Goal: Task Accomplishment & Management: Manage account settings

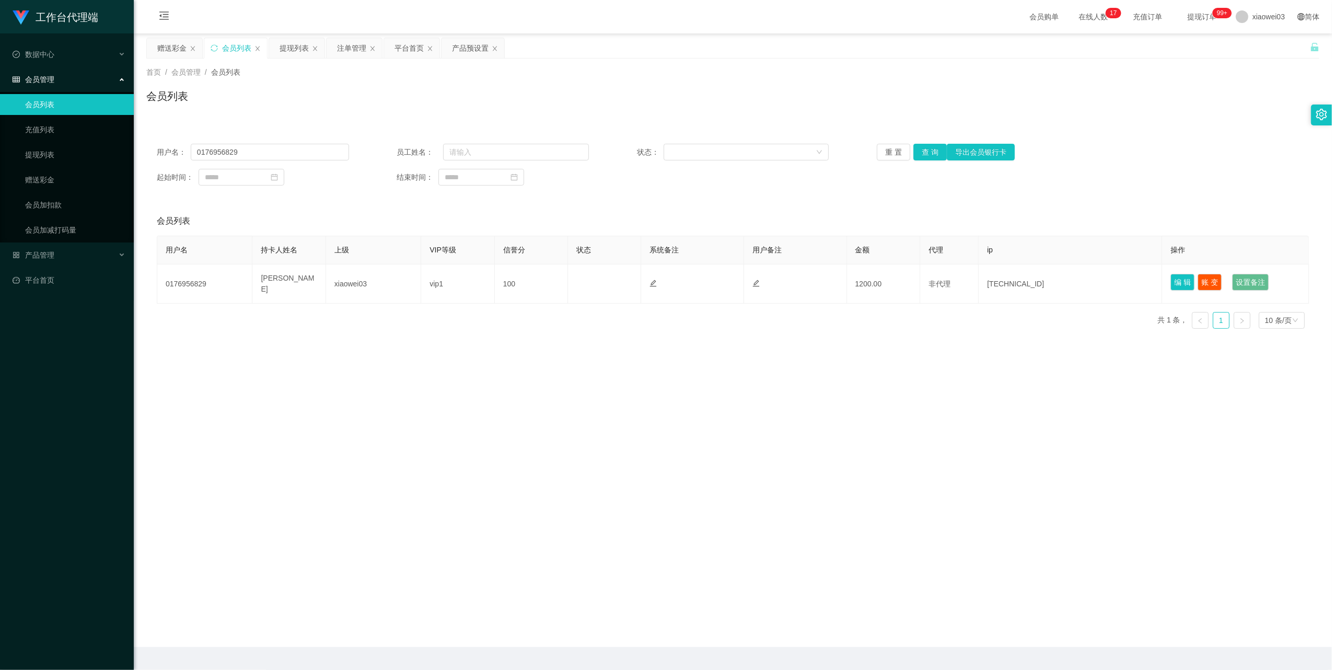
click at [258, 145] on input "0176956829" at bounding box center [270, 152] width 158 height 17
type input "0176252877"
click at [917, 157] on button "查 询" at bounding box center [929, 152] width 33 height 17
click at [170, 47] on div "赠送彩金" at bounding box center [171, 48] width 29 height 20
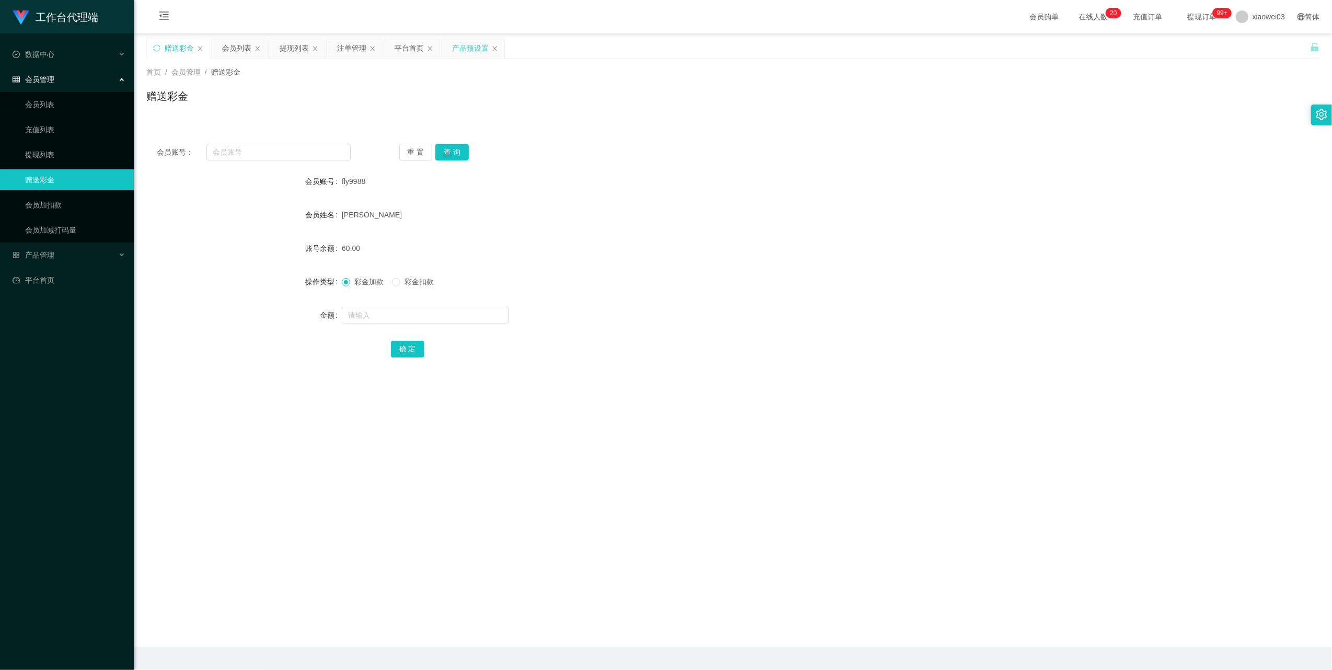
click at [472, 51] on div "产品预设置" at bounding box center [470, 48] width 37 height 20
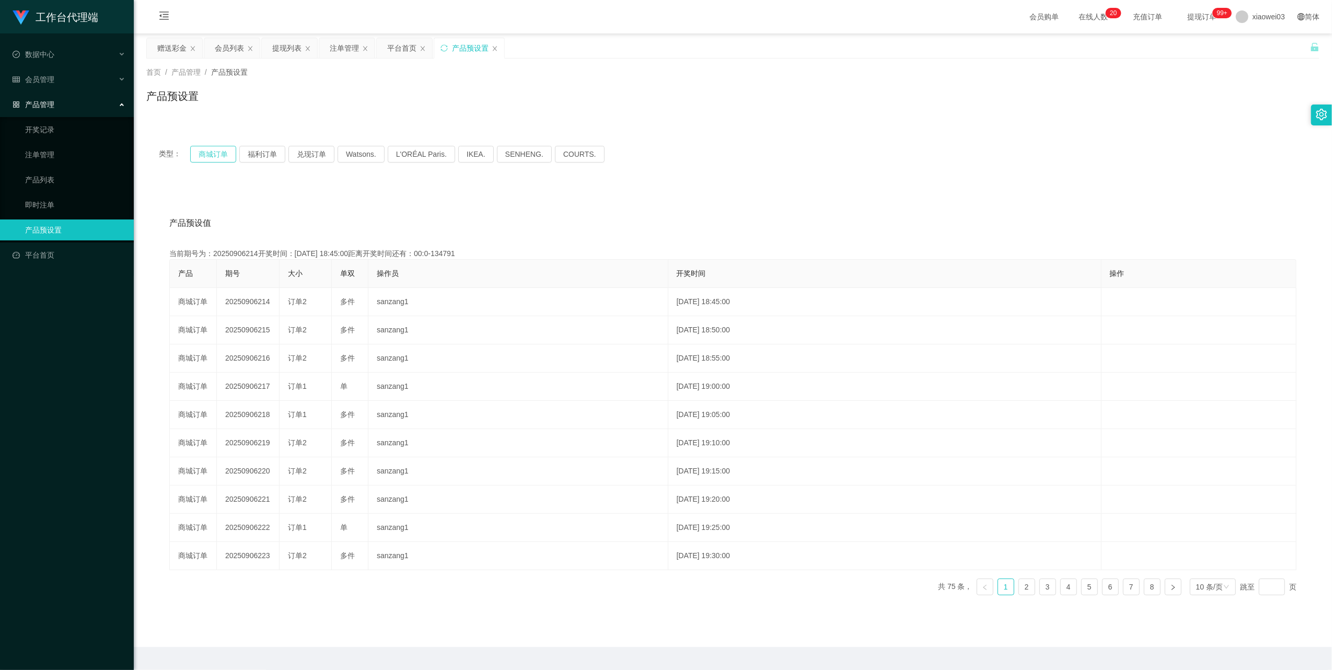
click at [226, 149] on button "商城订单" at bounding box center [213, 154] width 46 height 17
click at [219, 155] on button "商城订单" at bounding box center [213, 154] width 46 height 17
click at [213, 155] on button "商城订单" at bounding box center [213, 154] width 46 height 17
drag, startPoint x: 345, startPoint y: 50, endPoint x: 357, endPoint y: 156, distance: 106.3
click at [345, 52] on div "注单管理" at bounding box center [344, 48] width 29 height 20
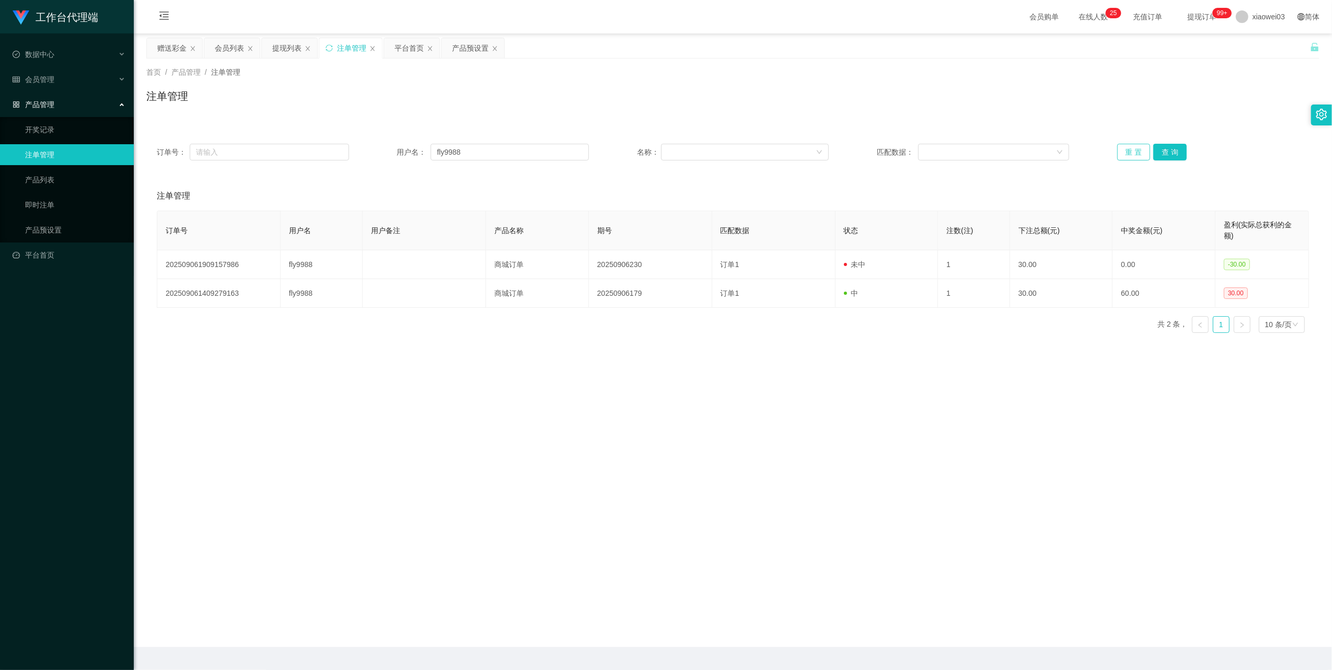
drag, startPoint x: 1123, startPoint y: 157, endPoint x: 1143, endPoint y: 203, distance: 50.3
click at [1123, 157] on button "重 置" at bounding box center [1133, 152] width 33 height 17
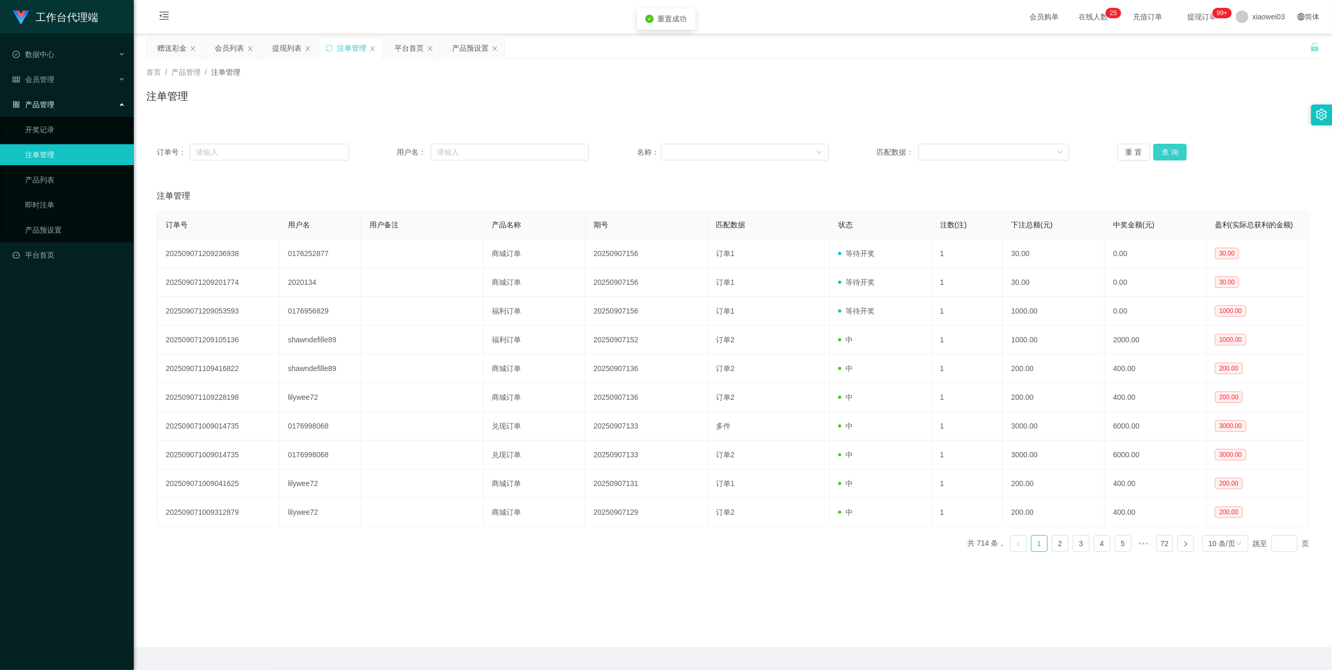
click at [1163, 148] on button "查 询" at bounding box center [1169, 152] width 33 height 17
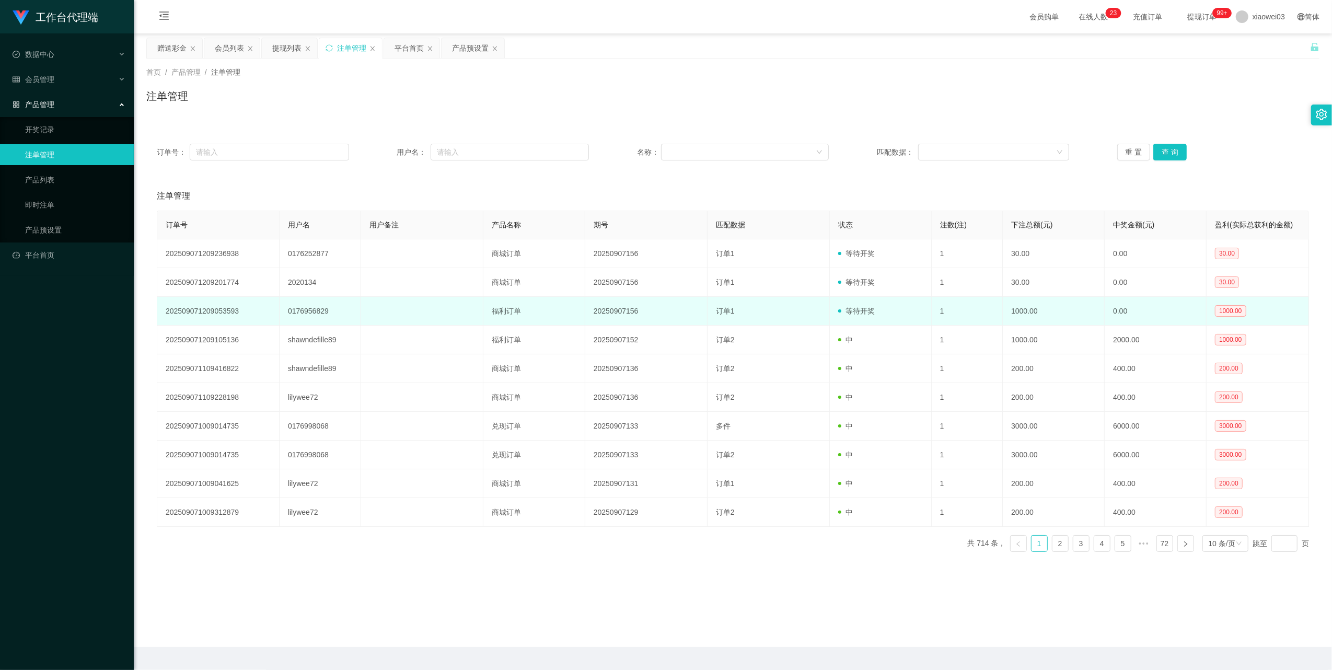
click at [312, 312] on td "0176956829" at bounding box center [320, 311] width 81 height 29
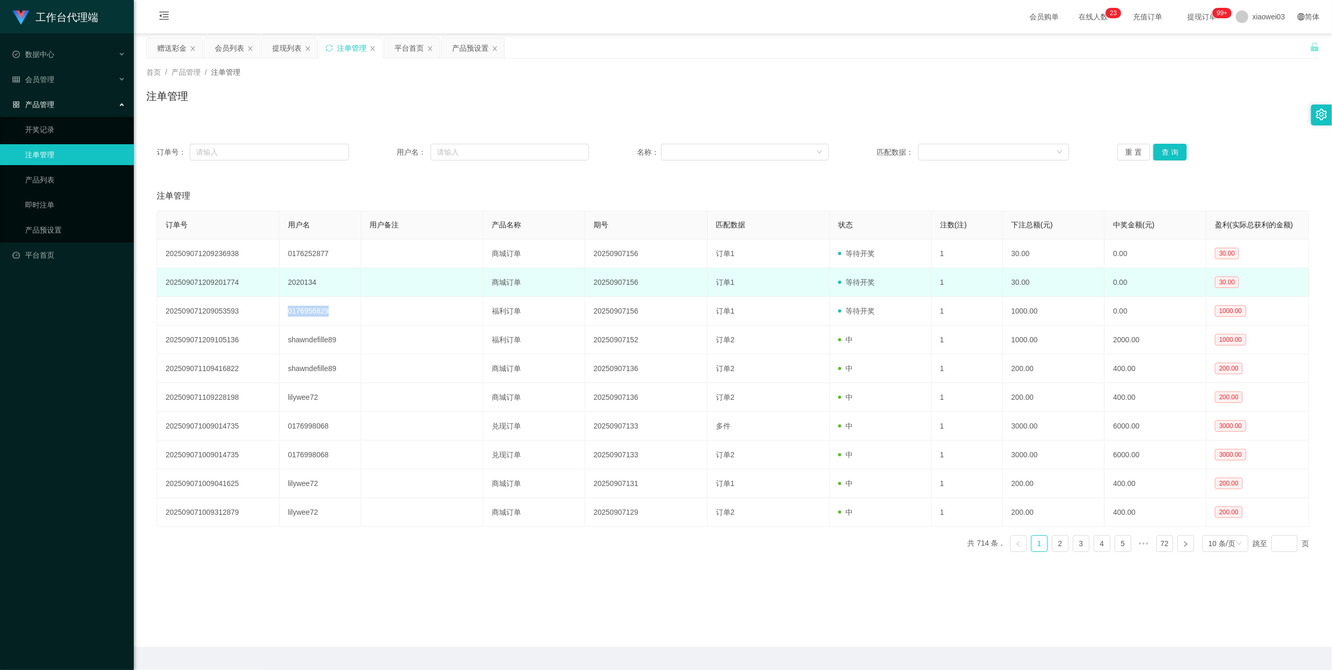
copy td "0176956829"
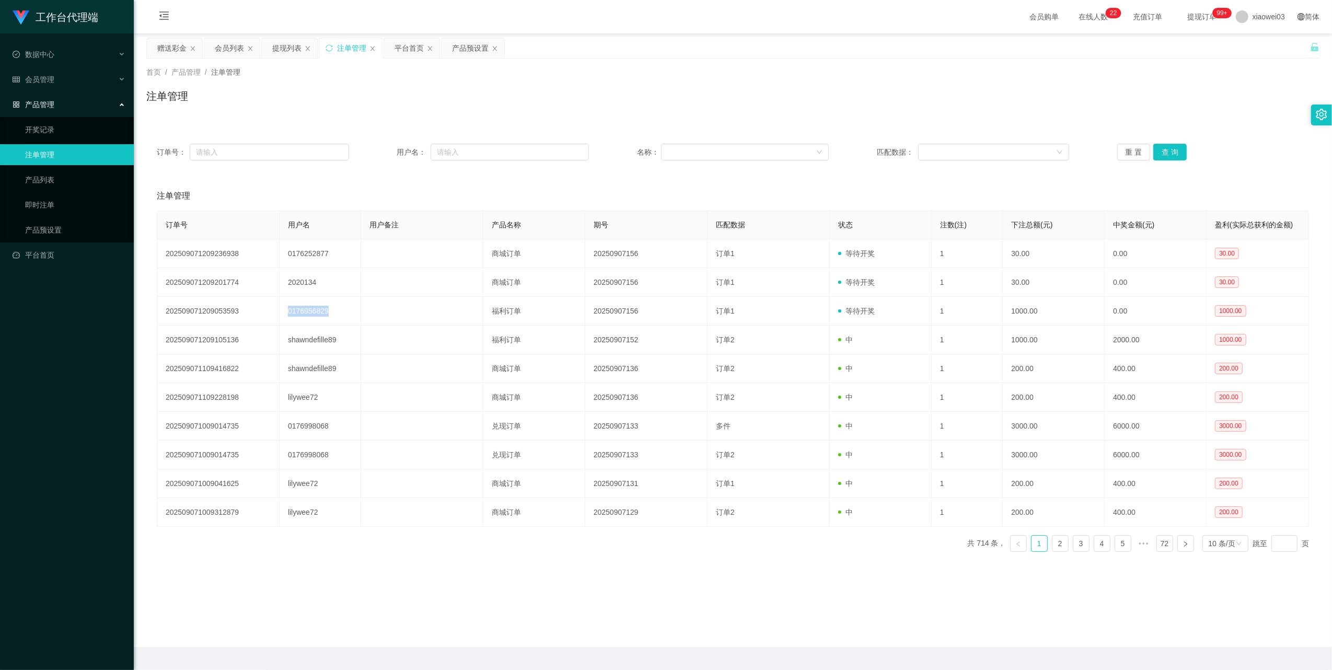
click at [216, 51] on div "会员列表" at bounding box center [229, 48] width 29 height 20
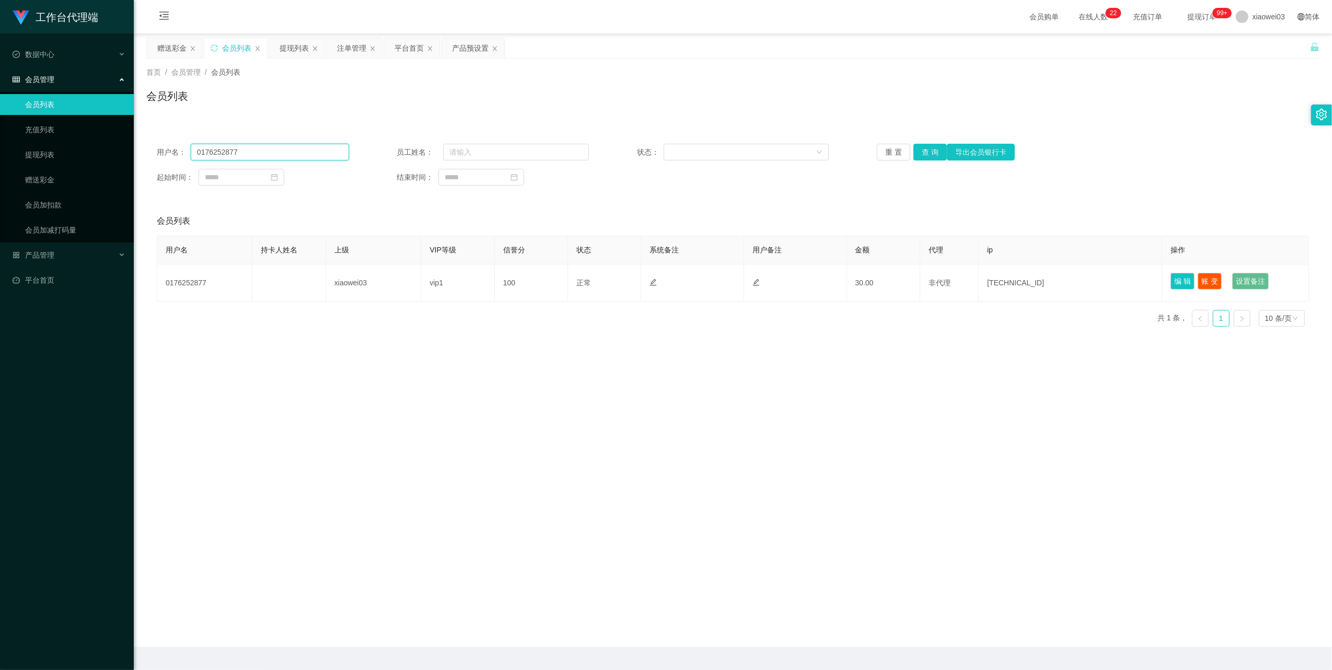
click at [273, 153] on input "0176252877" at bounding box center [270, 152] width 158 height 17
paste input "956829"
type input "0176956829"
click at [924, 149] on button "查 询" at bounding box center [929, 152] width 33 height 17
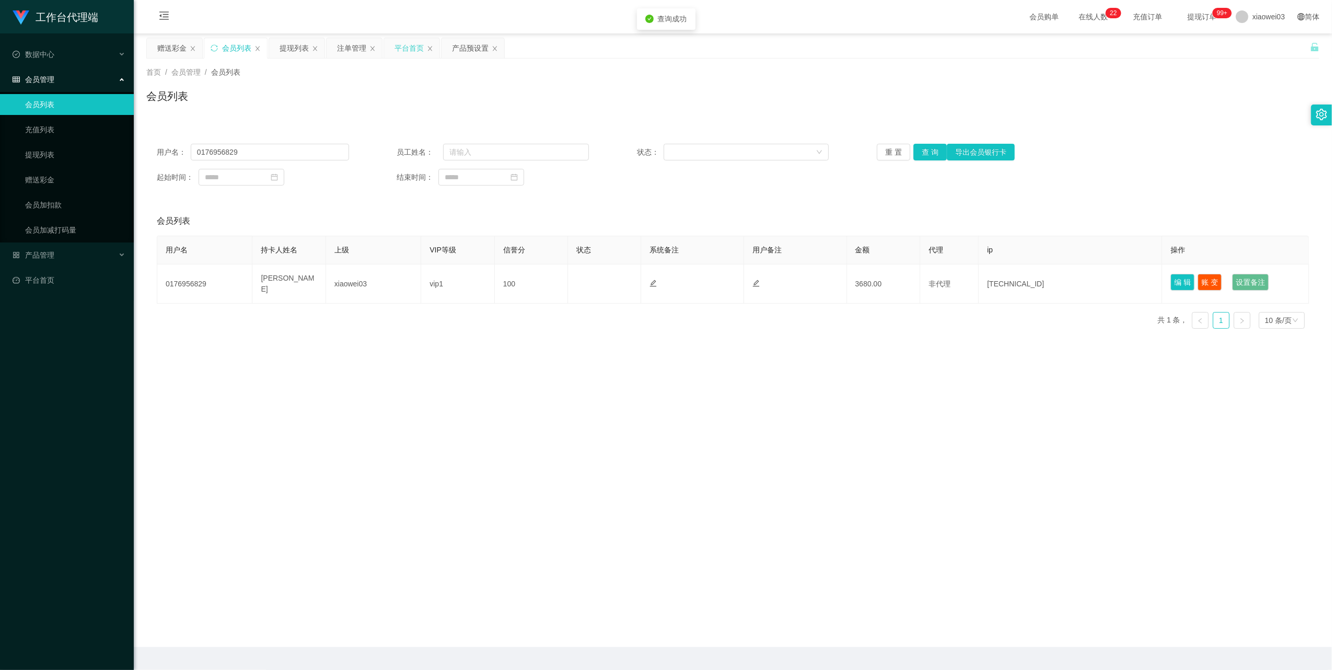
click at [411, 50] on div "平台首页" at bounding box center [408, 48] width 29 height 20
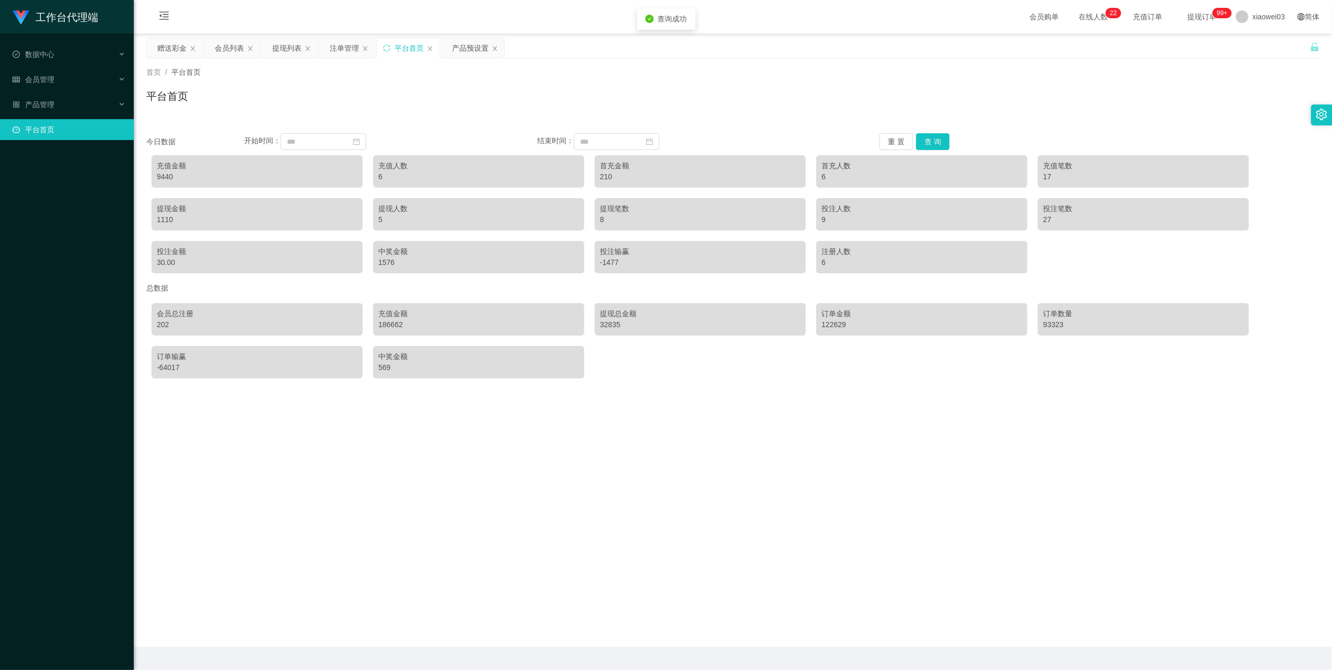
click at [347, 46] on div "注单管理" at bounding box center [344, 48] width 29 height 20
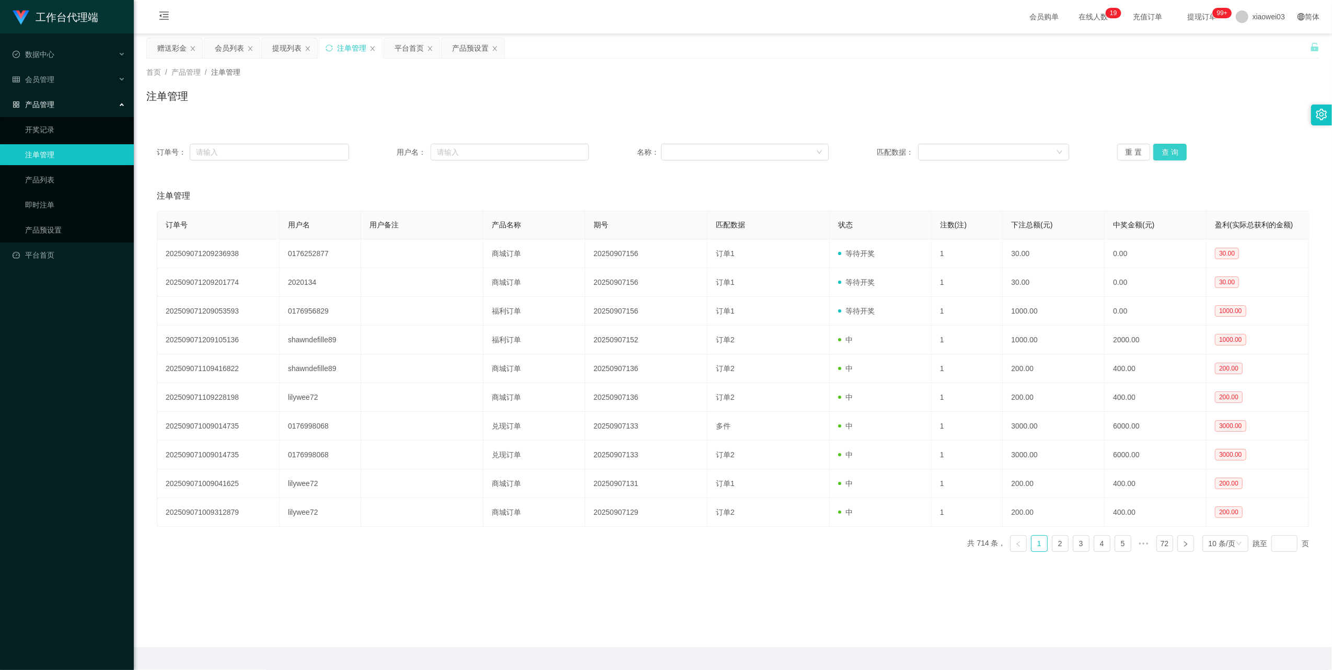
click at [1165, 155] on button "查 询" at bounding box center [1169, 152] width 33 height 17
click at [1165, 155] on div "重 置 查 询" at bounding box center [1213, 152] width 192 height 17
click at [1165, 155] on button "查 询" at bounding box center [1169, 152] width 33 height 17
click at [1169, 153] on button "查 询" at bounding box center [1169, 152] width 33 height 17
drag, startPoint x: 231, startPoint y: 51, endPoint x: 310, endPoint y: 149, distance: 126.3
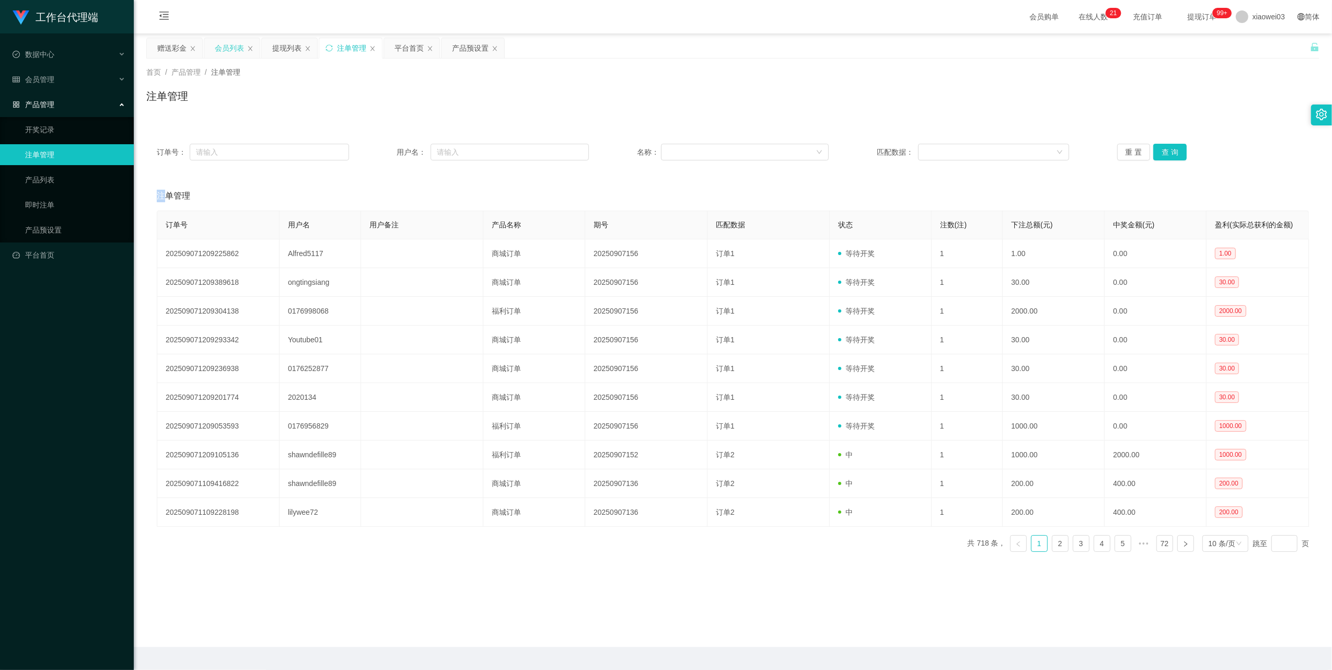
click at [231, 52] on div "会员列表" at bounding box center [229, 48] width 29 height 20
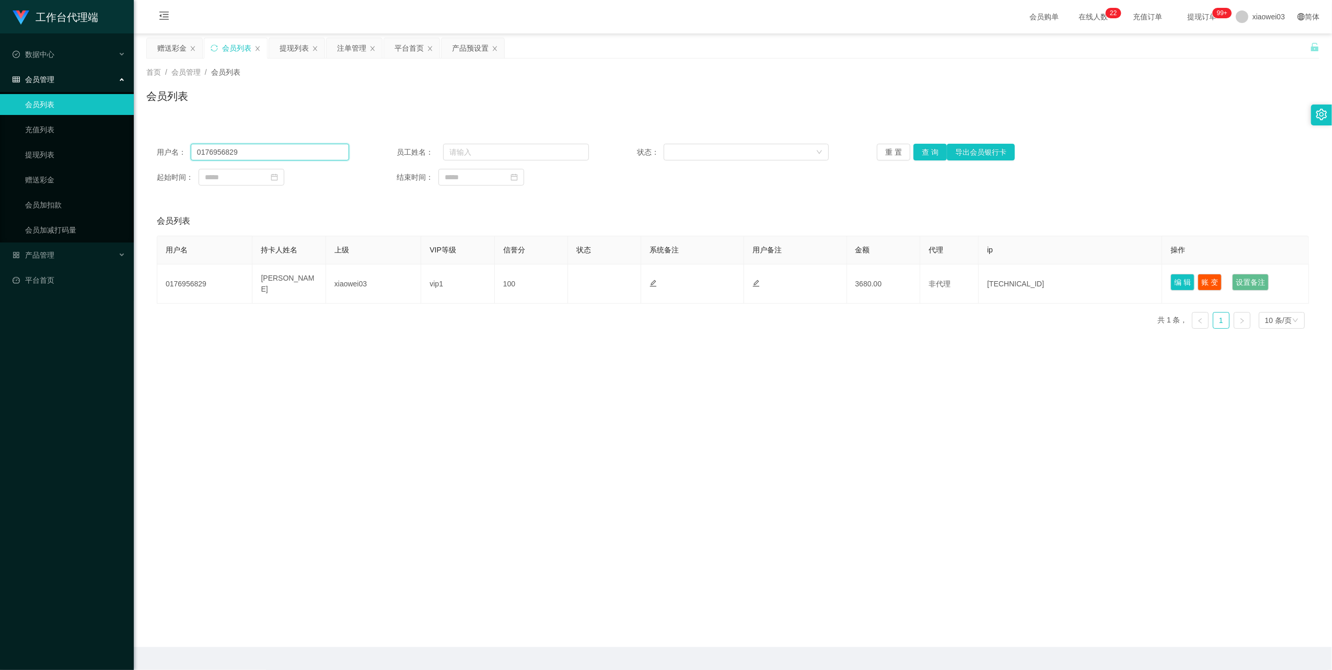
click at [264, 148] on input "0176956829" at bounding box center [270, 152] width 158 height 17
paste input "ongtingsiang"
type input "ongtingsiang"
click at [927, 147] on button "查 询" at bounding box center [929, 152] width 33 height 17
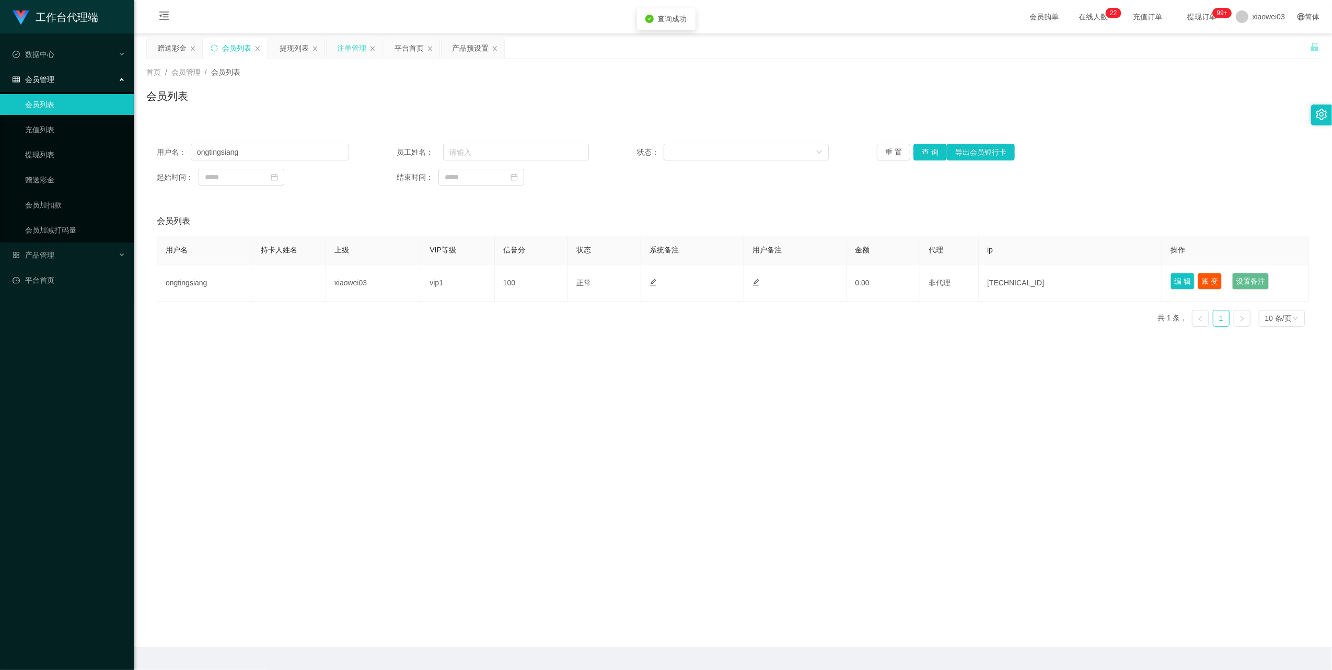
click at [350, 51] on div "注单管理" at bounding box center [351, 48] width 29 height 20
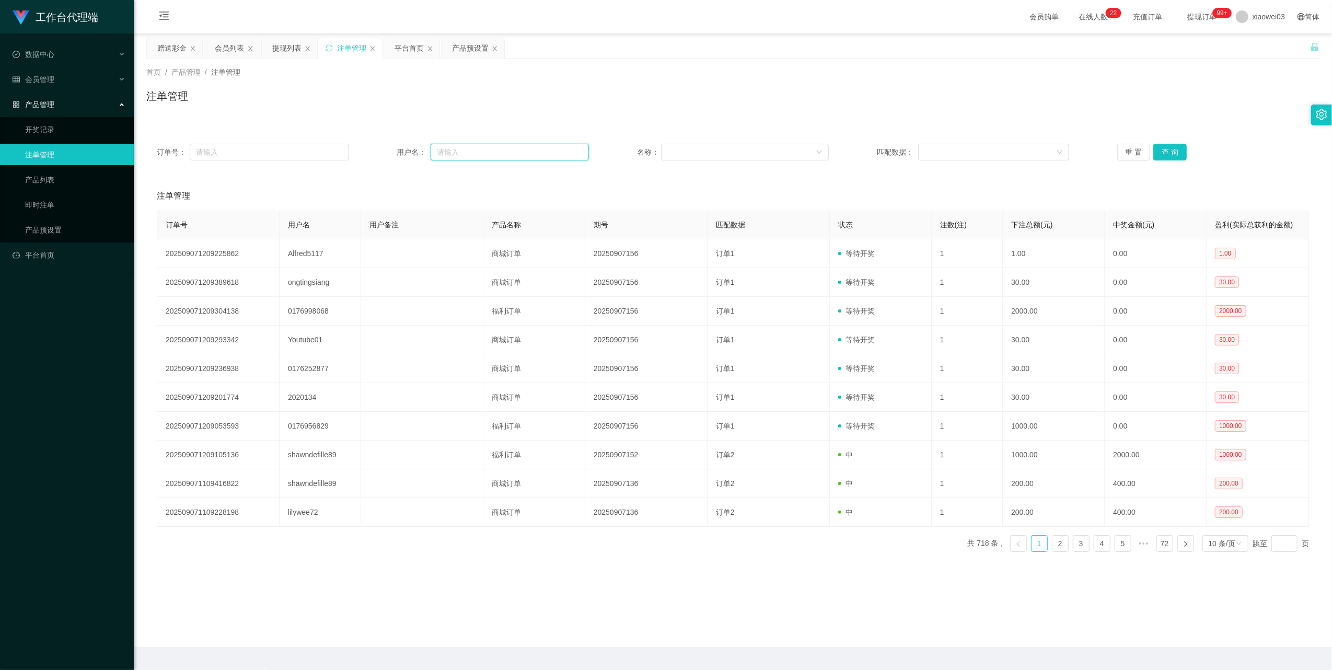
click at [483, 154] on input "text" at bounding box center [509, 152] width 158 height 17
paste input "ongtingsiang"
click at [1158, 157] on button "查 询" at bounding box center [1169, 152] width 33 height 17
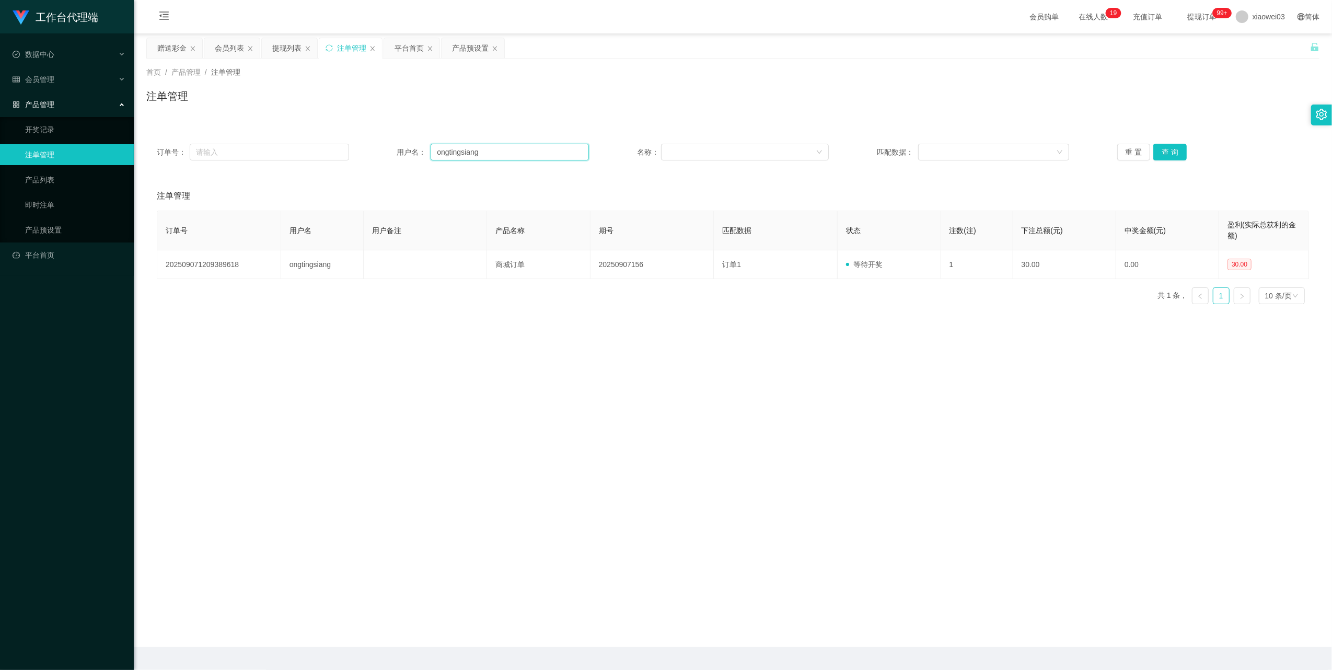
click at [476, 158] on input "ongtingsiang" at bounding box center [509, 152] width 158 height 17
drag, startPoint x: 476, startPoint y: 158, endPoint x: 603, endPoint y: 187, distance: 129.8
click at [479, 159] on input "ongtingsiang" at bounding box center [509, 152] width 158 height 17
paste input "Alfred5117"
click at [1165, 157] on button "查 询" at bounding box center [1169, 152] width 33 height 17
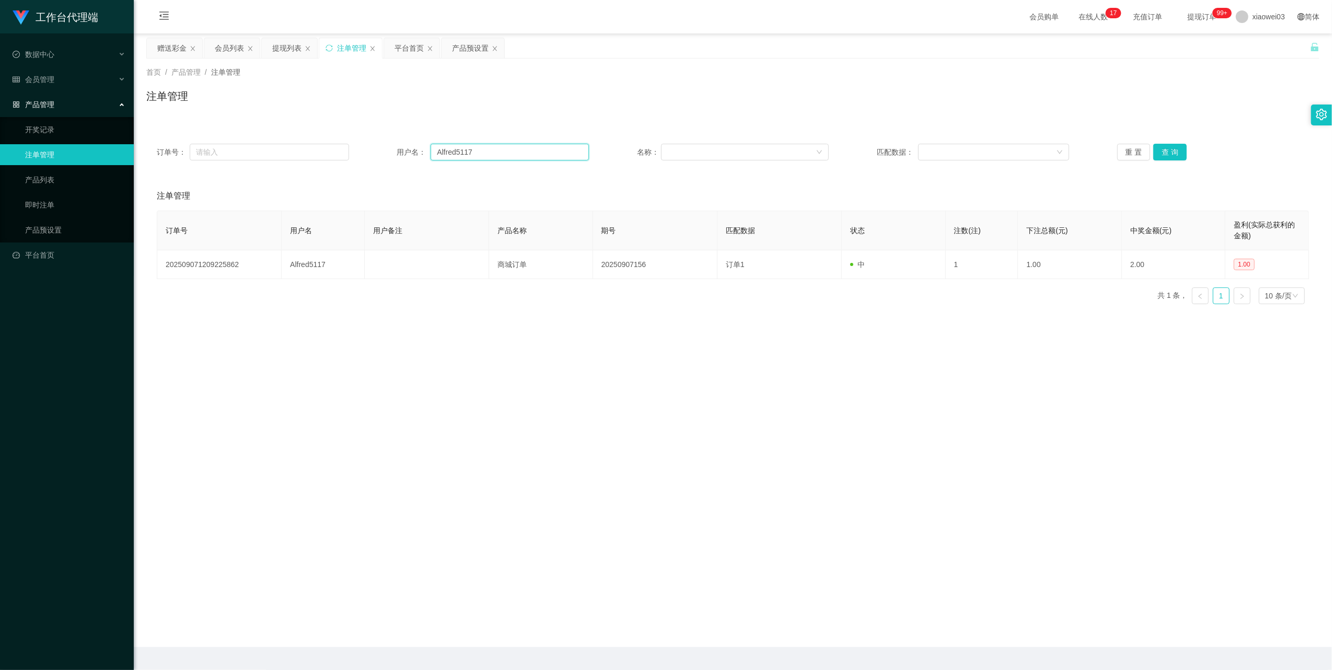
click at [475, 146] on input "Alfred5117" at bounding box center [509, 152] width 158 height 17
drag, startPoint x: 475, startPoint y: 146, endPoint x: 686, endPoint y: 186, distance: 215.3
click at [476, 146] on input "Alfred5117" at bounding box center [509, 152] width 158 height 17
paste input "ongtingsiang"
type input "ongtingsiang"
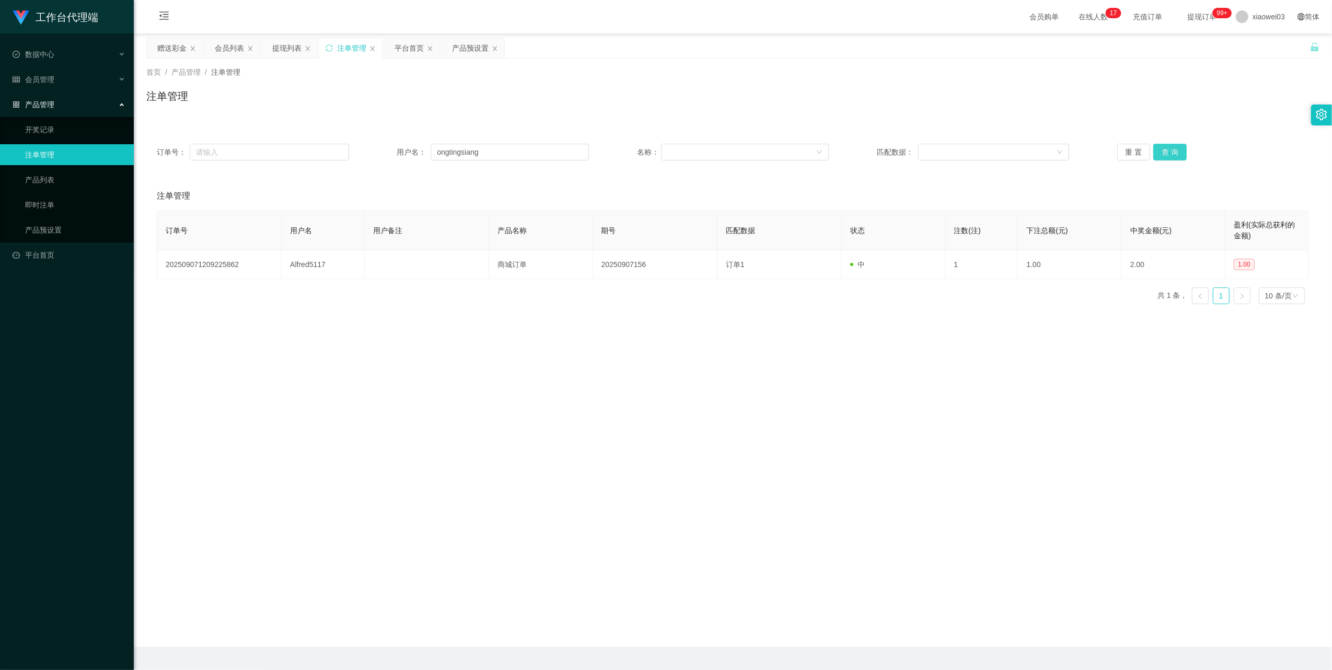
click at [1166, 153] on button "查 询" at bounding box center [1169, 152] width 33 height 17
click at [1141, 149] on button "重 置" at bounding box center [1133, 152] width 33 height 17
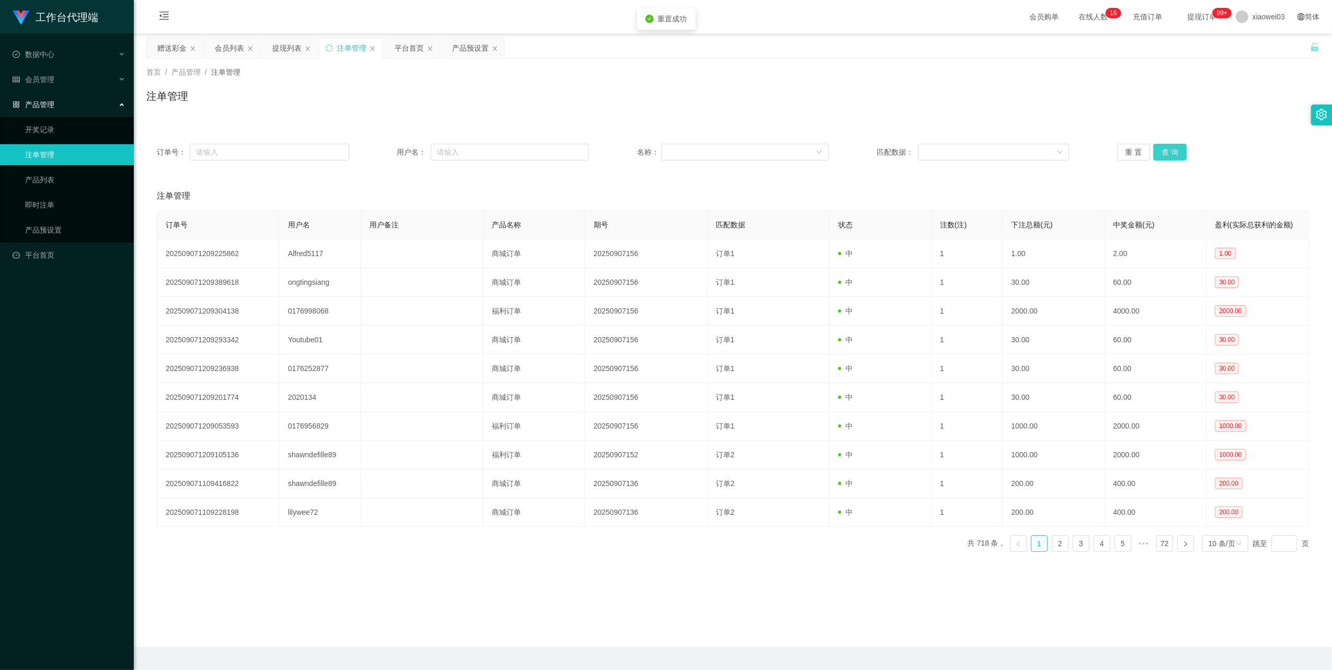
click at [1163, 155] on button "查 询" at bounding box center [1169, 152] width 33 height 17
click at [457, 53] on div "产品预设置" at bounding box center [470, 48] width 37 height 20
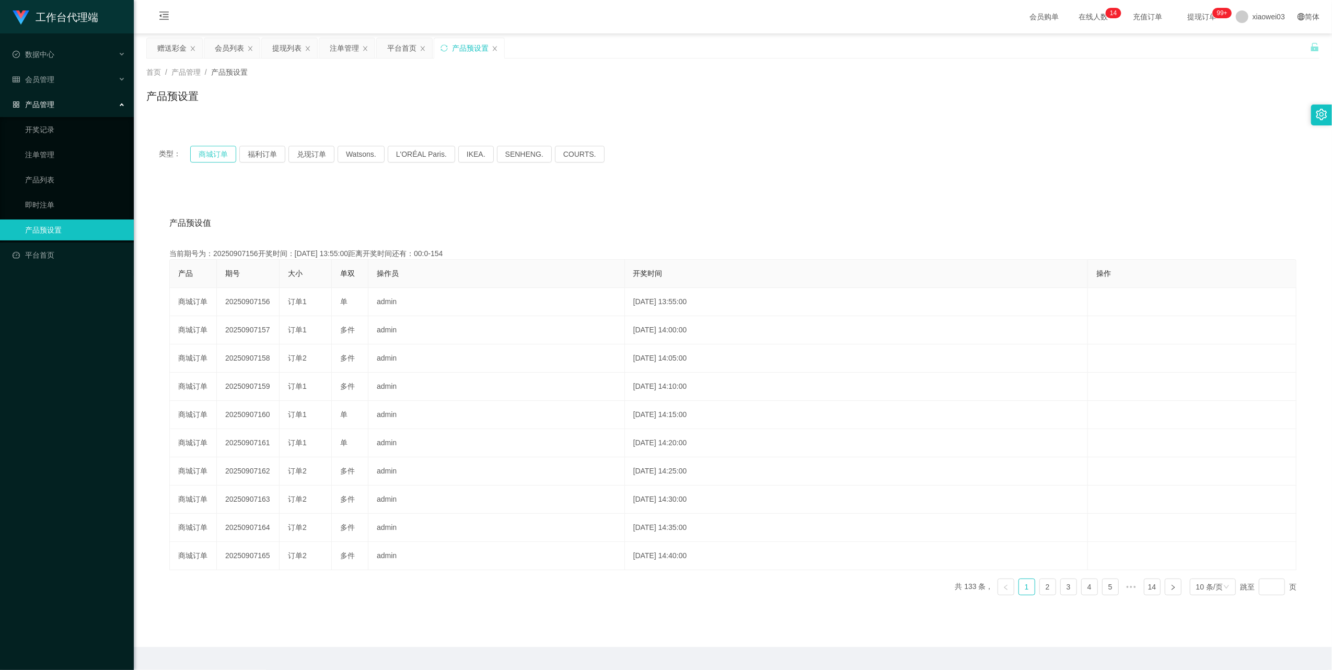
click at [214, 158] on button "商城订单" at bounding box center [213, 154] width 46 height 17
click at [337, 47] on div "注单管理" at bounding box center [344, 48] width 29 height 20
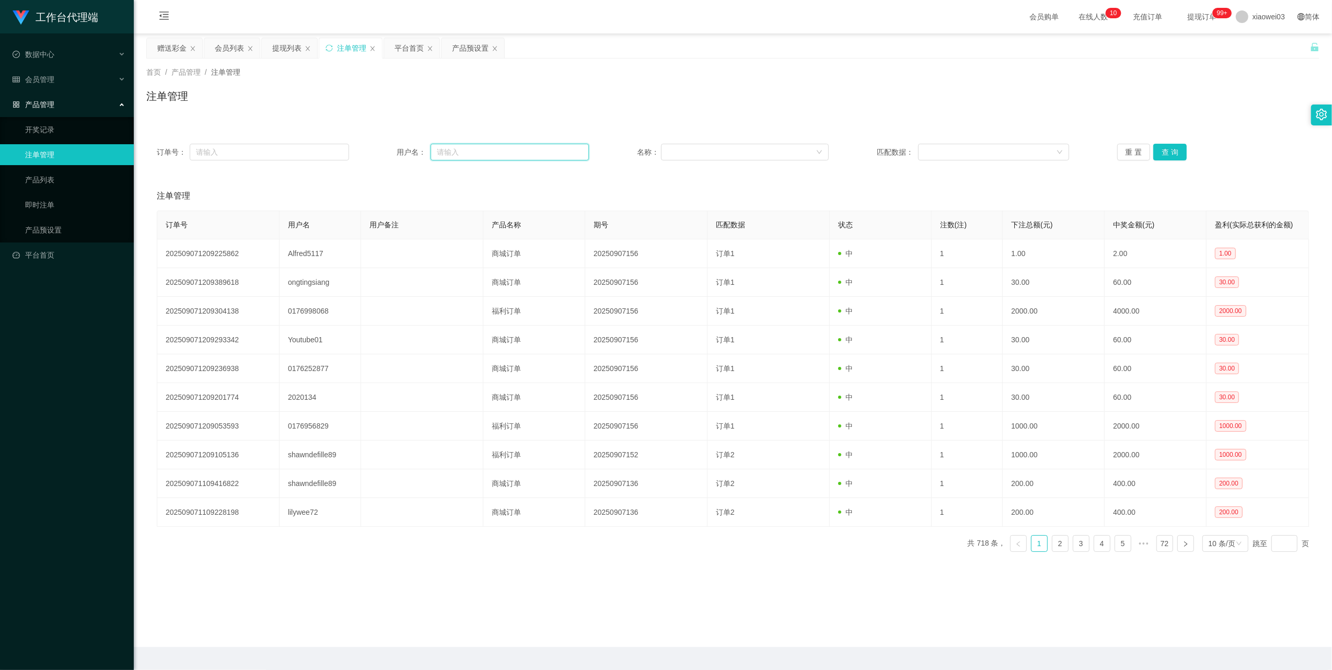
click at [496, 155] on input "text" at bounding box center [509, 152] width 158 height 17
paste input "Alfred5117"
type input "Alfred5117"
click at [1175, 154] on button "查 询" at bounding box center [1169, 152] width 33 height 17
click at [1175, 154] on div "重 置 查 询" at bounding box center [1213, 152] width 192 height 17
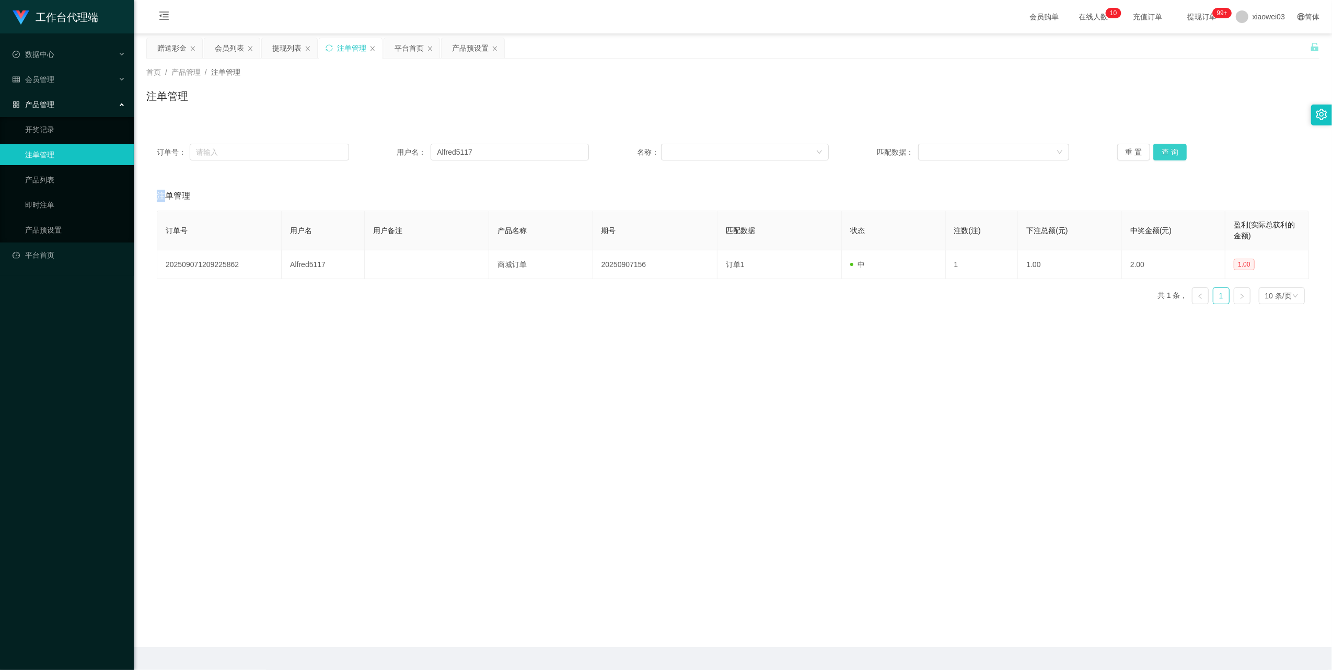
click at [1175, 154] on button "查 询" at bounding box center [1169, 152] width 33 height 17
click at [1175, 154] on div "重 置 查 询" at bounding box center [1213, 152] width 192 height 17
click at [1175, 154] on button "查 询" at bounding box center [1169, 152] width 33 height 17
click at [1165, 144] on button "查 询" at bounding box center [1169, 152] width 33 height 17
click at [1165, 144] on div "重 置 查 询" at bounding box center [1213, 152] width 192 height 17
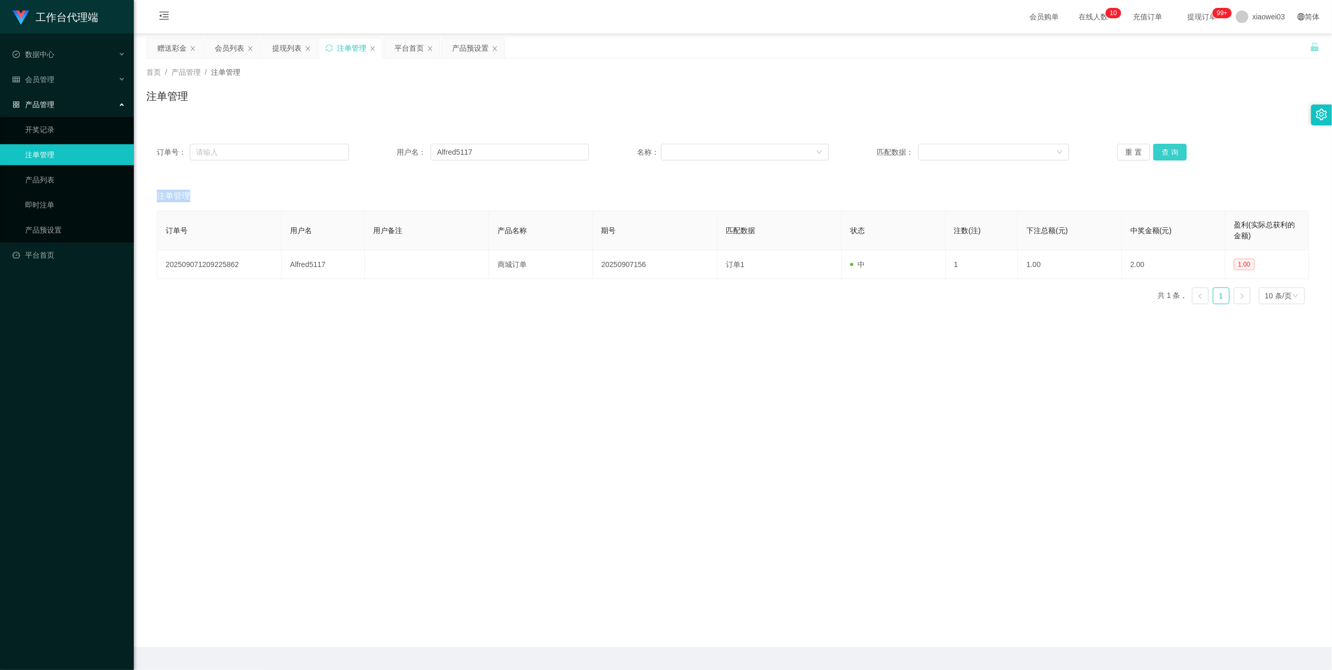
click at [1177, 154] on button "查 询" at bounding box center [1169, 152] width 33 height 17
click at [1173, 153] on button "查 询" at bounding box center [1169, 152] width 33 height 17
click at [1173, 153] on div "重 置 查 询" at bounding box center [1213, 152] width 192 height 17
click at [1169, 150] on button "查 询" at bounding box center [1169, 152] width 33 height 17
click at [1165, 146] on button "查 询" at bounding box center [1169, 152] width 33 height 17
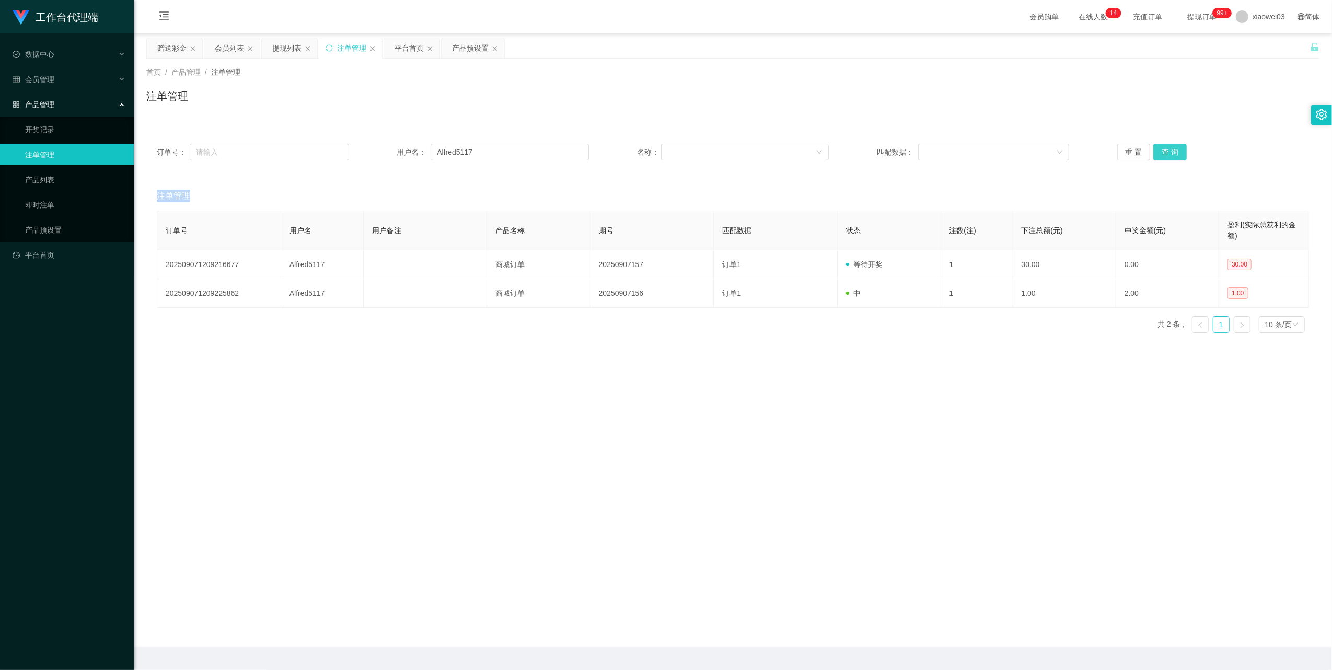
click at [1165, 146] on button "查 询" at bounding box center [1169, 152] width 33 height 17
click at [1165, 146] on button "查 询" at bounding box center [1175, 152] width 45 height 17
click at [521, 153] on input "Alfred5117" at bounding box center [509, 152] width 158 height 17
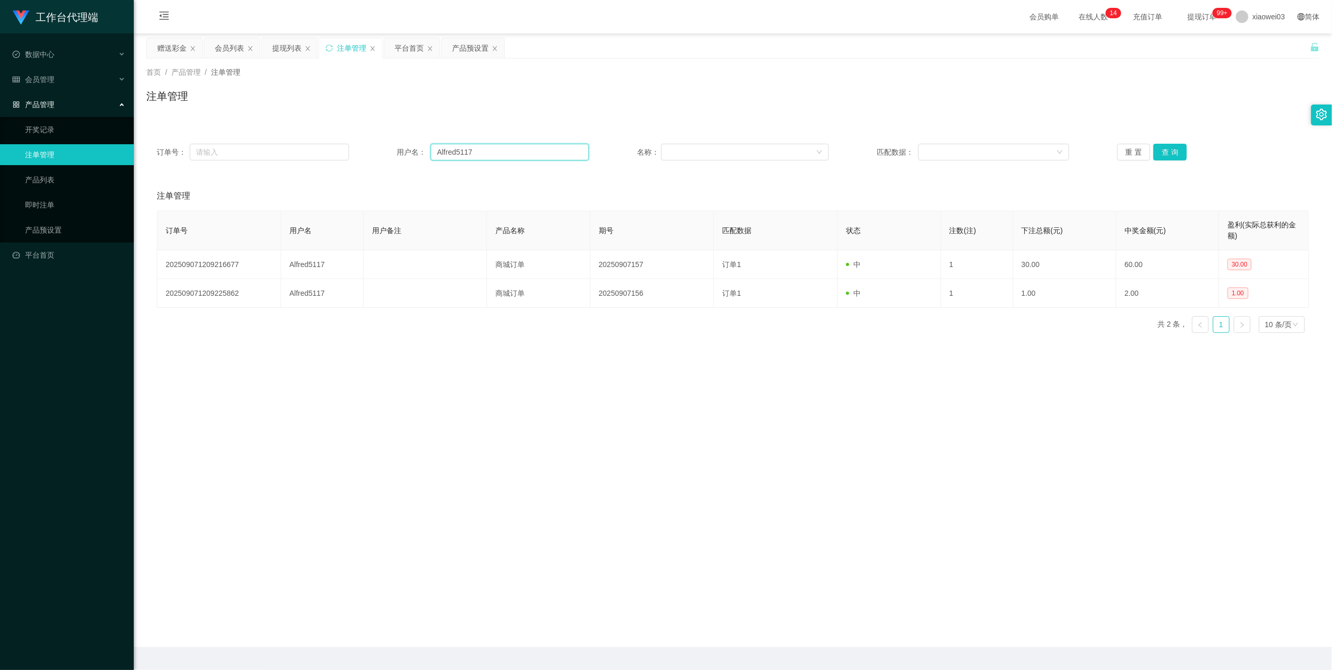
click at [521, 153] on input "Alfred5117" at bounding box center [509, 152] width 158 height 17
drag, startPoint x: 469, startPoint y: 52, endPoint x: 469, endPoint y: 62, distance: 9.4
click at [469, 52] on div "产品预设置" at bounding box center [470, 48] width 37 height 20
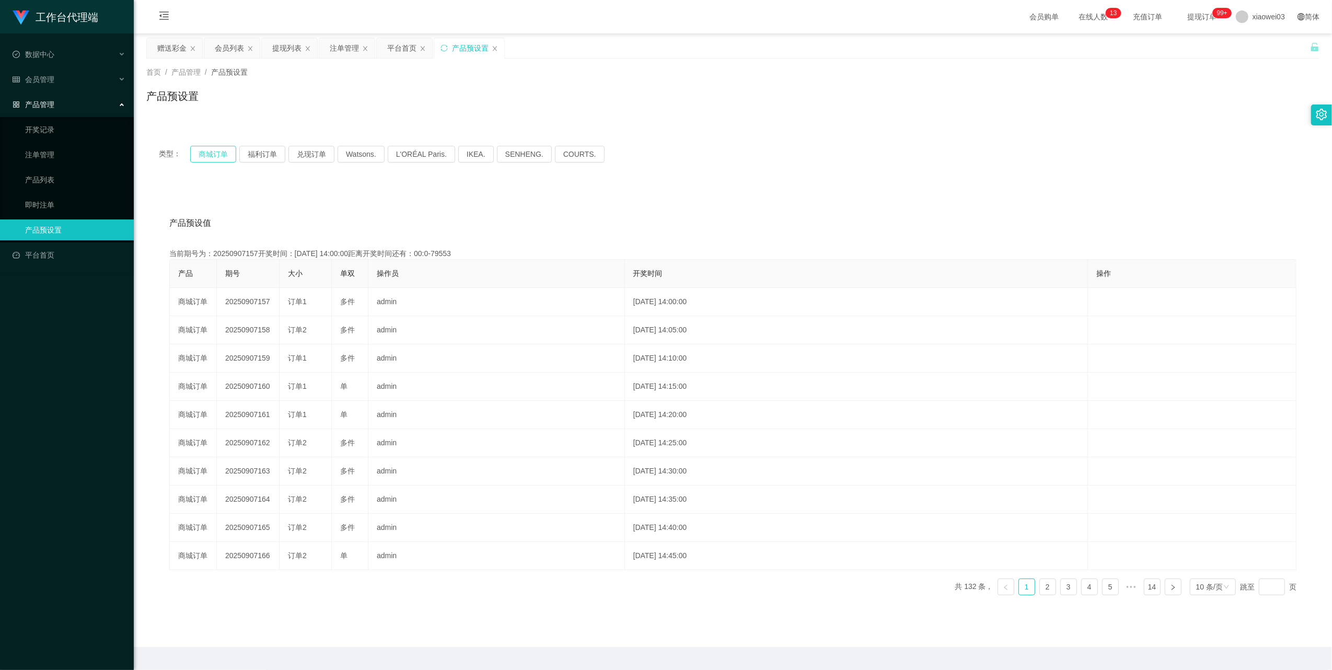
click at [226, 151] on button "商城订单" at bounding box center [213, 154] width 46 height 17
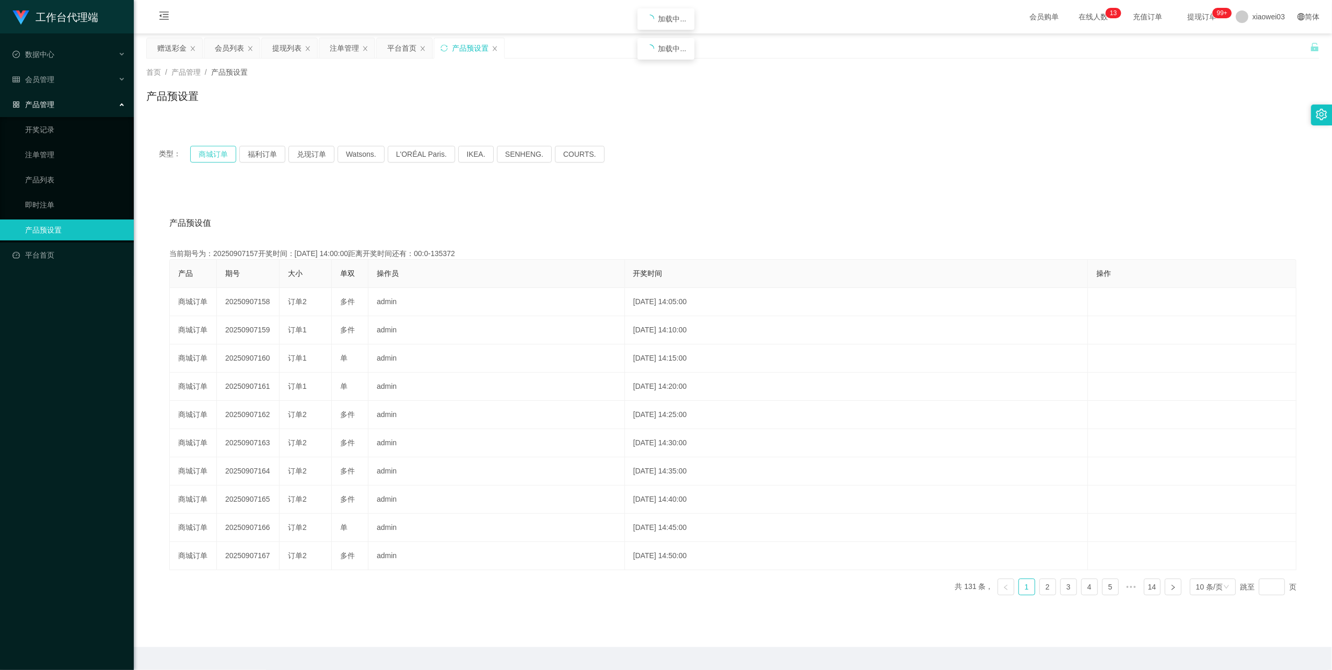
click at [226, 151] on button "商城订单" at bounding box center [213, 154] width 46 height 17
click at [350, 44] on div "注单管理" at bounding box center [344, 48] width 29 height 20
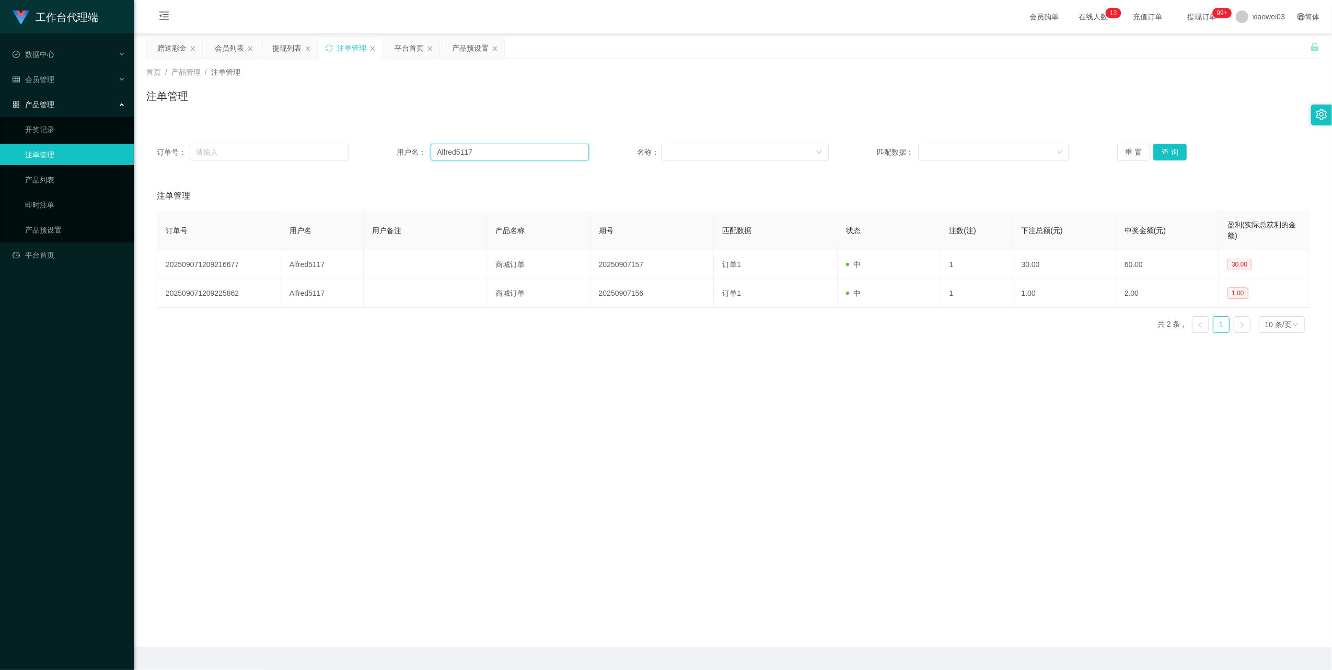
click at [499, 148] on input "Alfred5117" at bounding box center [509, 152] width 158 height 17
drag, startPoint x: 499, startPoint y: 148, endPoint x: 878, endPoint y: 203, distance: 382.1
click at [500, 148] on input "Alfred5117" at bounding box center [509, 152] width 158 height 17
click at [1179, 157] on button "查 询" at bounding box center [1169, 152] width 33 height 17
click at [276, 51] on div "提现列表" at bounding box center [286, 48] width 29 height 20
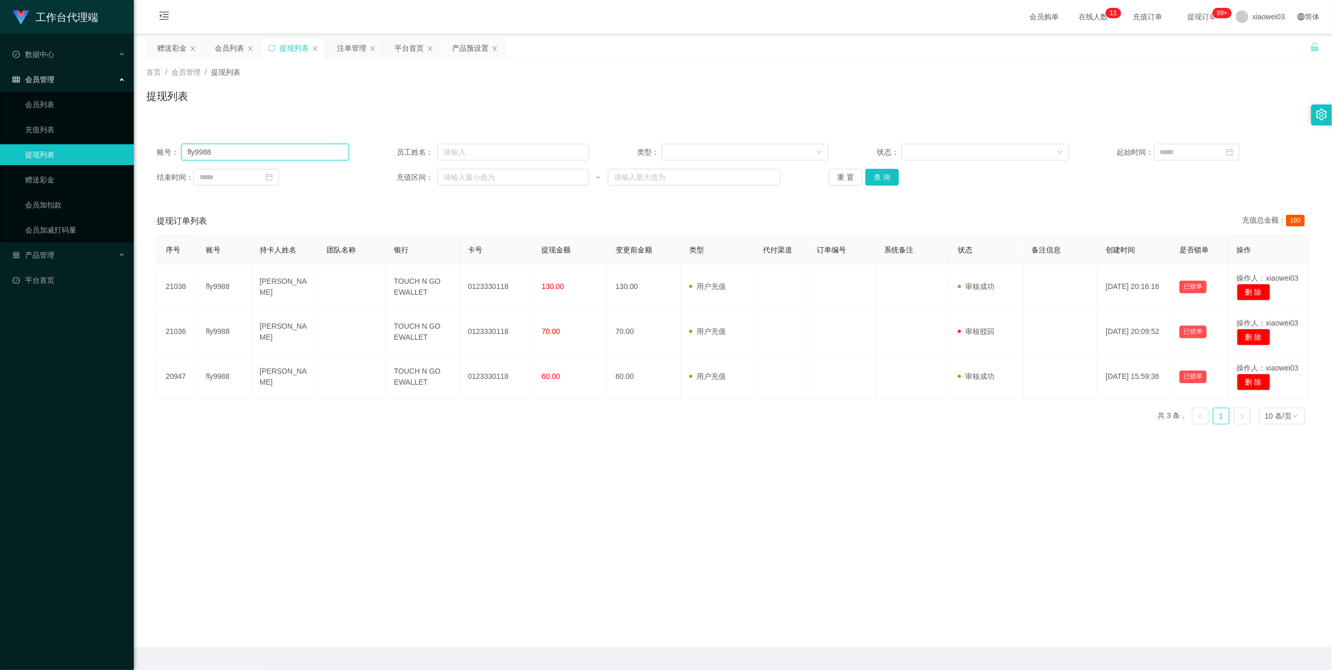
click at [300, 150] on input "fly9988" at bounding box center [265, 152] width 168 height 17
drag, startPoint x: 300, startPoint y: 150, endPoint x: 504, endPoint y: 192, distance: 208.0
click at [299, 150] on input "fly9988" at bounding box center [265, 152] width 168 height 17
paste input "ongtingsiang"
click at [880, 179] on button "查 询" at bounding box center [881, 177] width 33 height 17
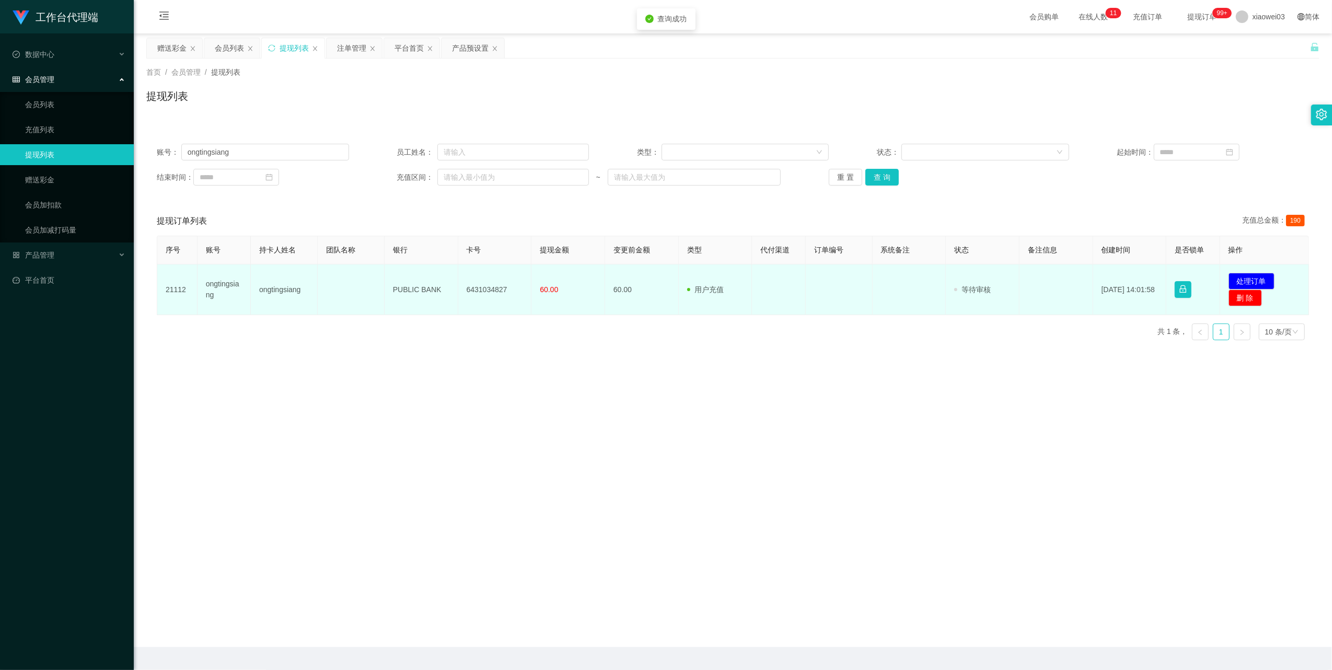
click at [481, 289] on td "6431034827" at bounding box center [495, 289] width 74 height 51
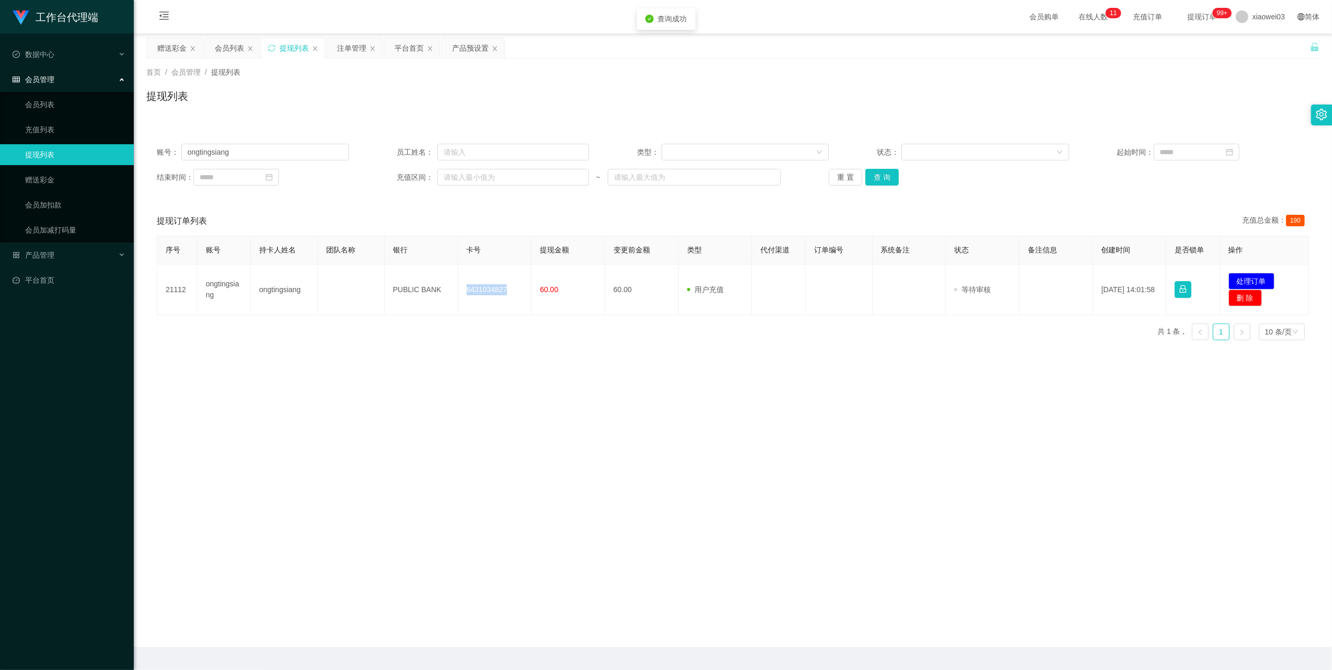
copy td "6431034827"
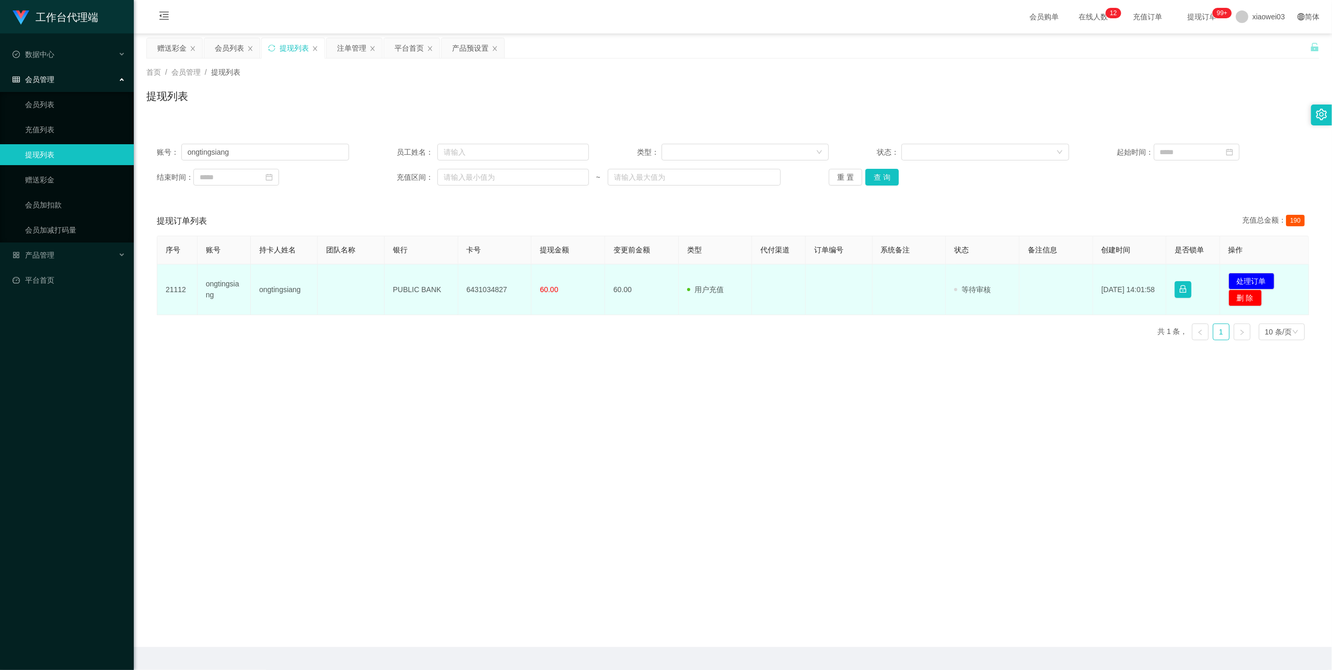
click at [411, 288] on td "PUBLIC BANK" at bounding box center [422, 289] width 74 height 51
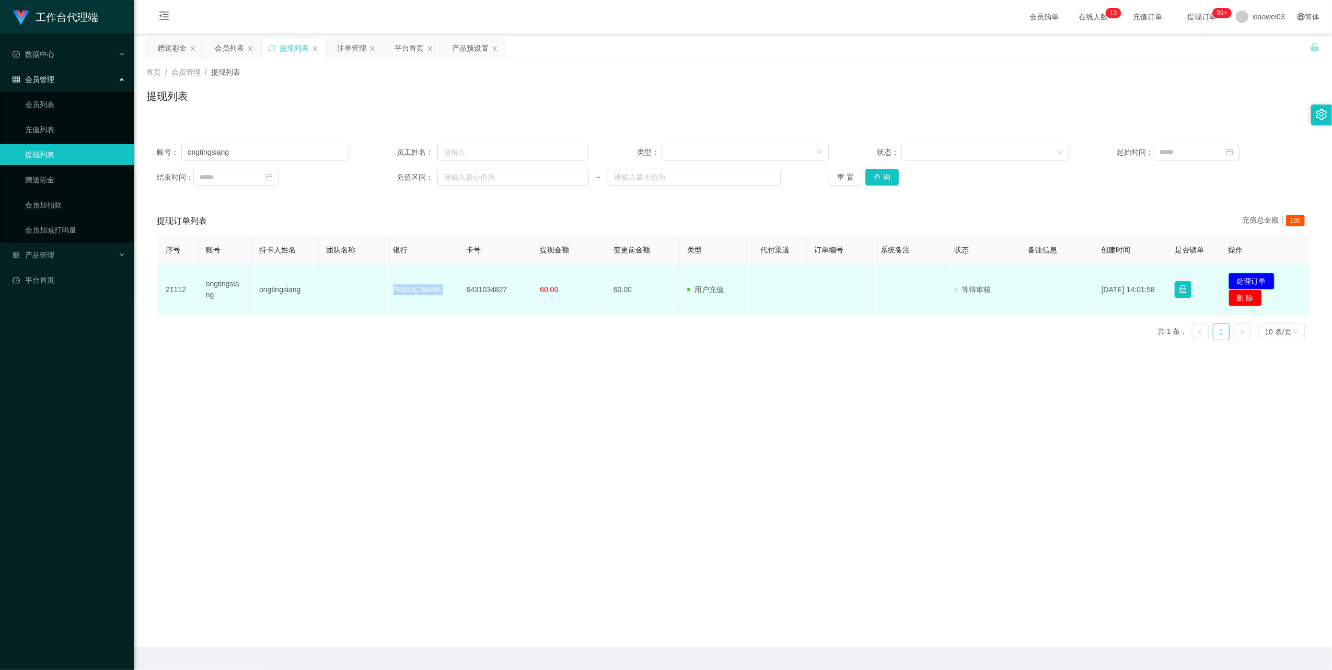
click at [1259, 274] on button "处理订单" at bounding box center [1251, 281] width 46 height 17
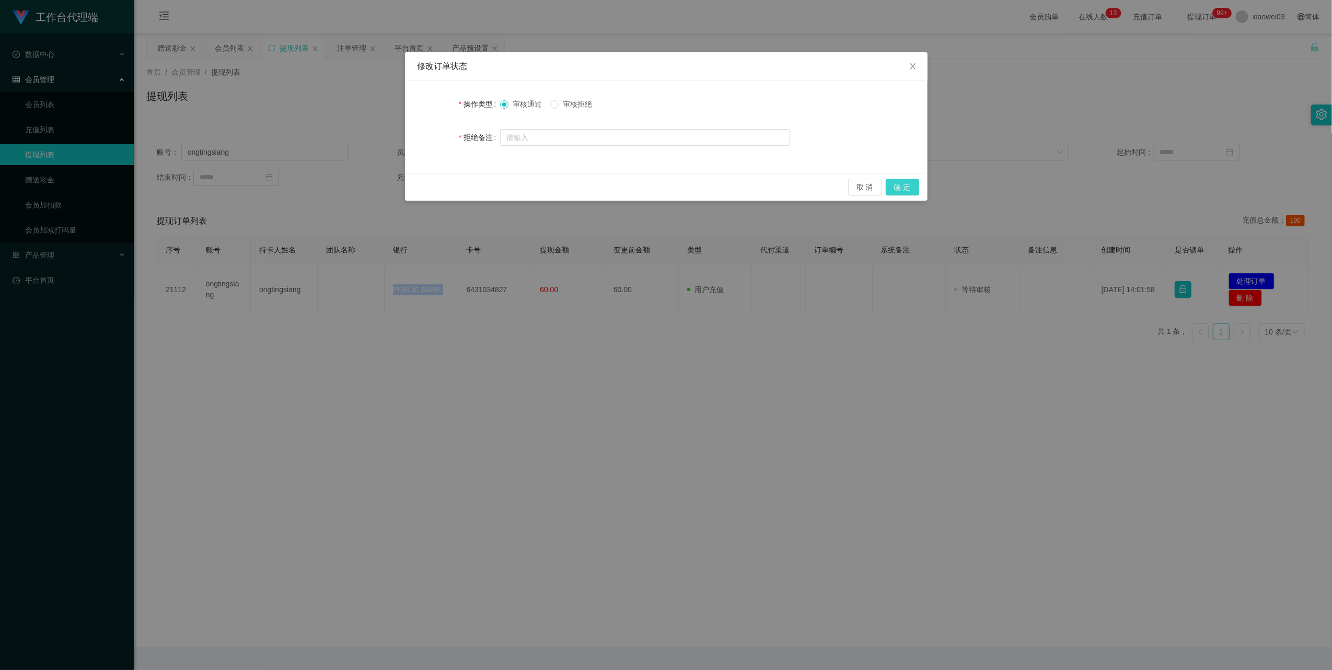
click at [911, 190] on button "确 定" at bounding box center [902, 187] width 33 height 17
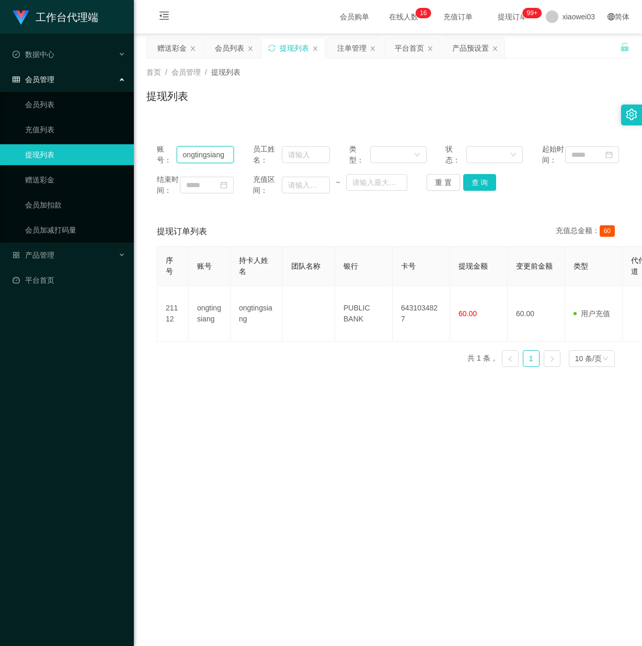
click at [220, 158] on input "ongtingsiang" at bounding box center [205, 154] width 57 height 17
drag, startPoint x: 220, startPoint y: 158, endPoint x: 232, endPoint y: 158, distance: 12.0
click at [220, 158] on input "ongtingsiang" at bounding box center [205, 154] width 57 height 17
paste input "2020134"
click at [482, 191] on button "查 询" at bounding box center [479, 182] width 33 height 17
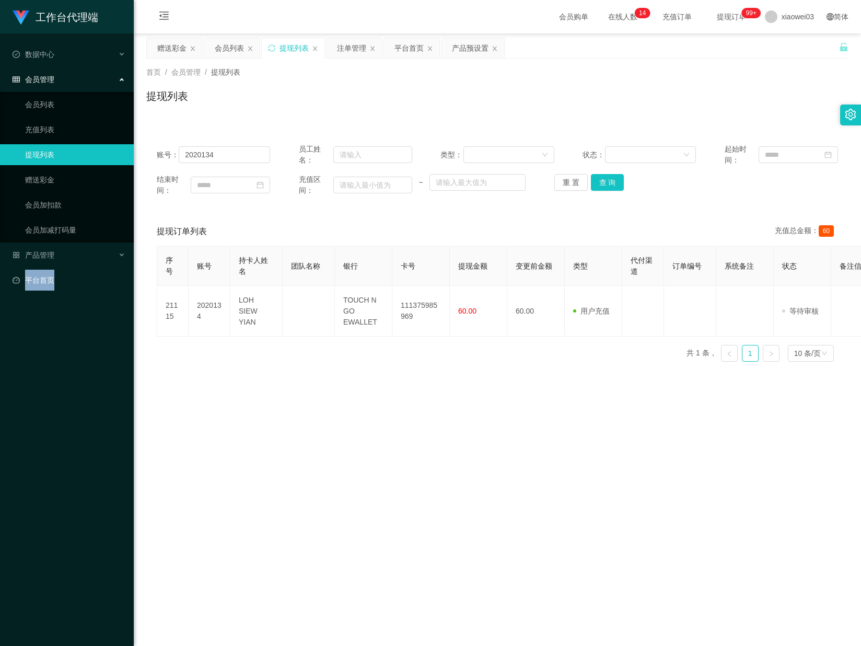
click at [0, 318] on html "工作台代理端 数据中心 会员管理 会员列表 充值列表 提现列表 赠送彩金 会员加扣款 会员加减打码量 产品管理 开奖记录 注单管理 产品列表 即时注单 产品预…" at bounding box center [430, 323] width 861 height 646
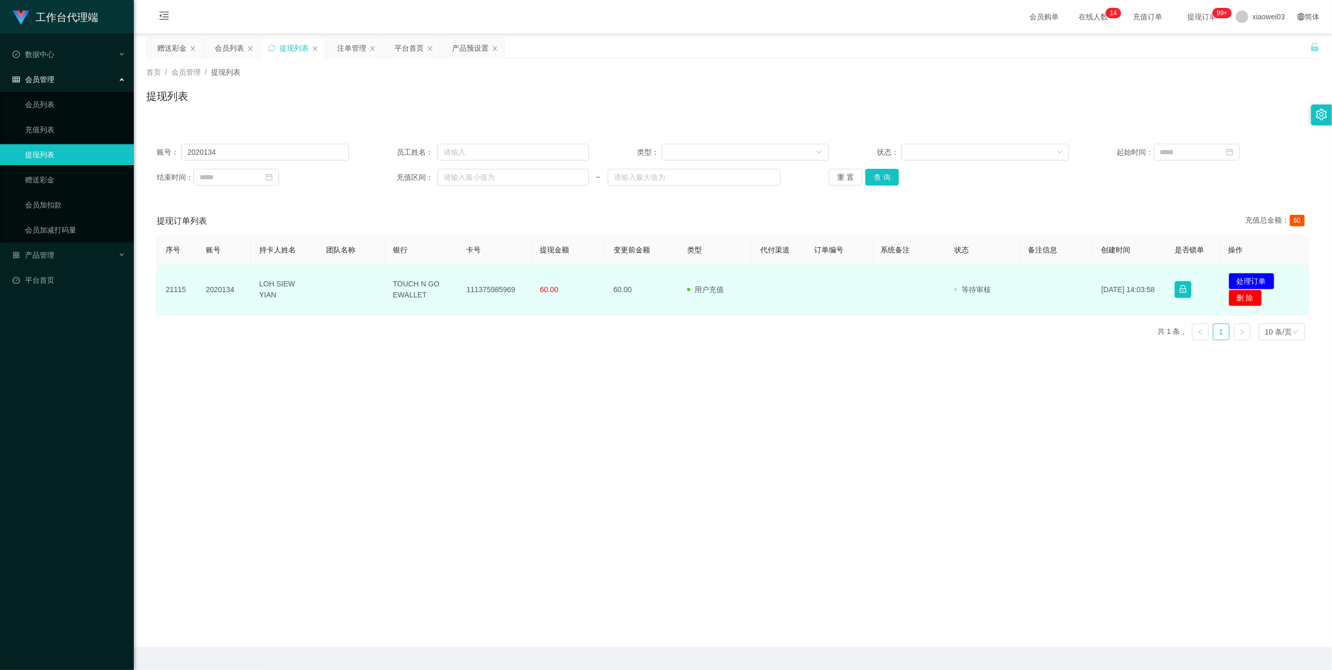
click at [504, 288] on td "111375985969" at bounding box center [495, 289] width 74 height 51
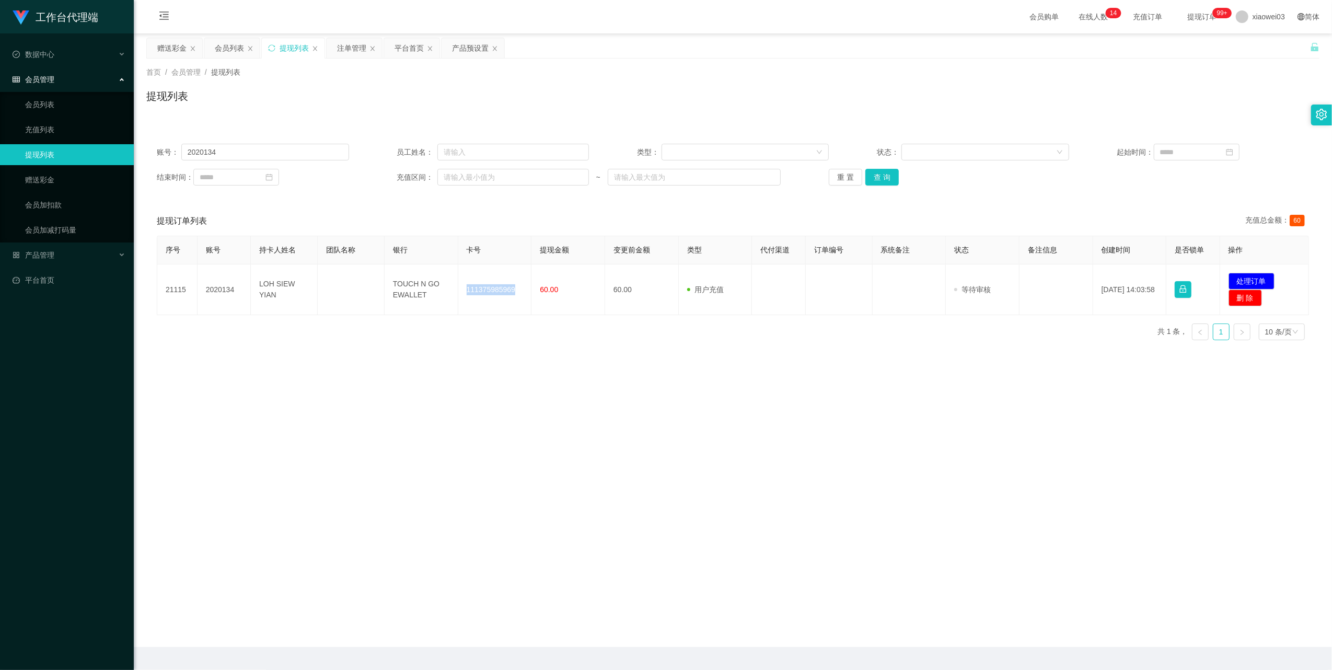
copy td "111375985969"
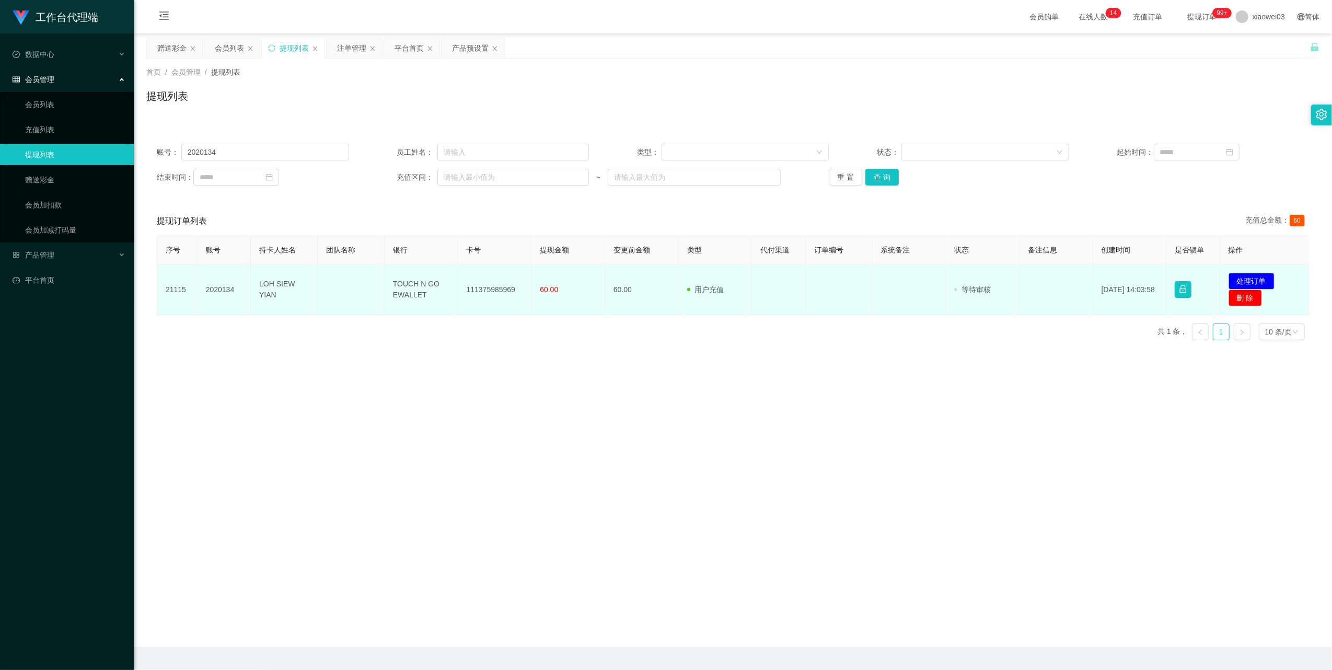
click at [404, 281] on td "TOUCH N GO EWALLET" at bounding box center [422, 289] width 74 height 51
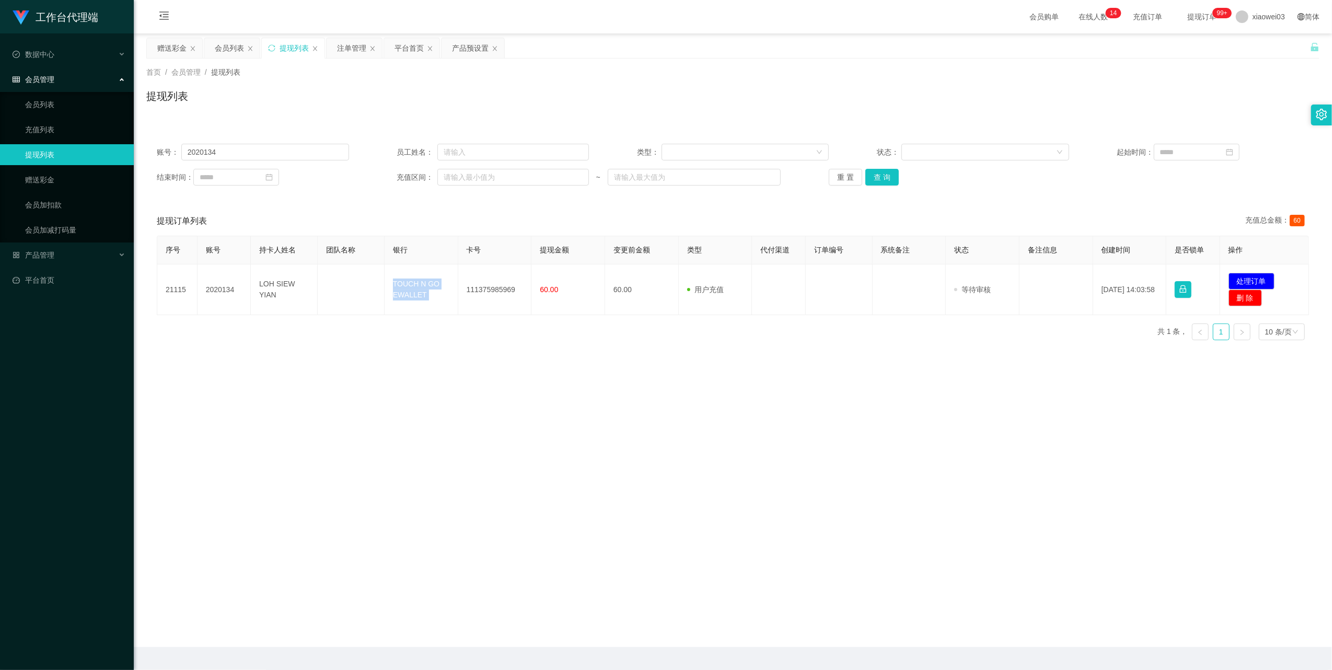
copy td "TOUCH N GO EWALLET"
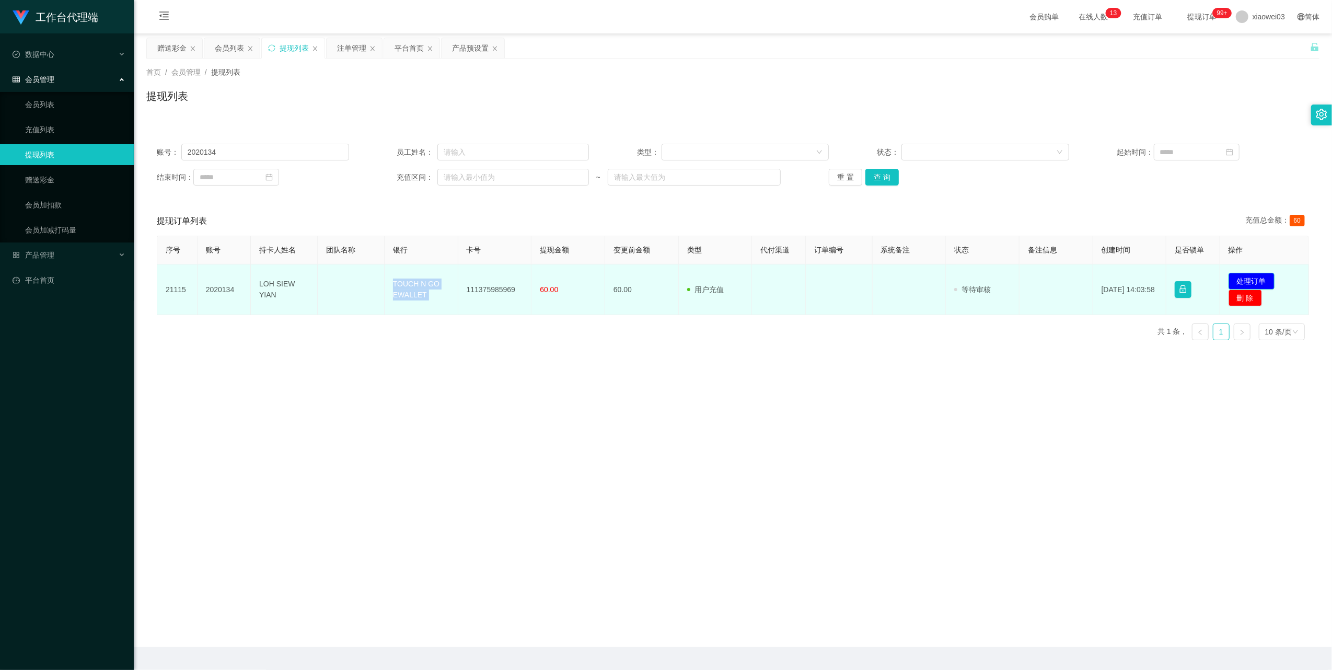
click at [1240, 274] on button "处理订单" at bounding box center [1251, 281] width 46 height 17
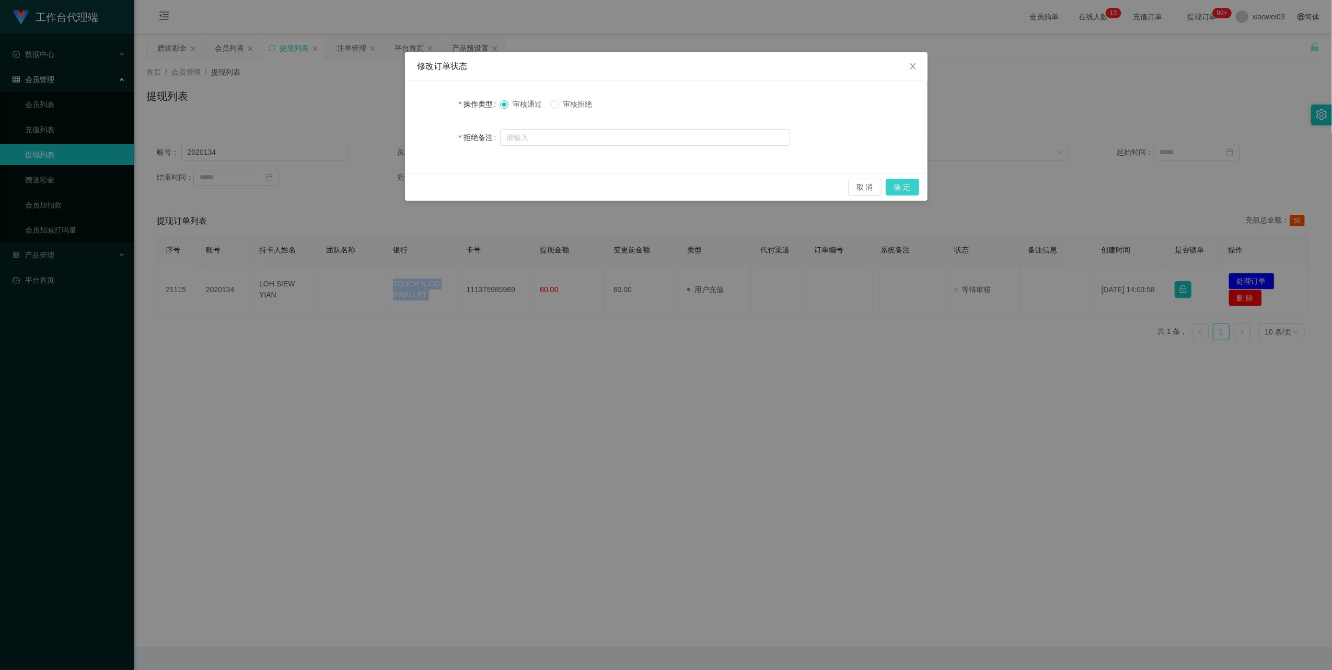
click at [899, 182] on button "确 定" at bounding box center [902, 187] width 33 height 17
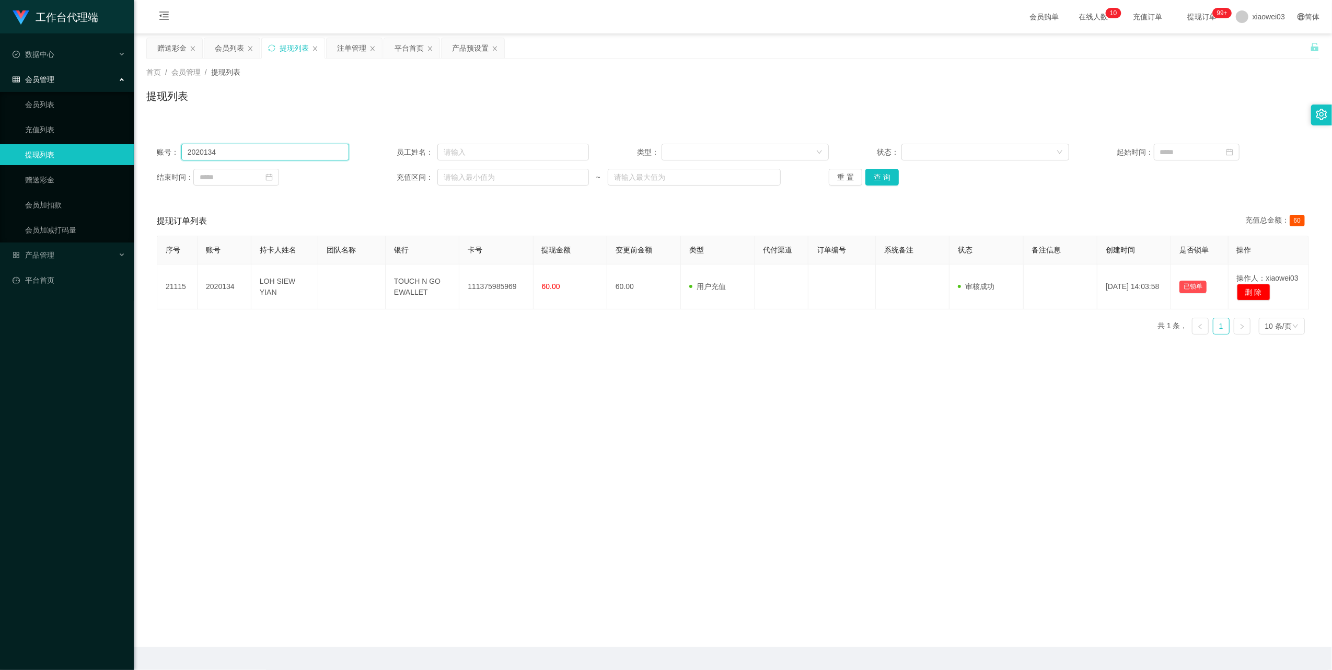
click at [331, 147] on input "2020134" at bounding box center [265, 152] width 168 height 17
paste input "Youtube01"
click at [880, 180] on button "查 询" at bounding box center [881, 177] width 33 height 17
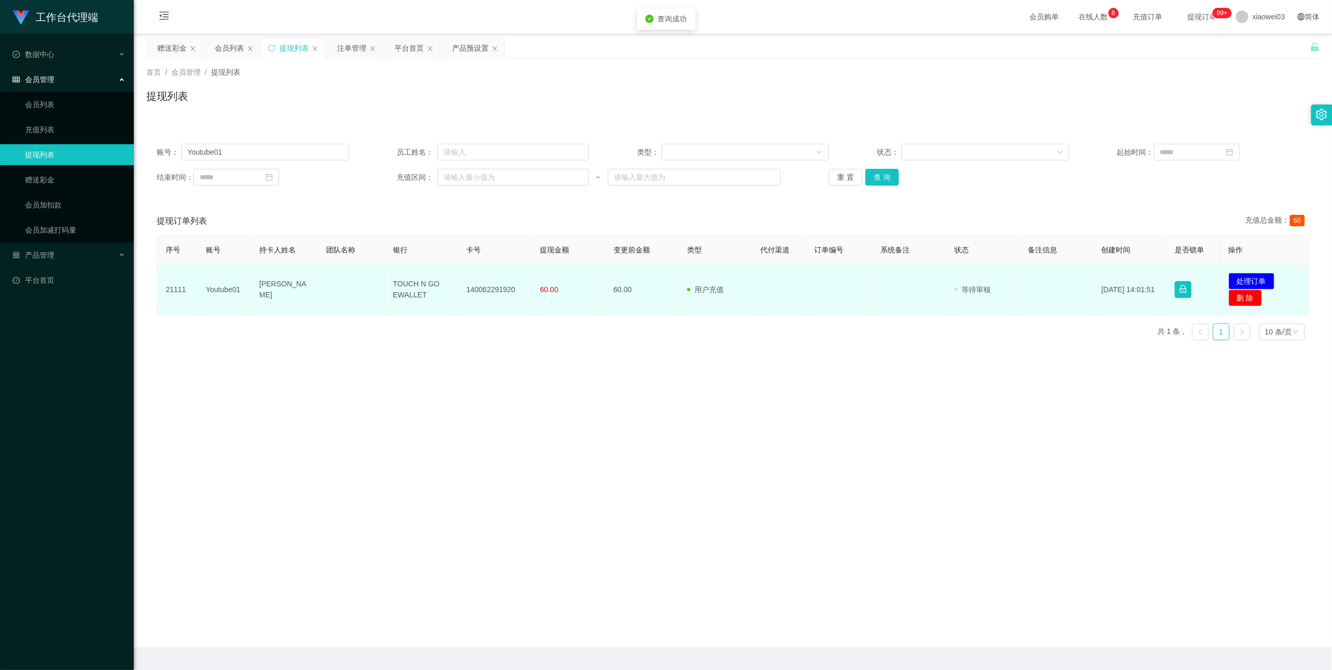
click at [489, 289] on td "140062291920" at bounding box center [495, 289] width 74 height 51
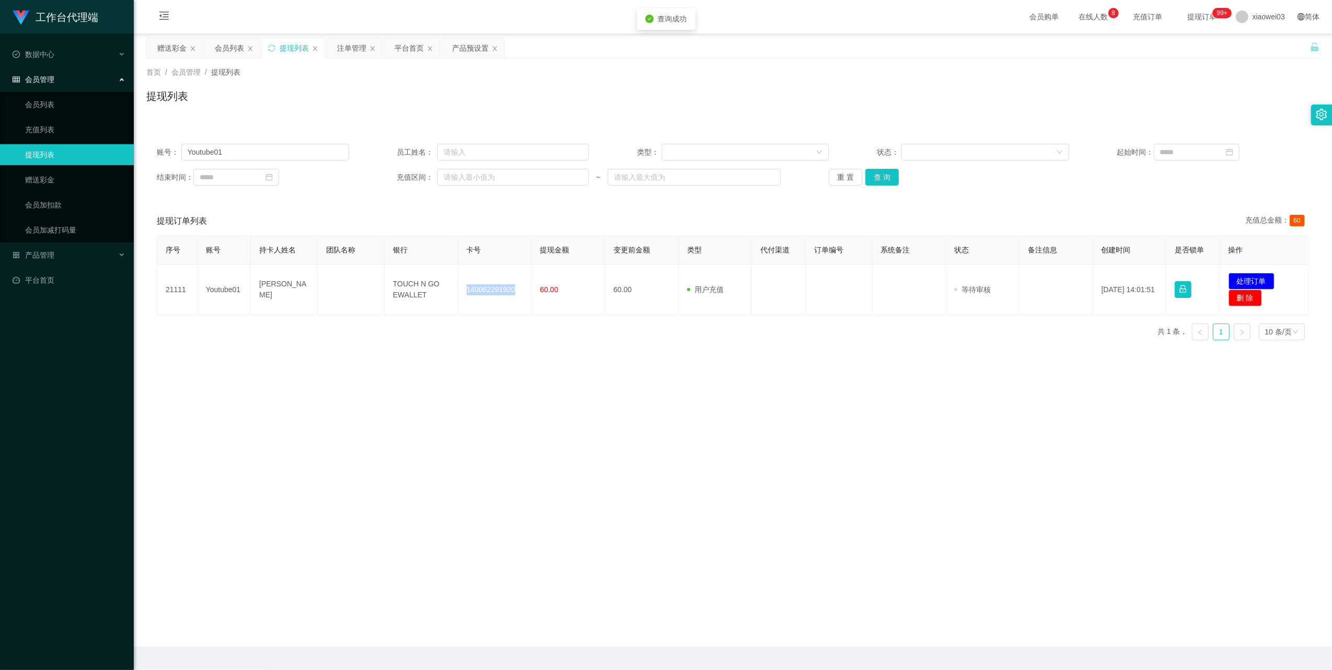
copy td "140062291920"
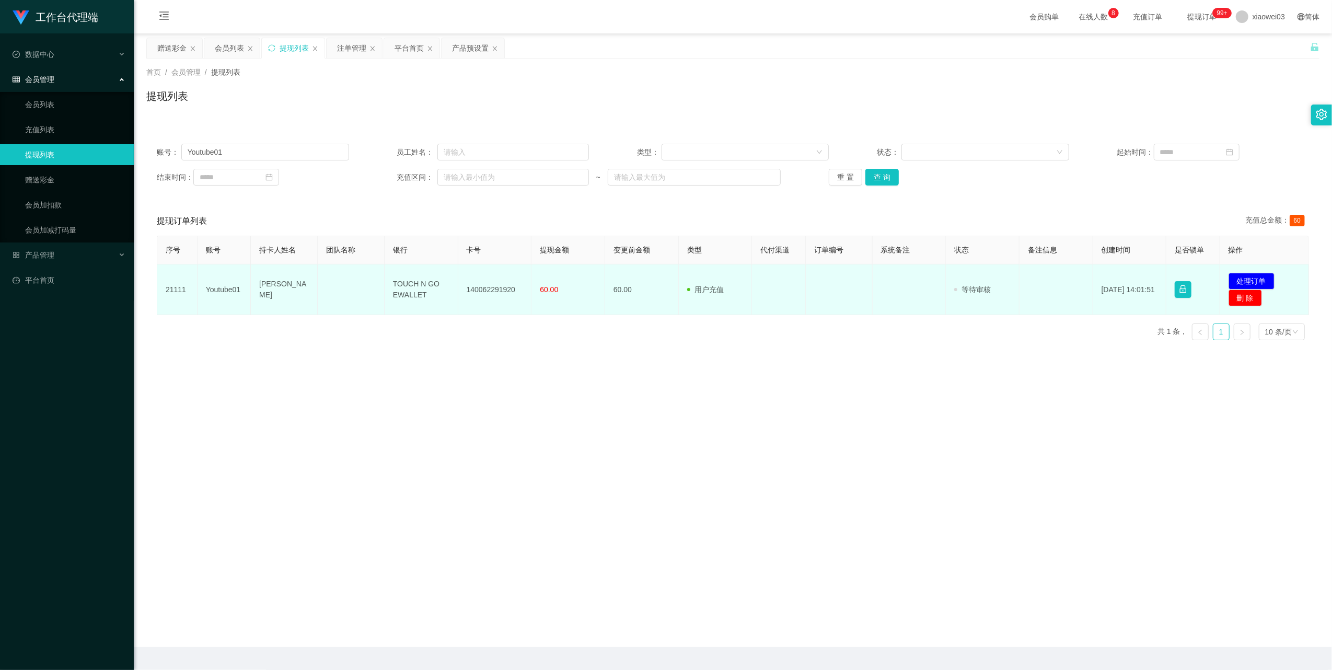
click at [405, 289] on td "TOUCH N GO EWALLET" at bounding box center [422, 289] width 74 height 51
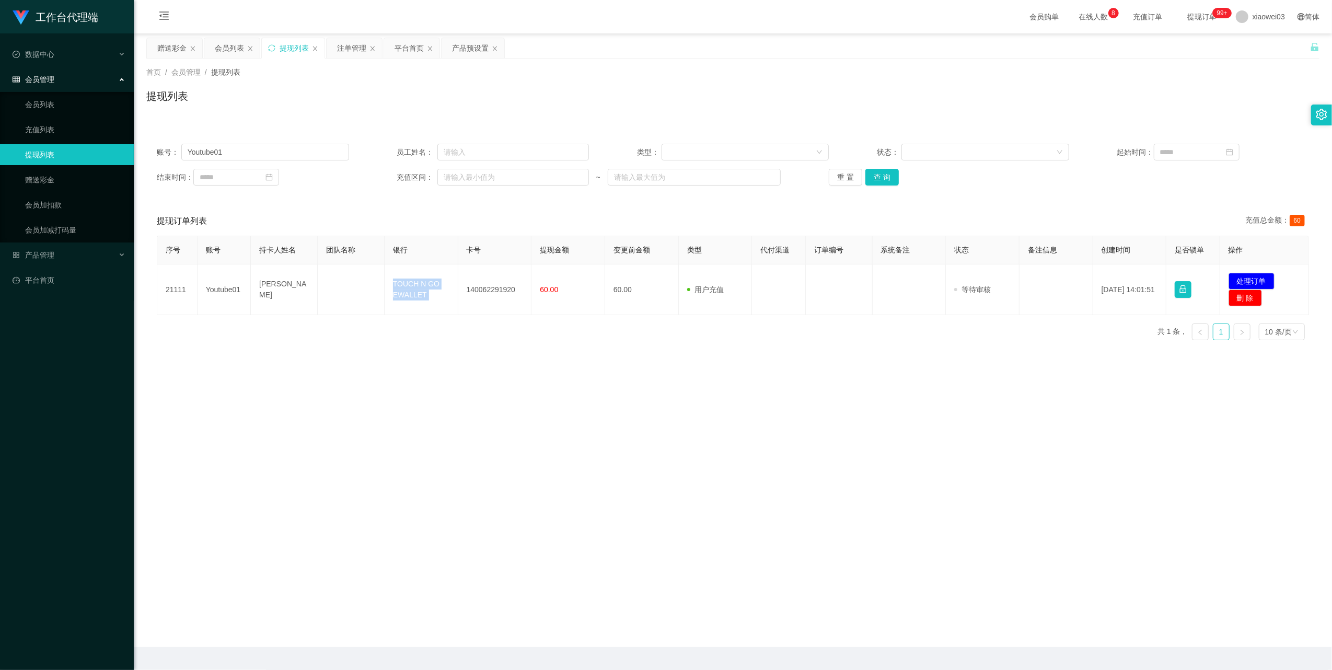
copy td "TOUCH N GO EWALLET"
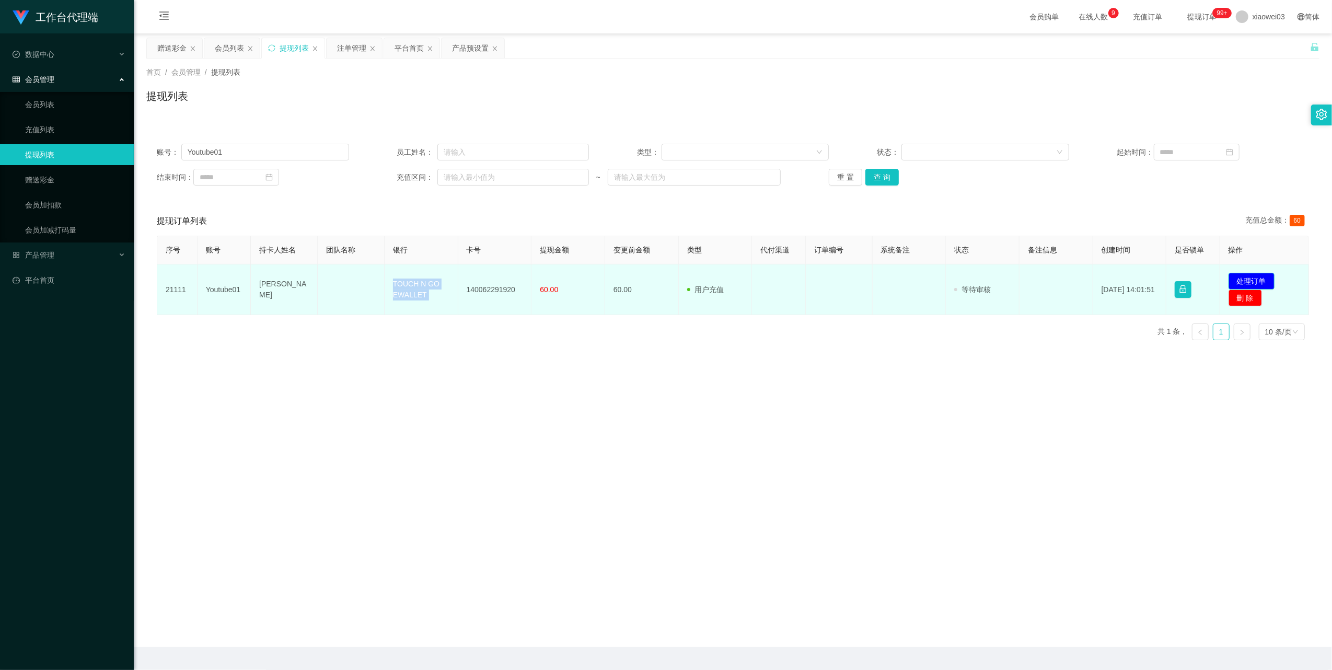
click at [1250, 276] on button "处理订单" at bounding box center [1251, 281] width 46 height 17
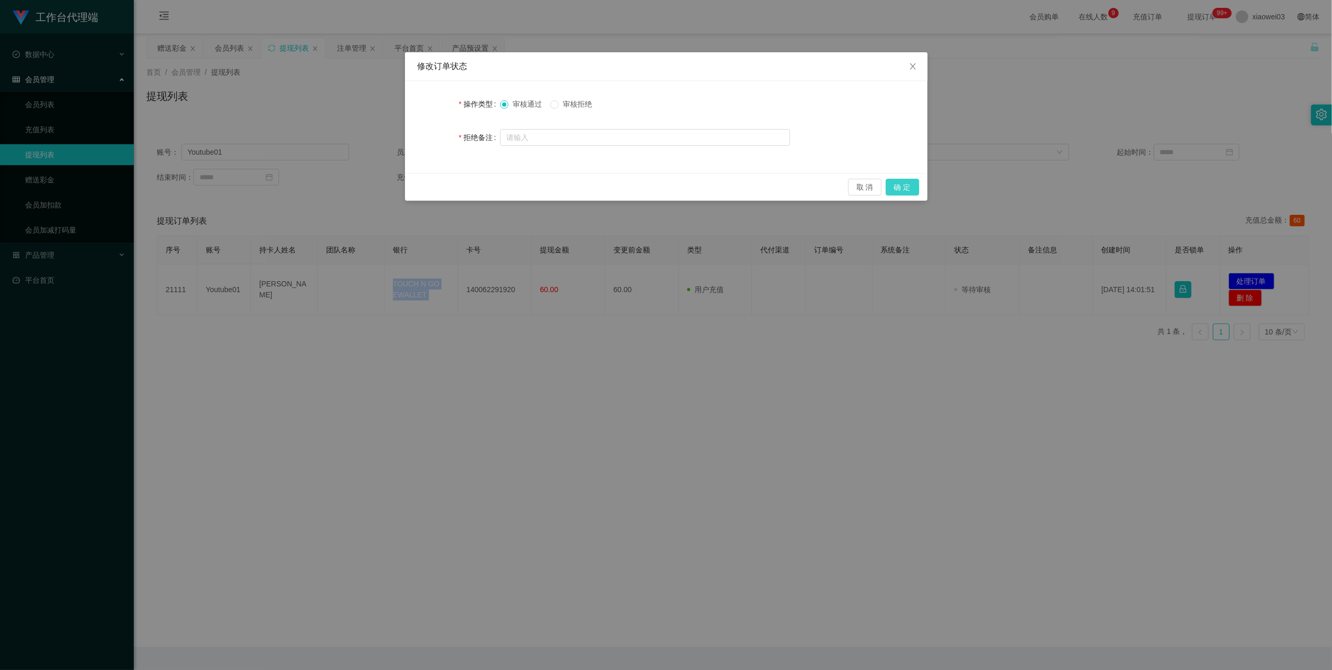
drag, startPoint x: 896, startPoint y: 184, endPoint x: 1039, endPoint y: 146, distance: 147.6
click at [896, 184] on button "确 定" at bounding box center [902, 187] width 33 height 17
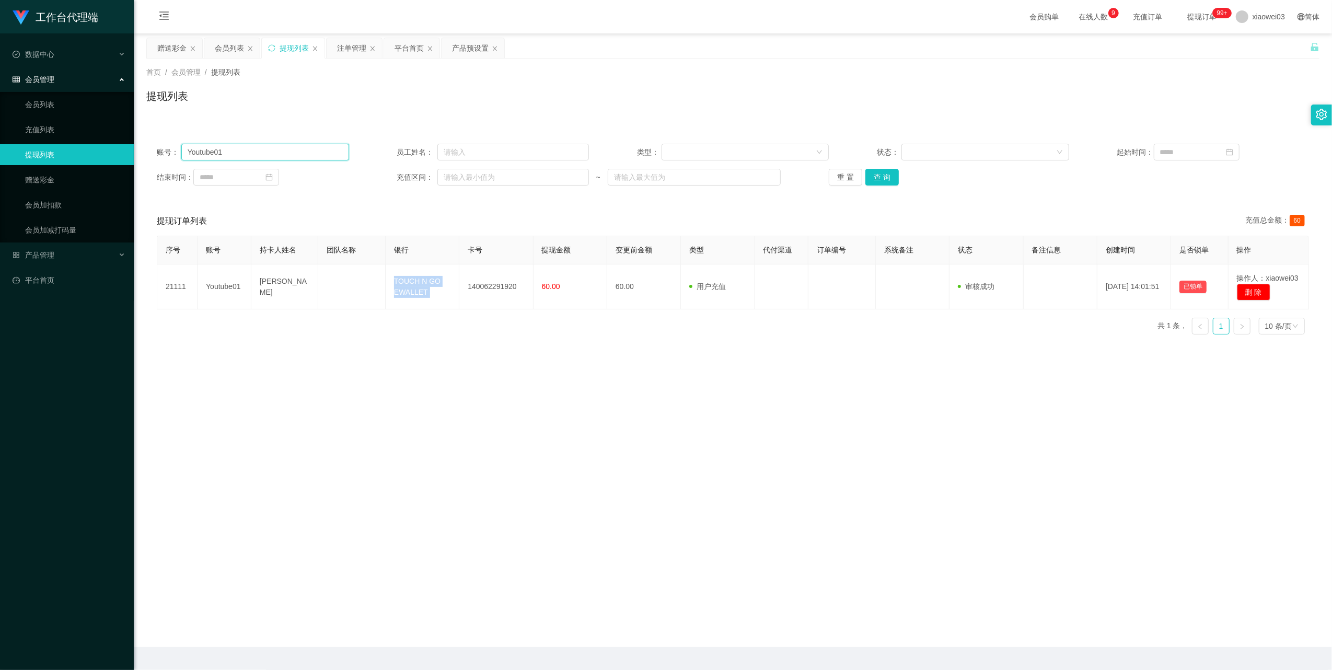
click at [324, 155] on input "Youtube01" at bounding box center [265, 152] width 168 height 17
paste input "0176252877"
click at [870, 176] on button "查 询" at bounding box center [881, 177] width 33 height 17
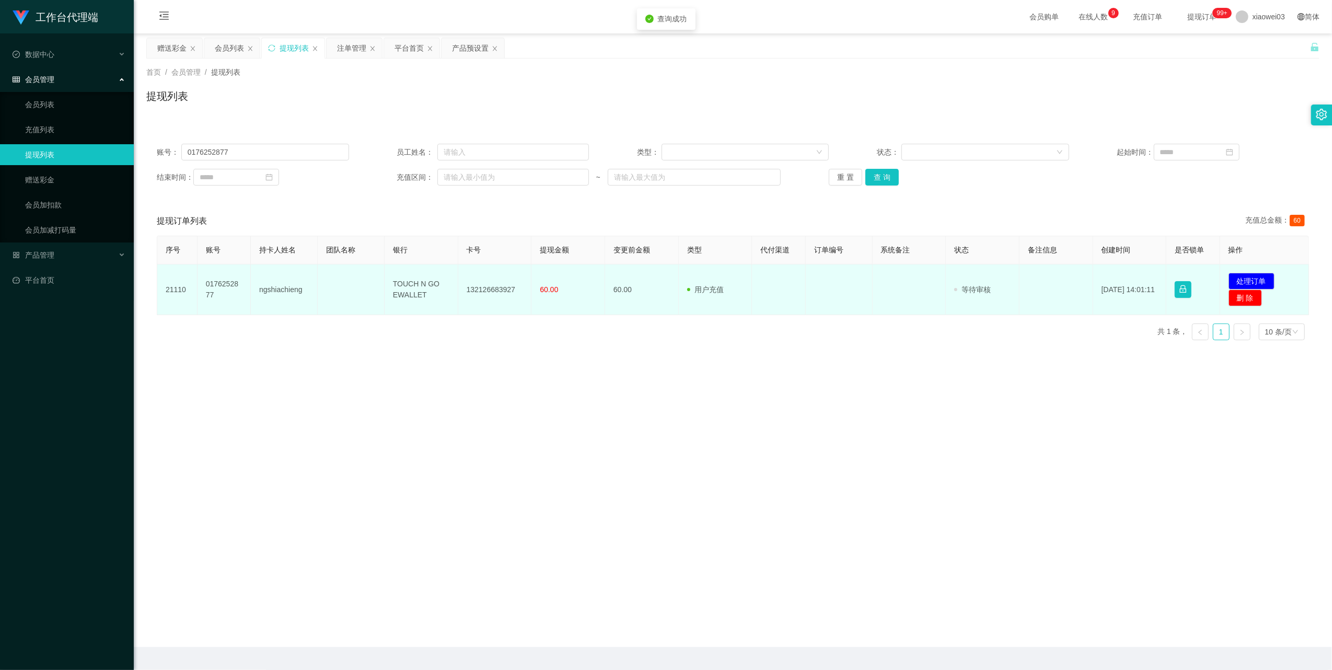
click at [498, 283] on td "132126683927" at bounding box center [495, 289] width 74 height 51
click at [498, 289] on td "132126683927" at bounding box center [495, 289] width 74 height 51
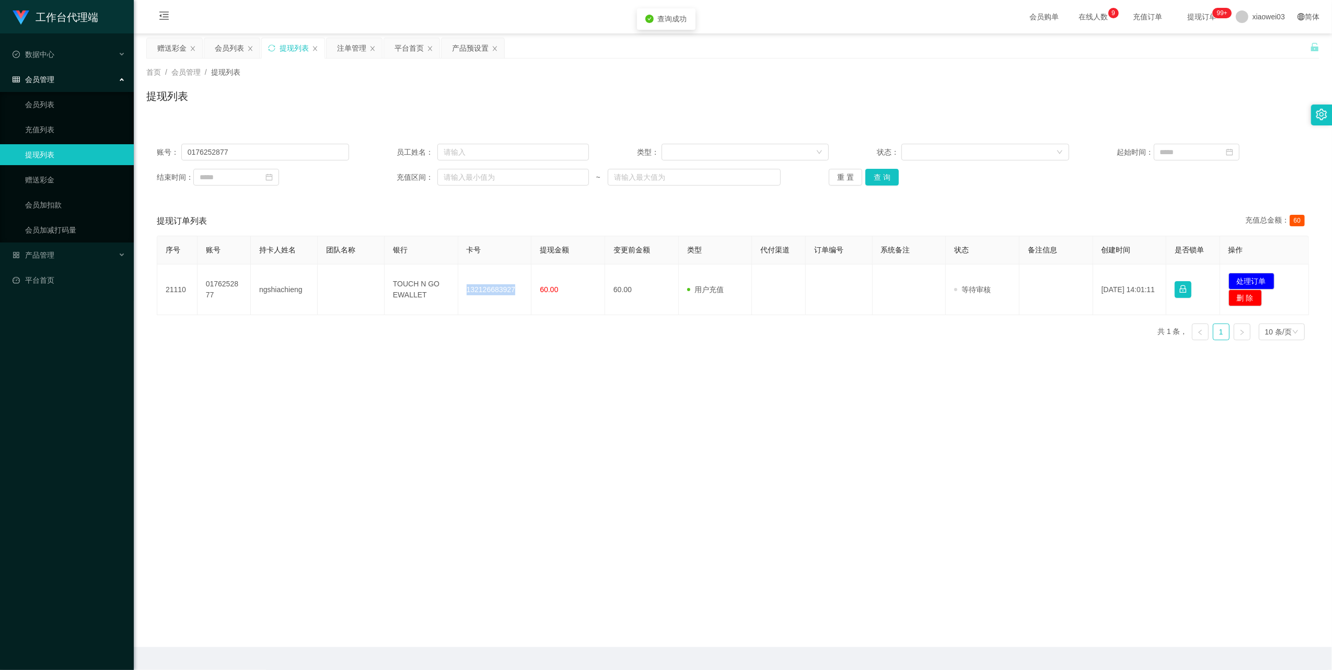
copy td "132126683927"
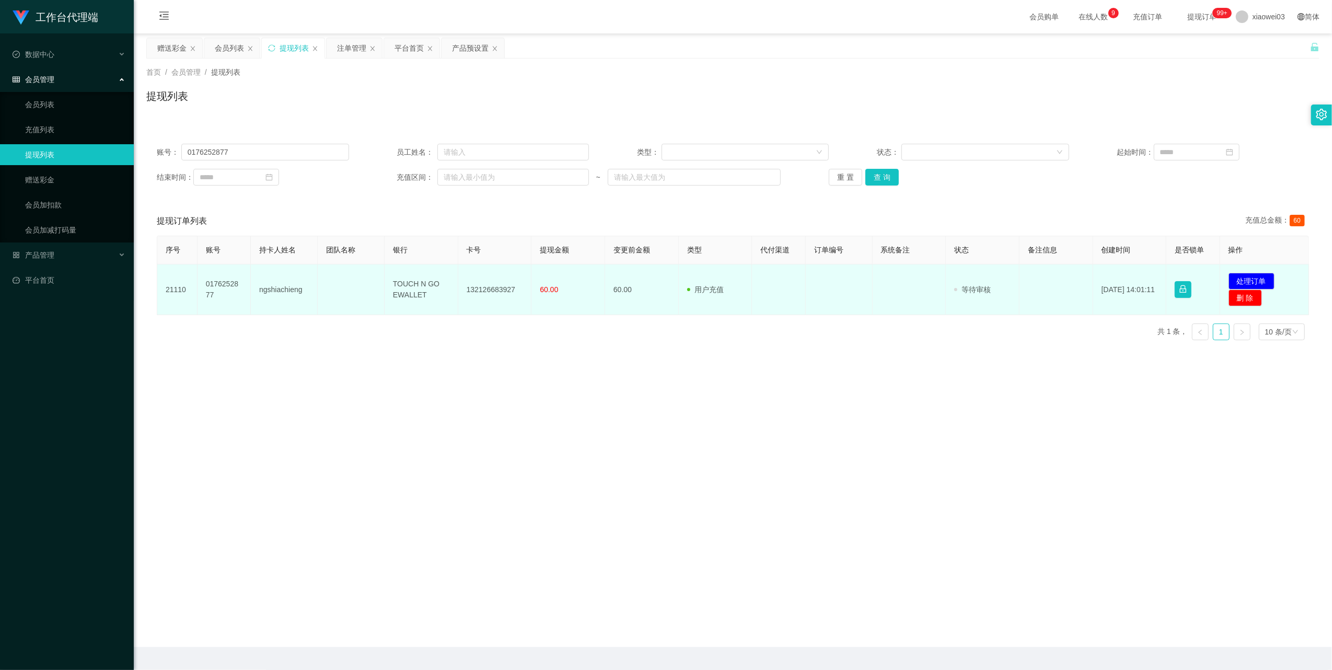
click at [405, 285] on td "TOUCH N GO EWALLET" at bounding box center [422, 289] width 74 height 51
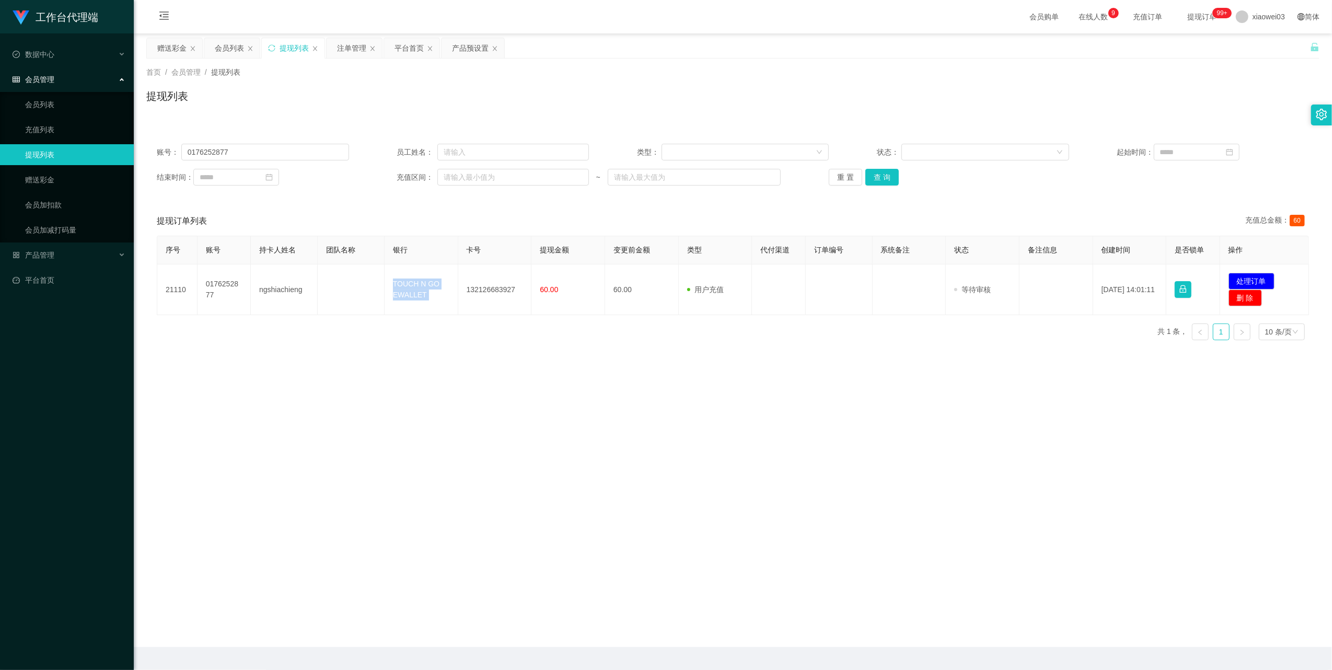
copy td "TOUCH N GO EWALLET"
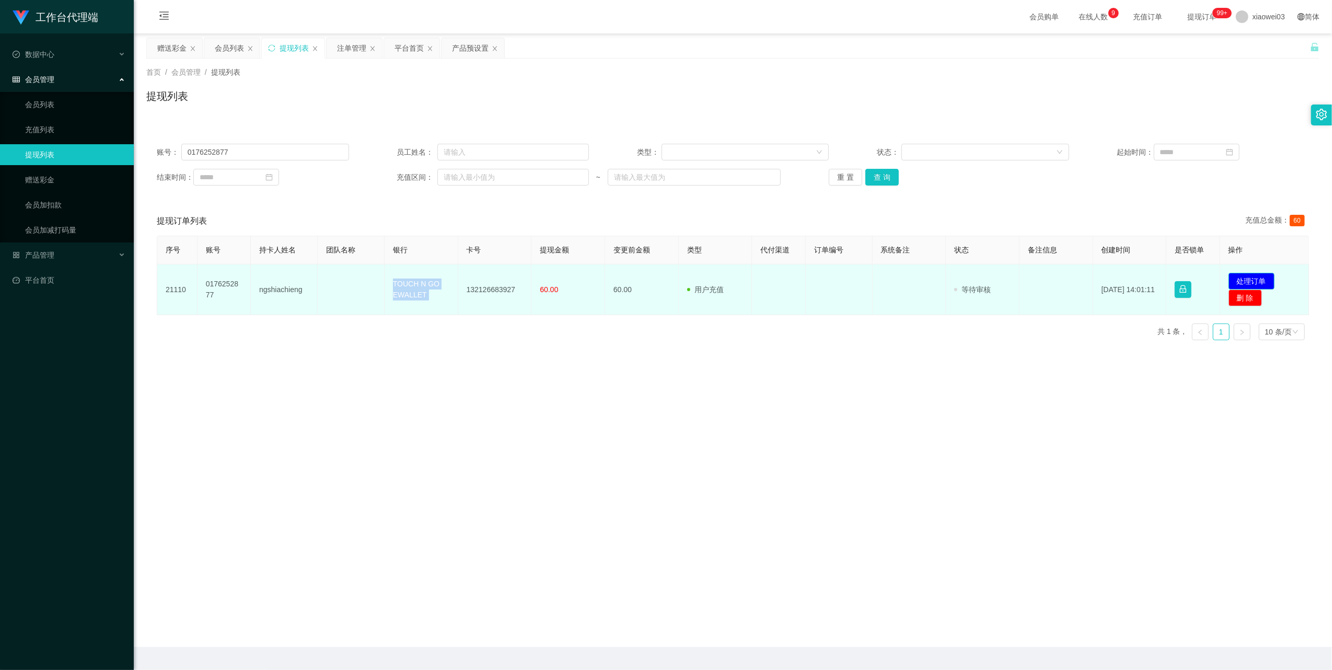
click at [1242, 278] on button "处理订单" at bounding box center [1251, 281] width 46 height 17
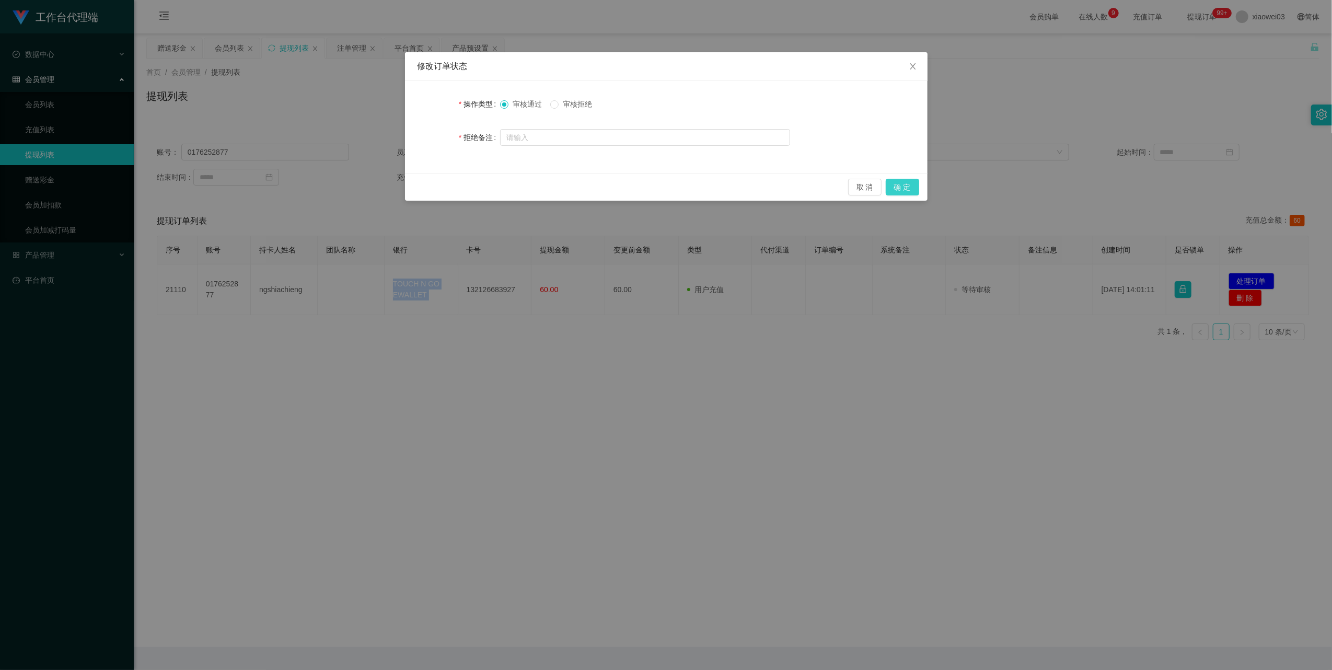
click at [899, 182] on button "确 定" at bounding box center [902, 187] width 33 height 17
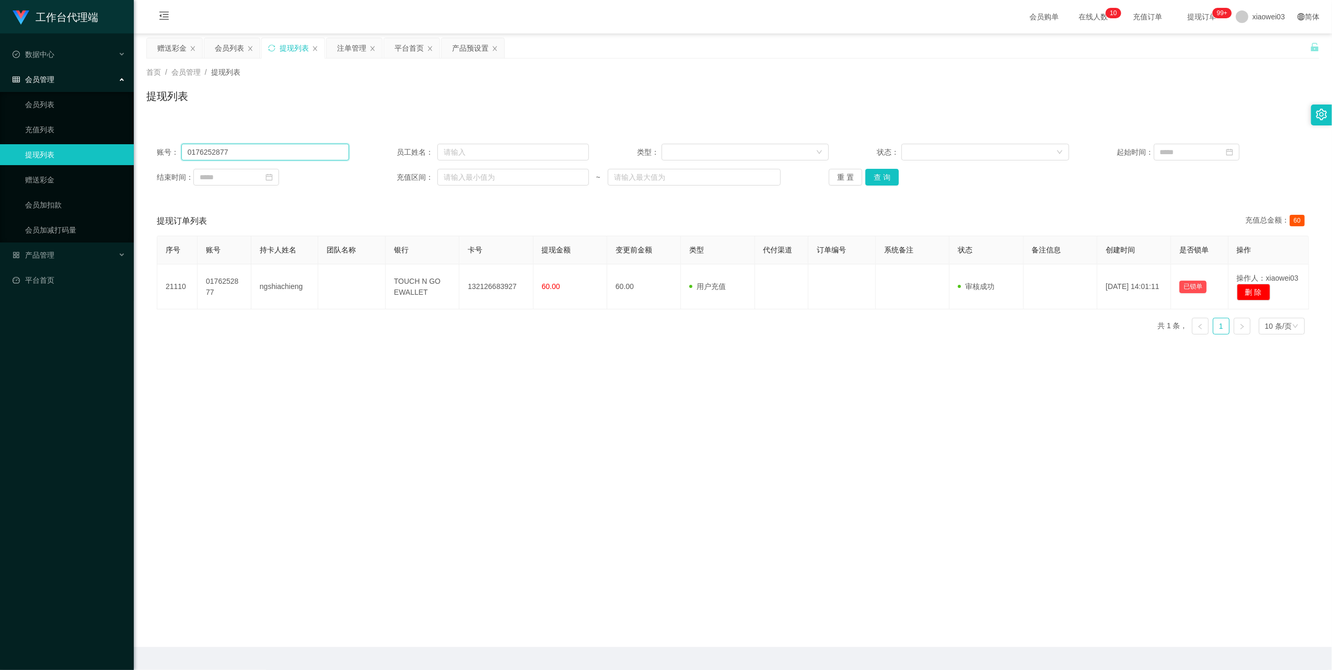
click at [340, 147] on input "0176252877" at bounding box center [265, 152] width 168 height 17
drag, startPoint x: 340, startPoint y: 147, endPoint x: 452, endPoint y: 187, distance: 119.6
click at [339, 148] on input "0176252877" at bounding box center [265, 152] width 168 height 17
paste input "Alfred511"
type input "Alfred5117"
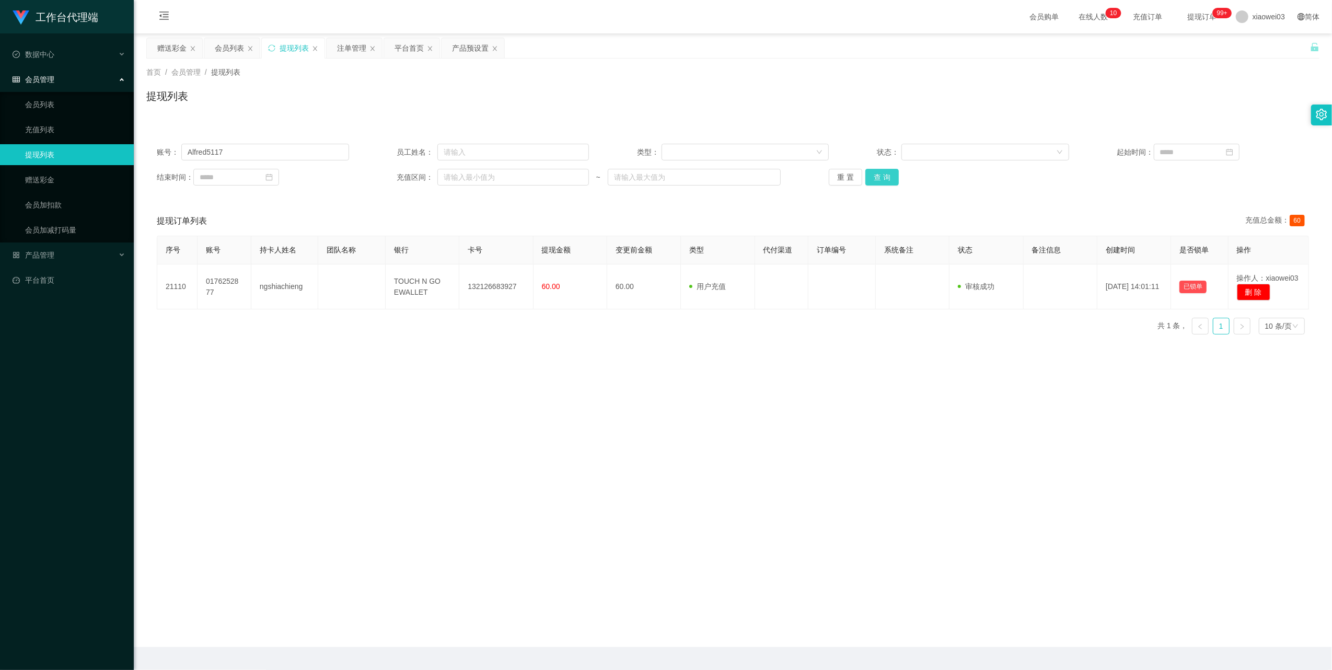
click at [876, 174] on button "查 询" at bounding box center [881, 177] width 33 height 17
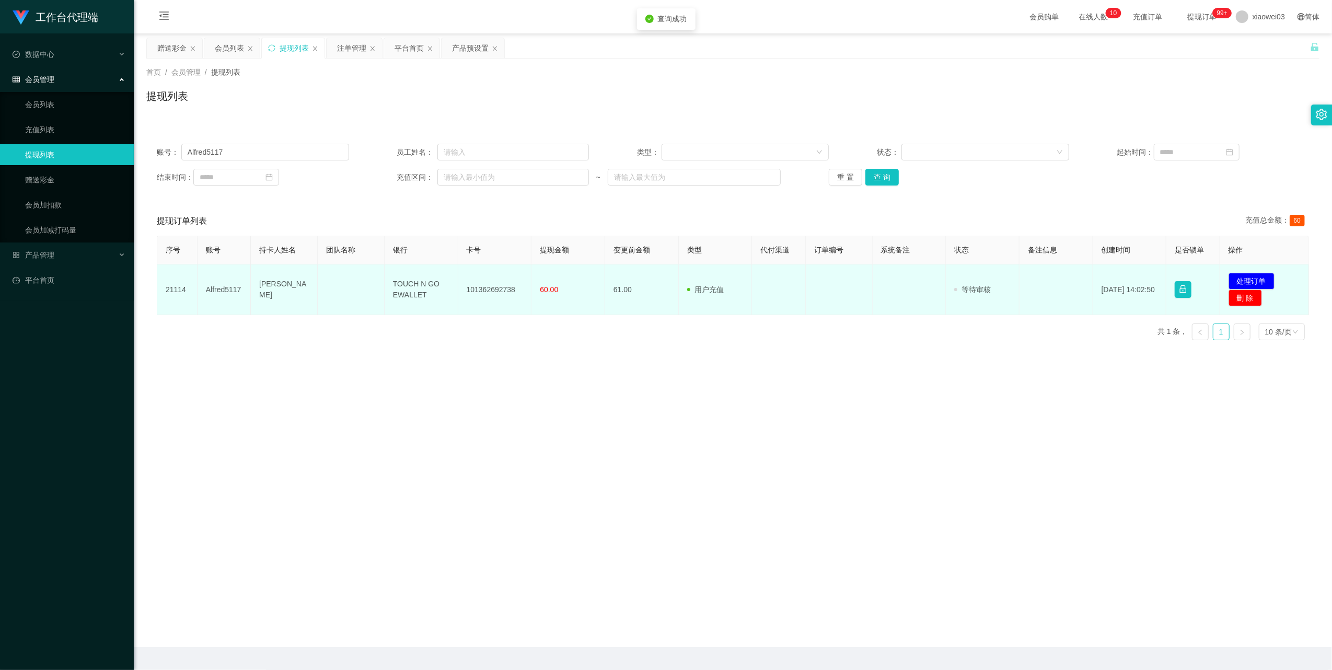
click at [494, 291] on td "101362692738" at bounding box center [495, 289] width 74 height 51
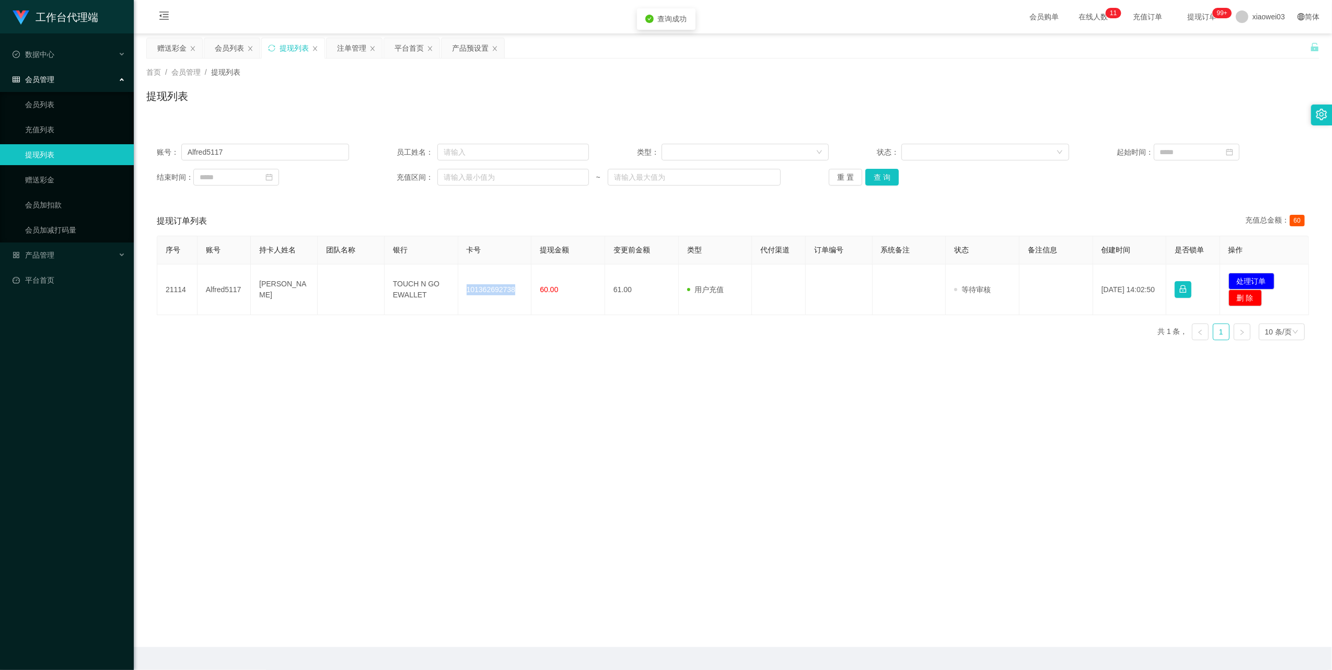
copy td "101362692738"
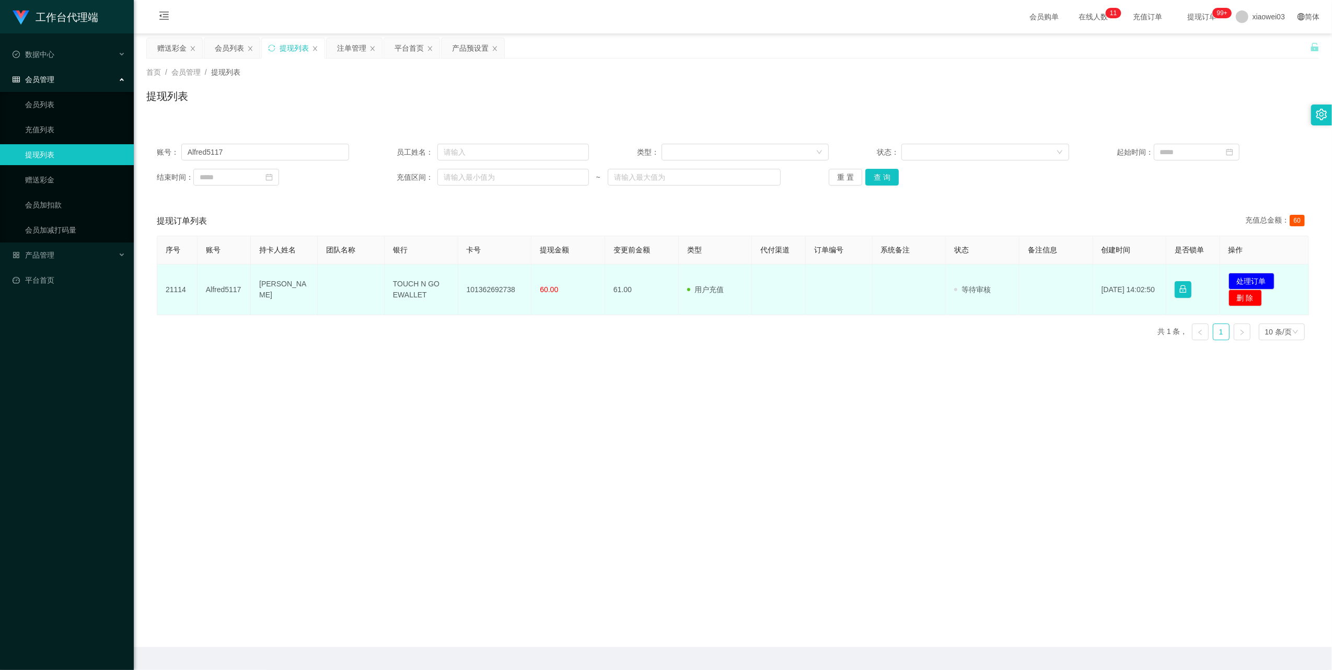
click at [402, 285] on td "TOUCH N GO EWALLET" at bounding box center [422, 289] width 74 height 51
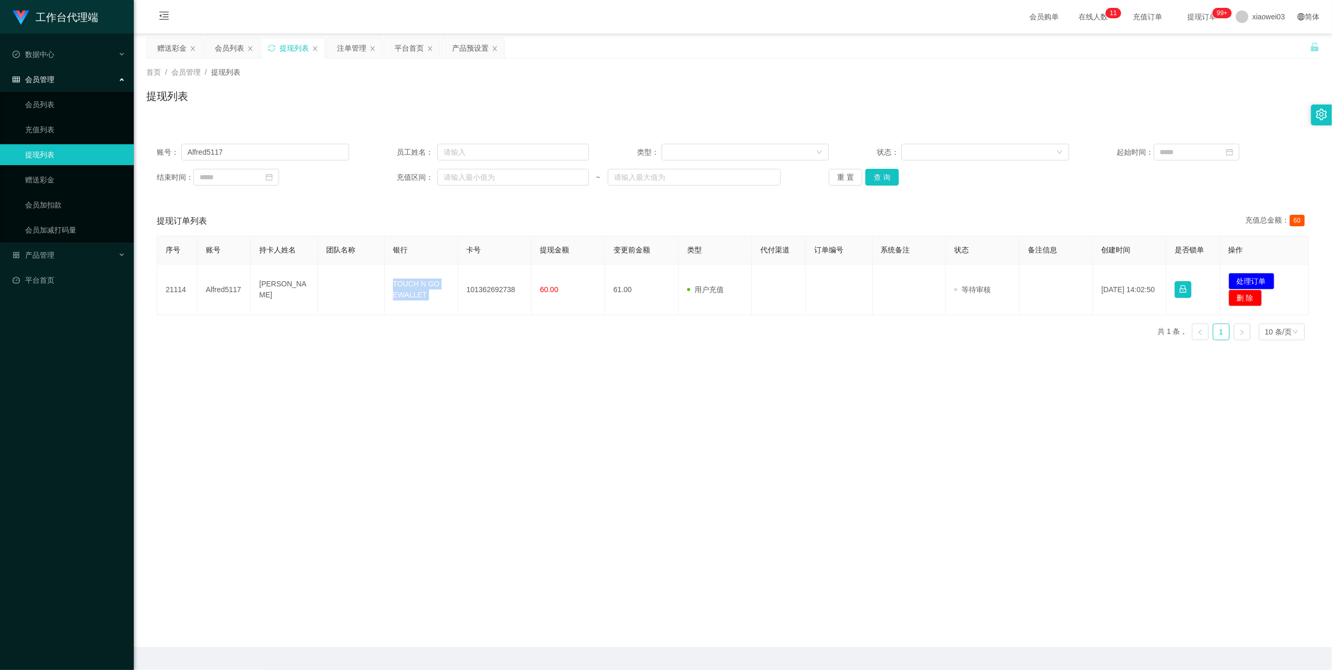
copy td "TOUCH N GO EWALLET"
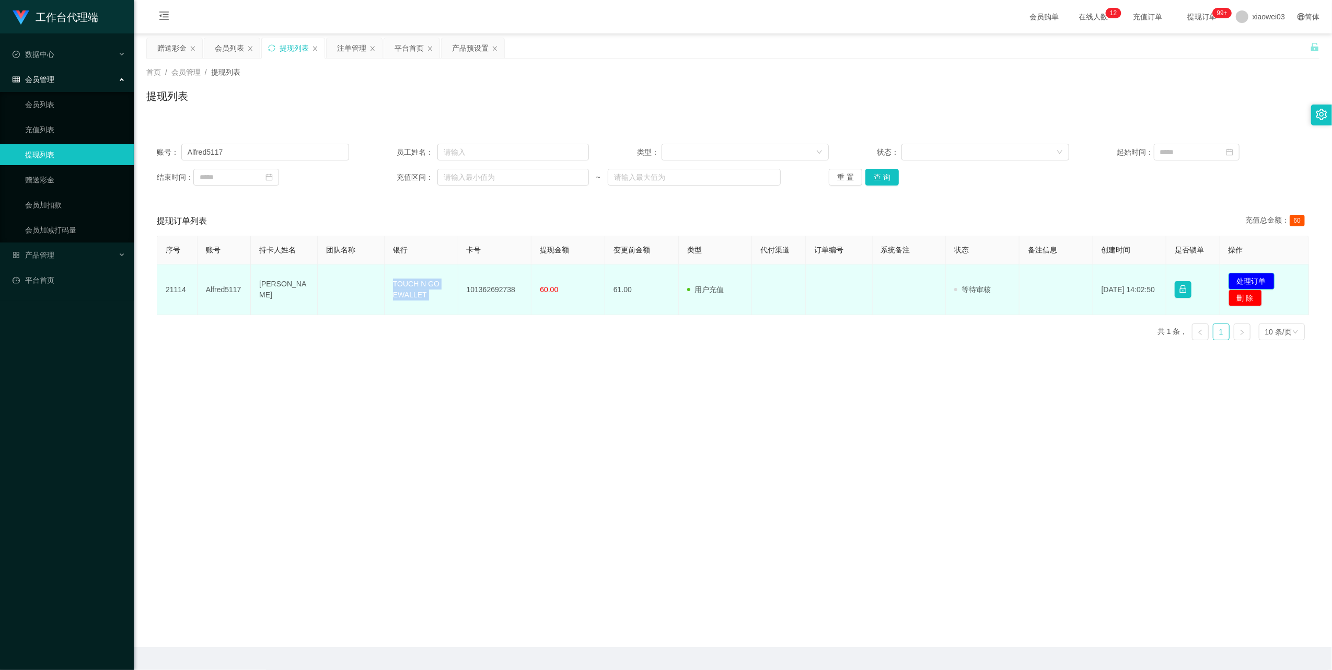
click at [1248, 276] on button "处理订单" at bounding box center [1251, 281] width 46 height 17
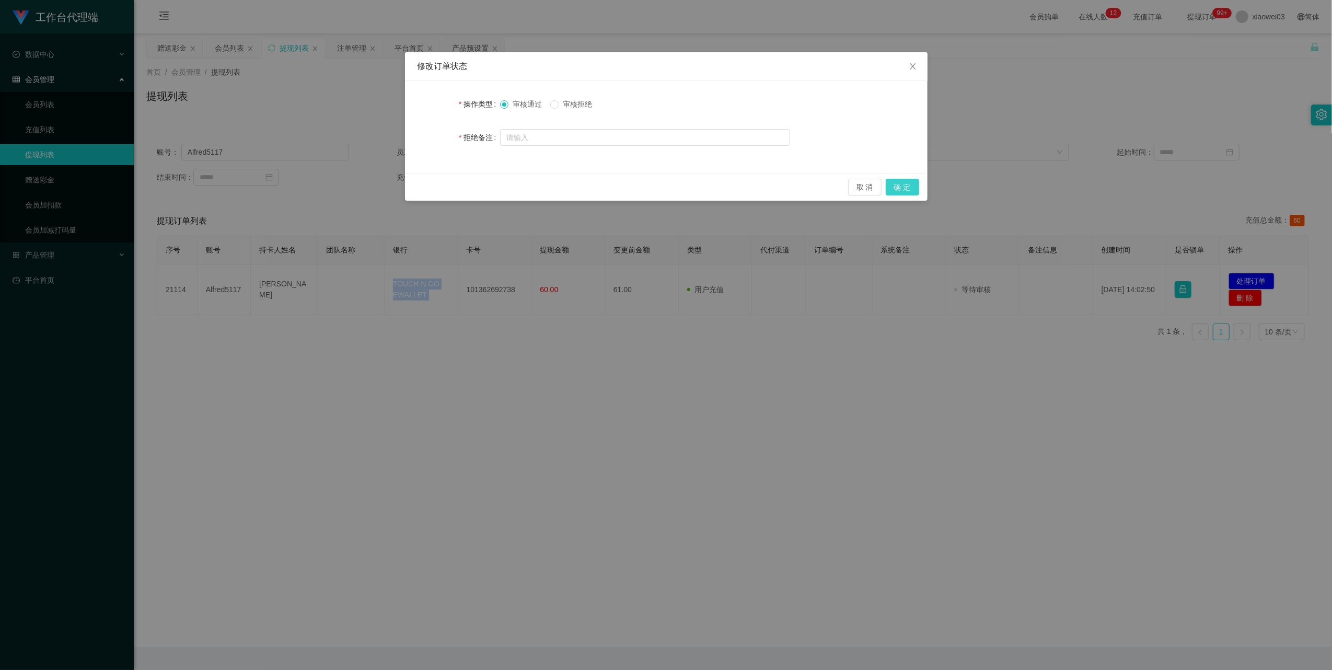
click at [907, 189] on button "确 定" at bounding box center [902, 187] width 33 height 17
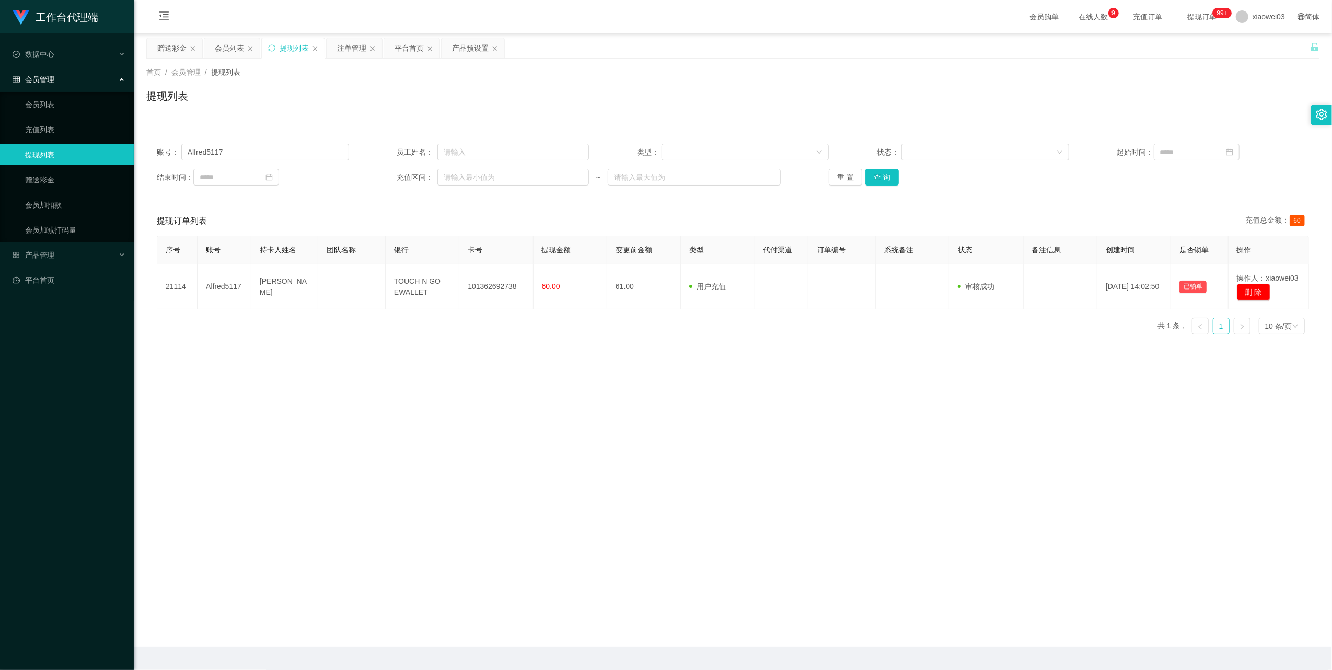
click at [469, 37] on main "关闭左侧 关闭右侧 关闭其它 刷新页面 赠送彩金 会员列表 提现列表 注单管理 平台首页 产品预设置 首页 / 会员管理 / 提现列表 / 提现列表 账号： …" at bounding box center [733, 339] width 1198 height 613
click at [470, 42] on div "产品预设置" at bounding box center [470, 48] width 37 height 20
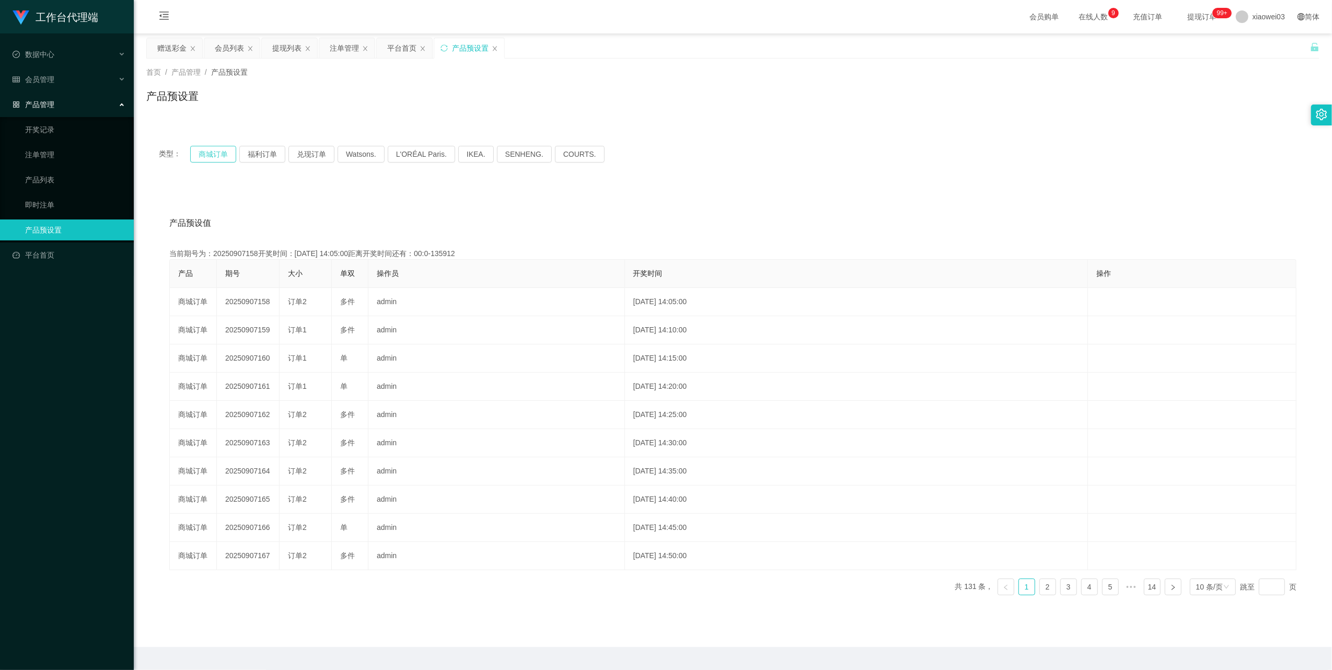
click at [218, 161] on button "商城订单" at bounding box center [213, 154] width 46 height 17
click at [329, 51] on div "注单管理" at bounding box center [346, 48] width 55 height 20
click at [345, 45] on div "注单管理" at bounding box center [344, 48] width 29 height 20
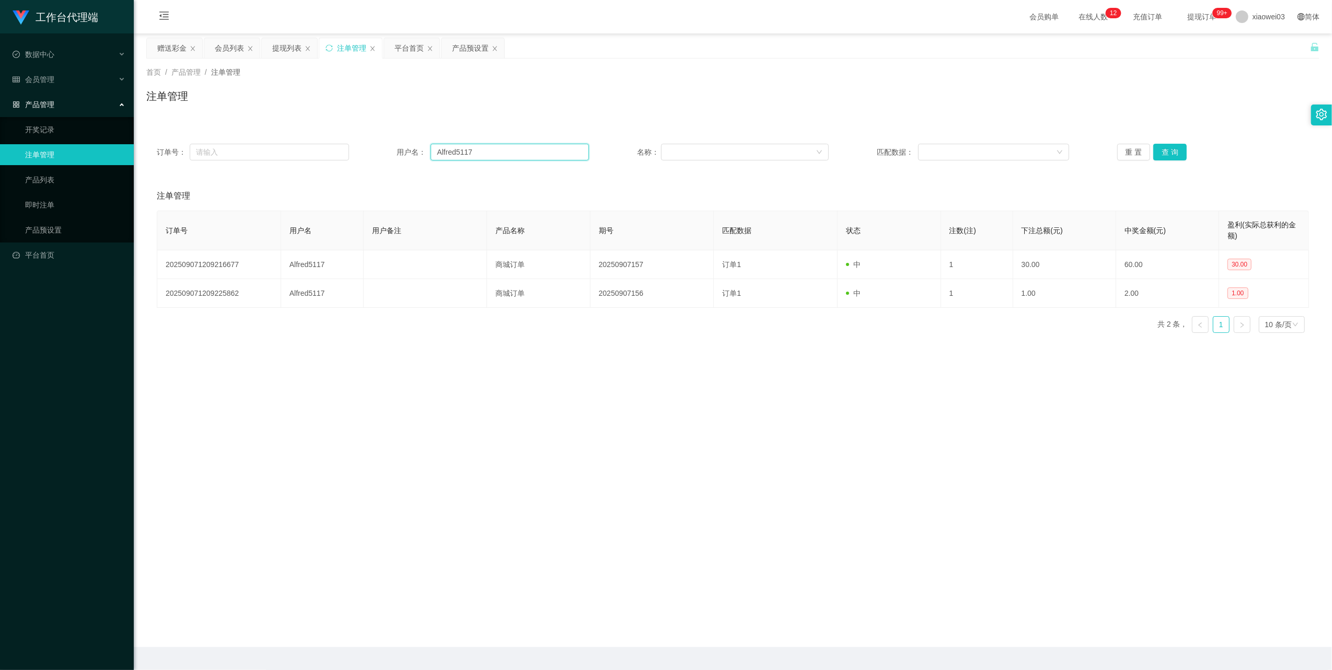
click at [504, 154] on input "Alfred5117" at bounding box center [509, 152] width 158 height 17
drag, startPoint x: 504, startPoint y: 154, endPoint x: 714, endPoint y: 195, distance: 214.1
click at [504, 154] on input "Alfred5117" at bounding box center [509, 152] width 158 height 17
paste input "gohlianchoon"
type input "gohlianchoon"
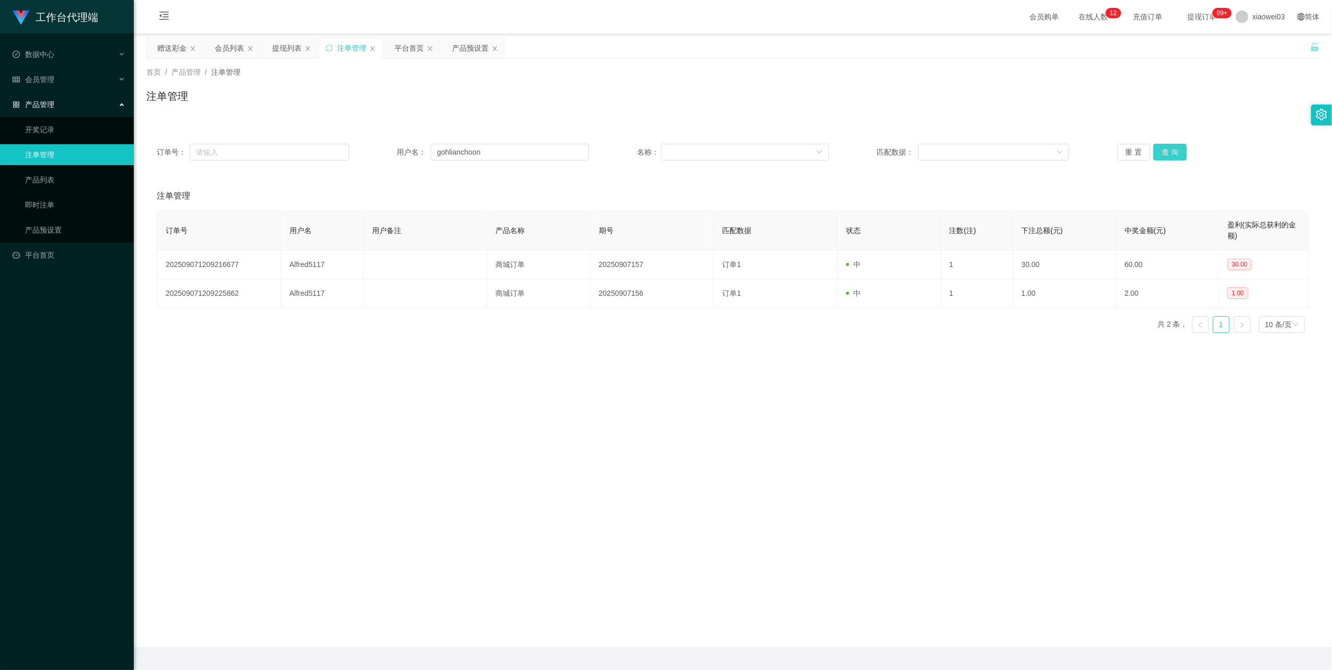
click at [1172, 147] on button "查 询" at bounding box center [1169, 152] width 33 height 17
click at [1172, 147] on div "重 置 查 询" at bounding box center [1213, 152] width 192 height 17
click at [1172, 147] on button "查 询" at bounding box center [1169, 152] width 33 height 17
click at [1172, 147] on div "重 置 查 询" at bounding box center [1213, 152] width 192 height 17
click at [505, 155] on input "gohlianchoon" at bounding box center [509, 152] width 158 height 17
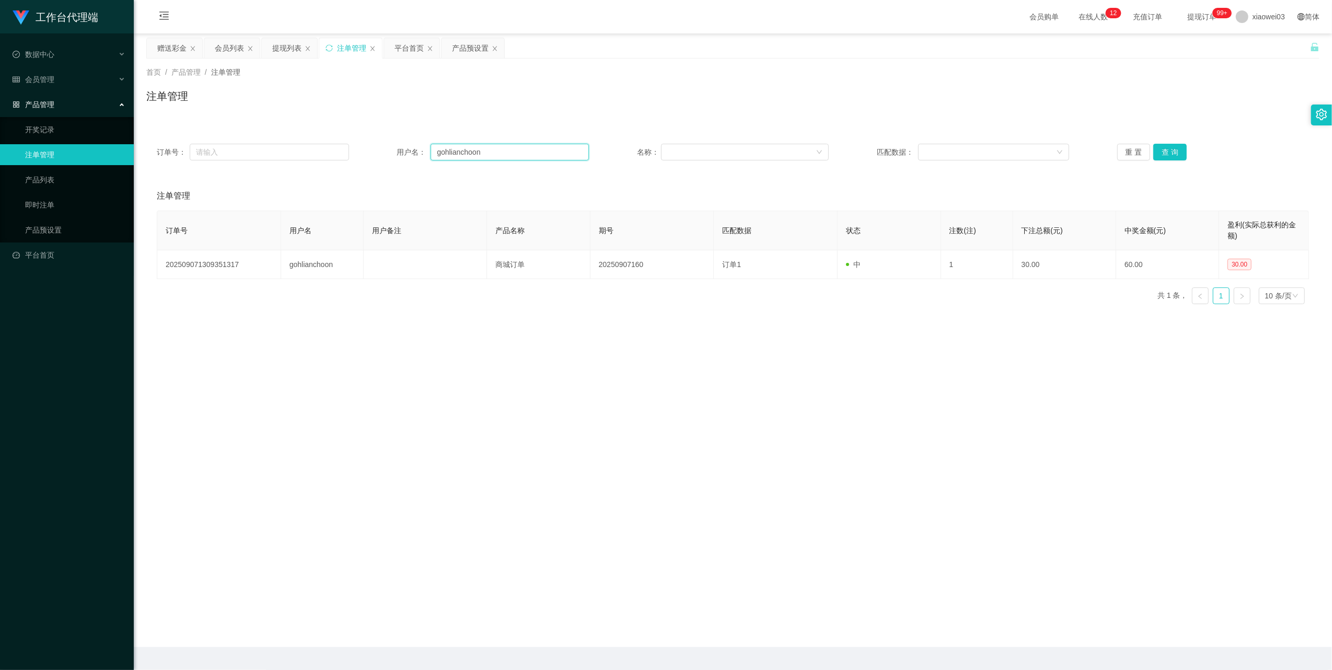
click at [505, 155] on input "gohlianchoon" at bounding box center [509, 152] width 158 height 17
click at [1165, 147] on button "查 询" at bounding box center [1169, 152] width 33 height 17
click at [284, 51] on div "提现列表" at bounding box center [286, 48] width 29 height 20
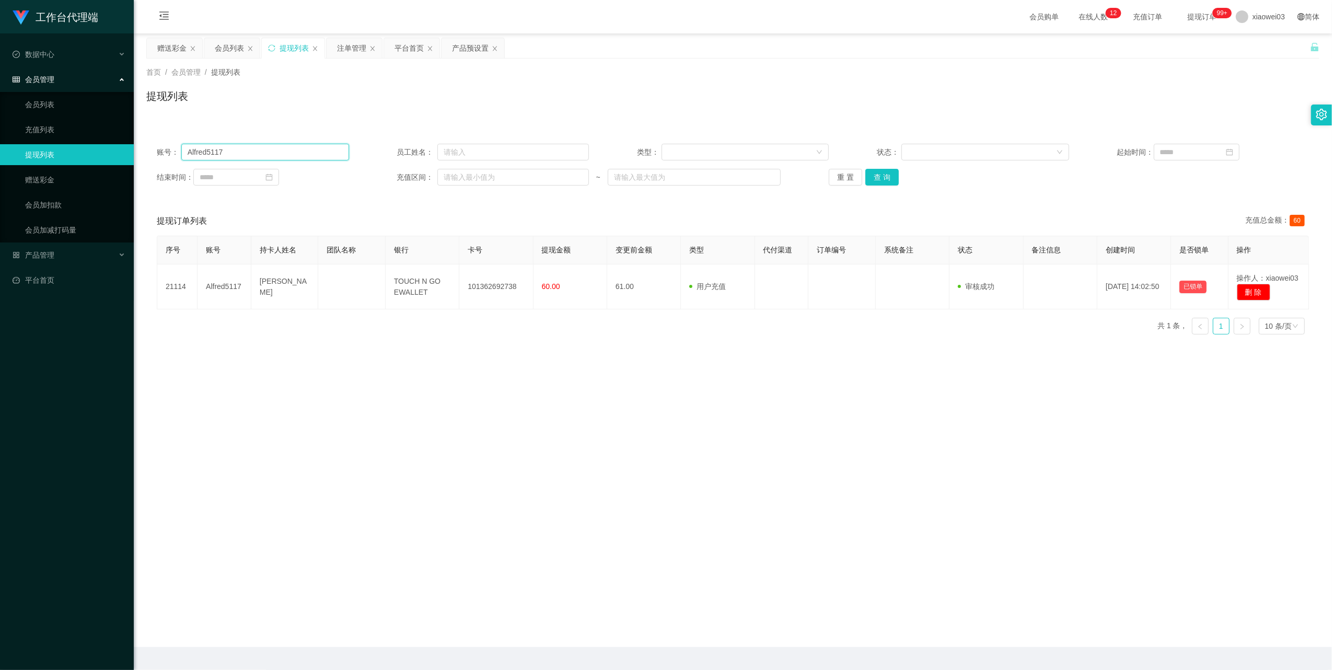
click at [317, 153] on input "Alfred5117" at bounding box center [265, 152] width 168 height 17
drag, startPoint x: 317, startPoint y: 153, endPoint x: 324, endPoint y: 155, distance: 8.1
click at [317, 153] on input "Alfred5117" at bounding box center [265, 152] width 168 height 17
paste input "gohlianchoon"
click at [881, 182] on button "查 询" at bounding box center [881, 177] width 33 height 17
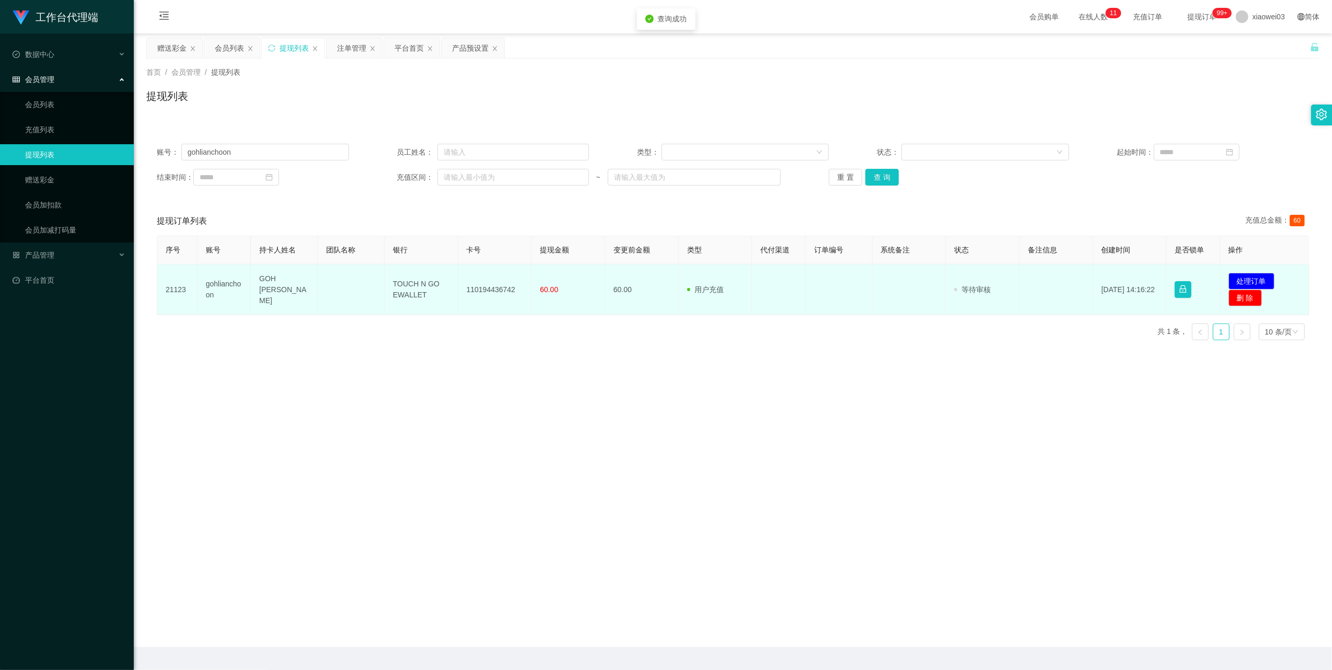
click at [492, 289] on td "110194436742" at bounding box center [495, 289] width 74 height 51
click at [416, 288] on td "TOUCH N GO EWALLET" at bounding box center [422, 289] width 74 height 51
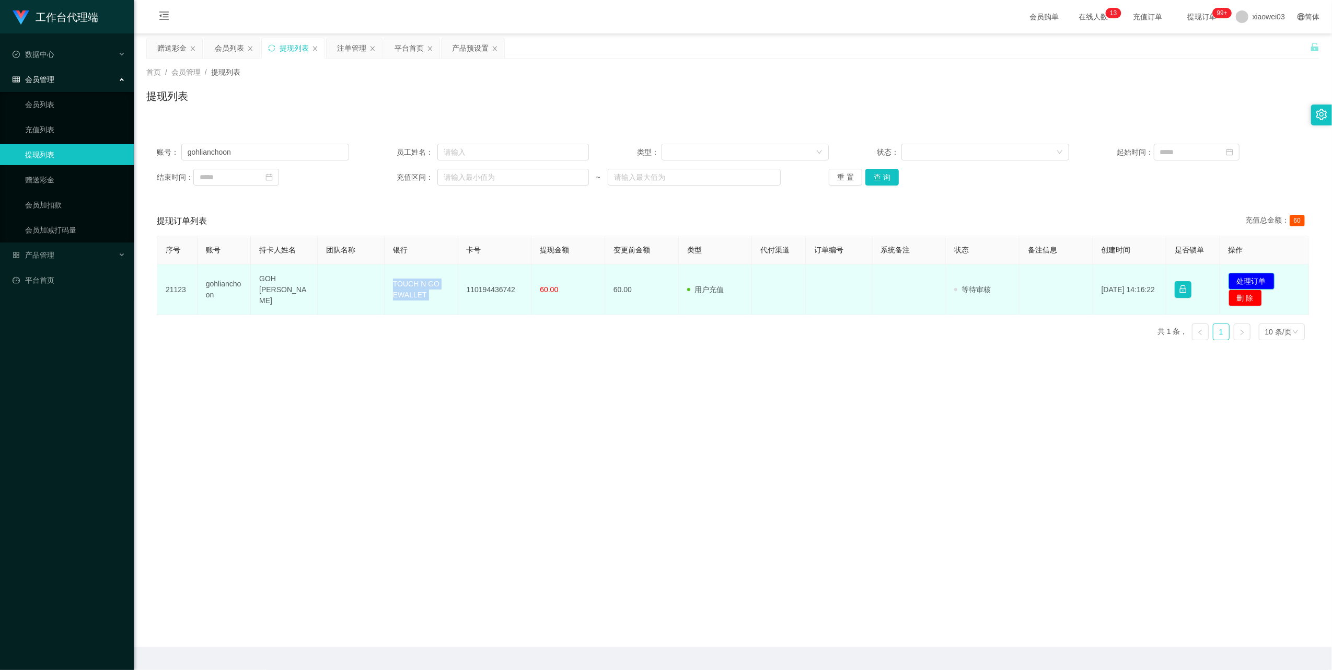
click at [1242, 280] on button "处理订单" at bounding box center [1251, 281] width 46 height 17
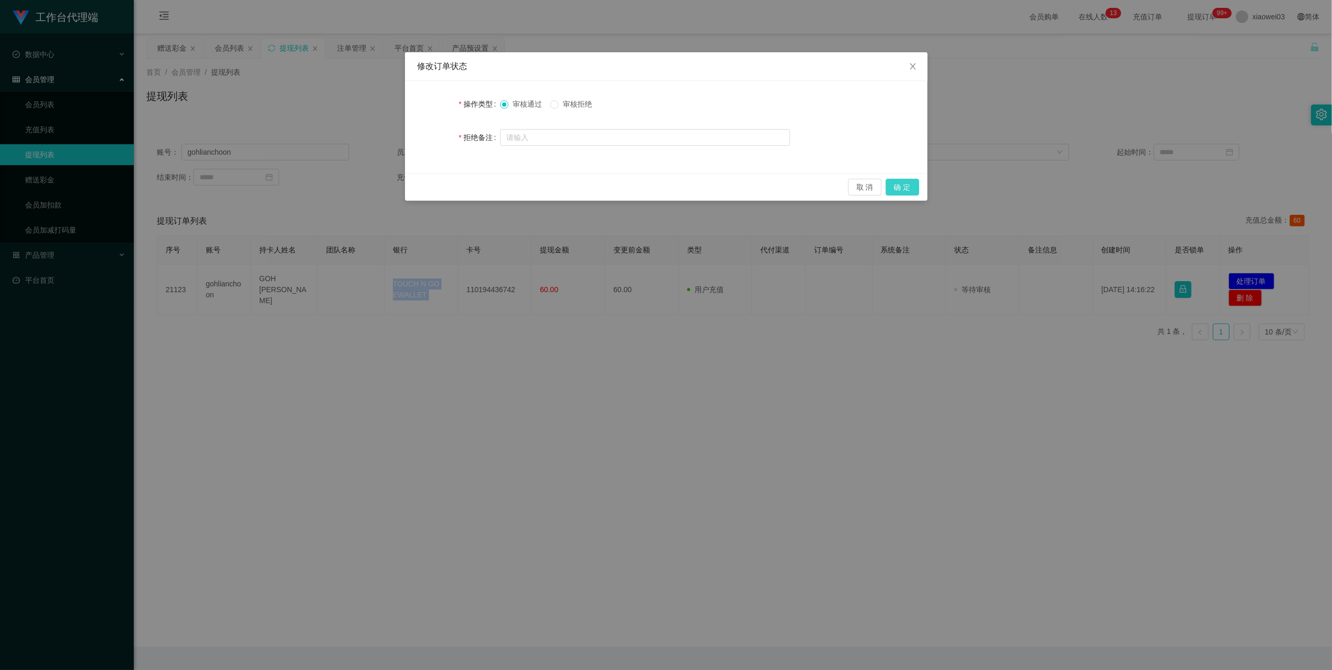
click at [915, 183] on button "确 定" at bounding box center [902, 187] width 33 height 17
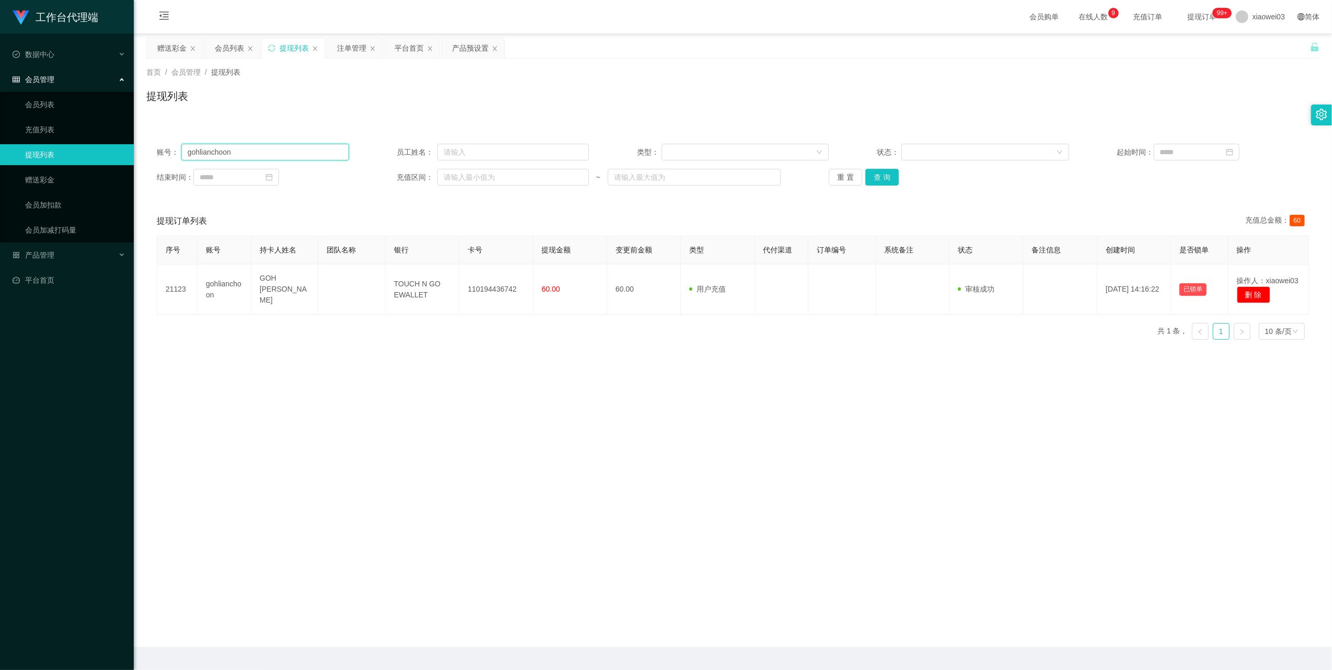
click at [253, 157] on input "gohlianchoon" at bounding box center [265, 152] width 168 height 17
paste input "Angel999"
type input "Angel999"
click at [880, 174] on button "查 询" at bounding box center [881, 177] width 33 height 17
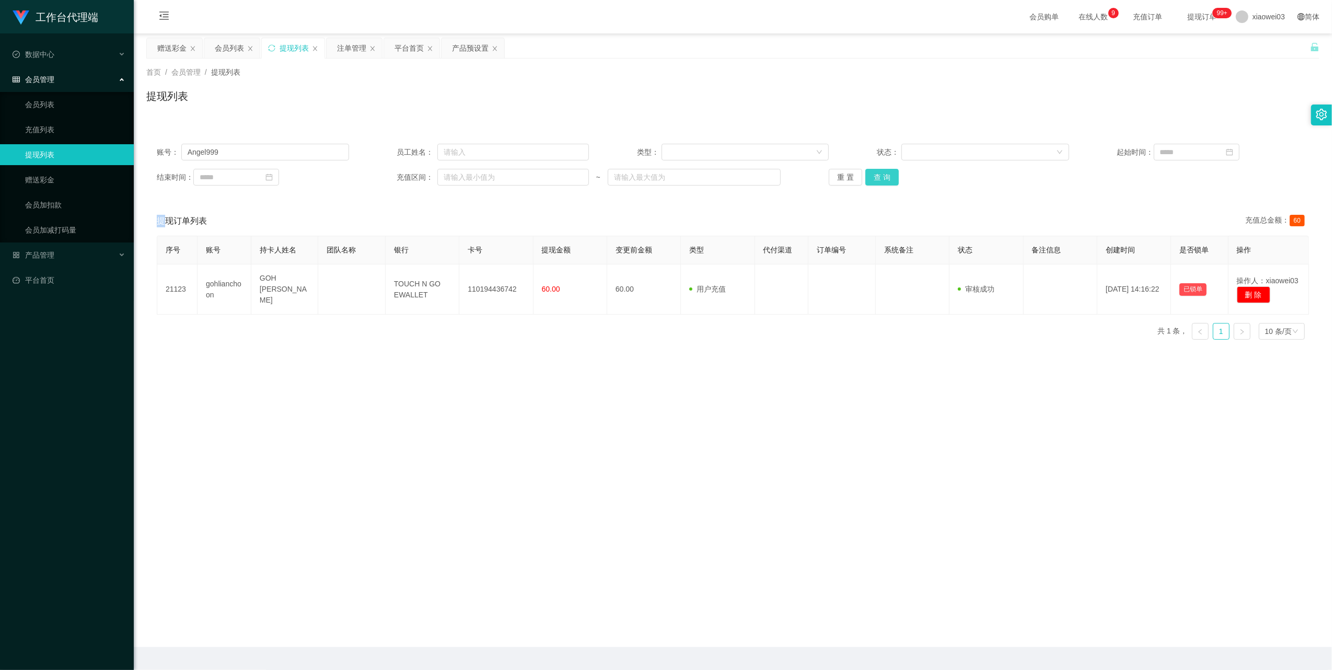
click at [880, 174] on div "重 置 查 询" at bounding box center [925, 177] width 192 height 17
drag, startPoint x: 880, startPoint y: 174, endPoint x: 869, endPoint y: 174, distance: 11.0
click at [880, 174] on button "查 询" at bounding box center [881, 177] width 33 height 17
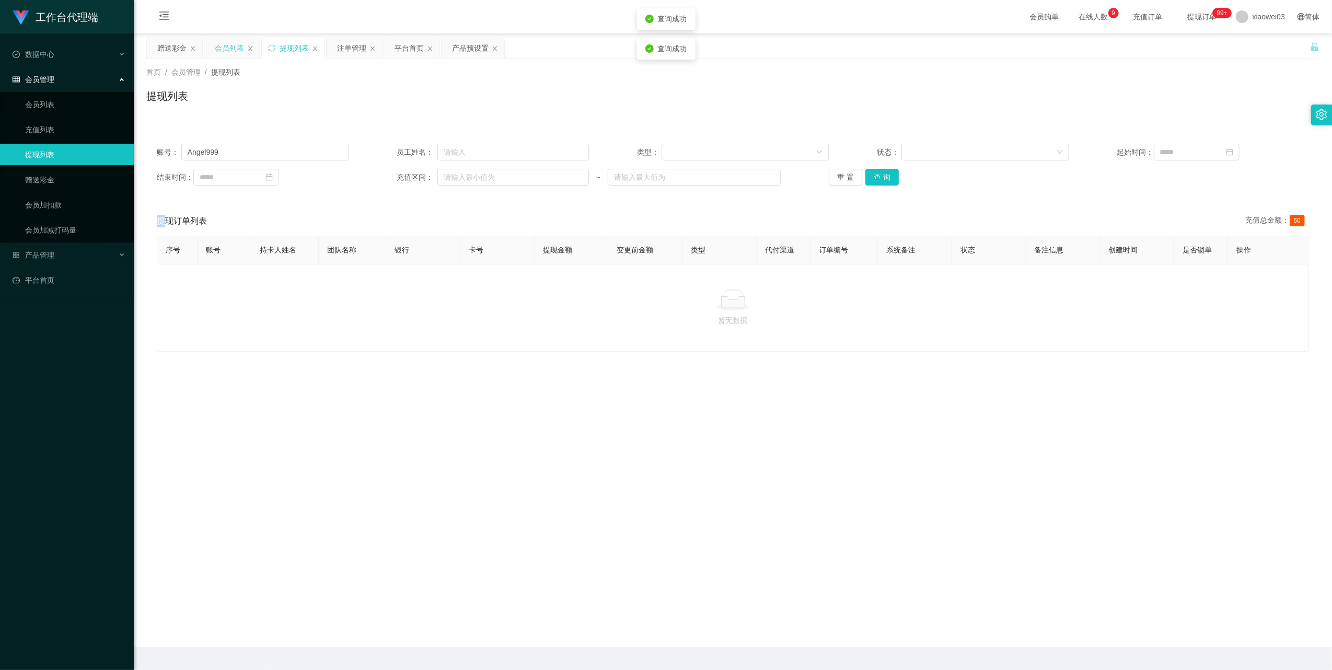
click at [217, 48] on div "会员列表" at bounding box center [229, 48] width 29 height 20
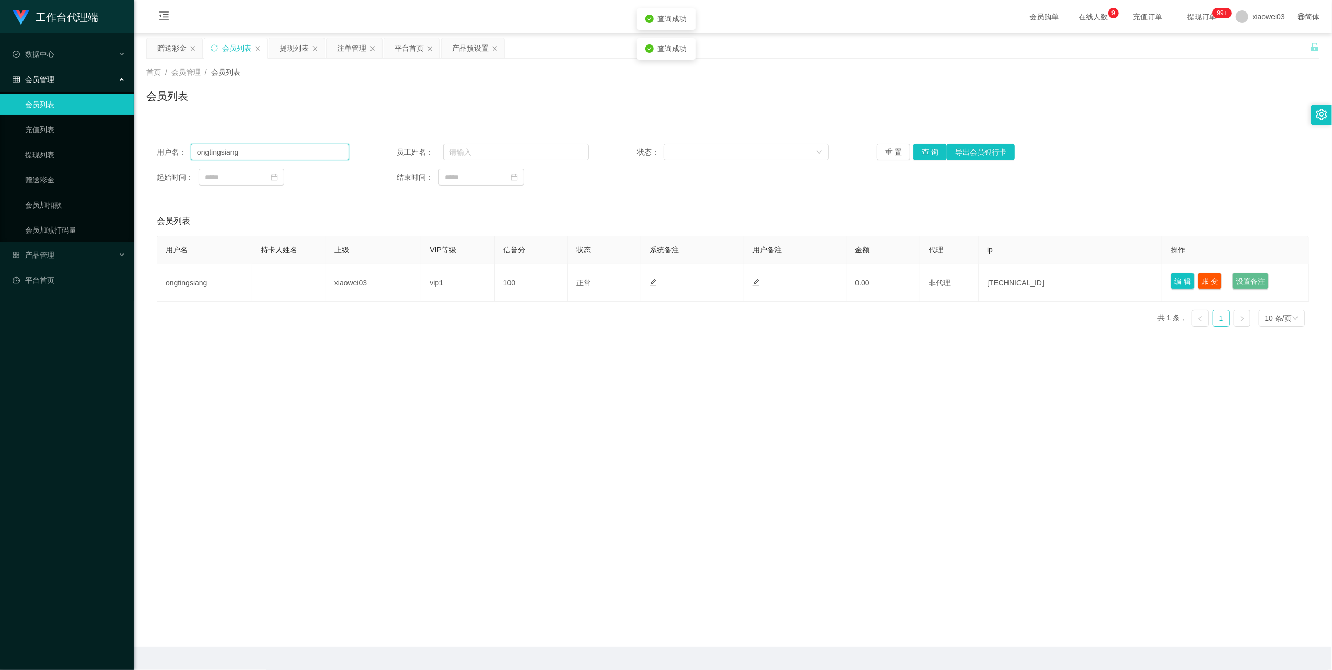
click at [303, 155] on input "ongtingsiang" at bounding box center [270, 152] width 158 height 17
click at [302, 155] on input "ongtingsiang" at bounding box center [270, 152] width 158 height 17
paste input "Angel999"
type input "Angel999"
click at [931, 149] on button "查 询" at bounding box center [929, 152] width 33 height 17
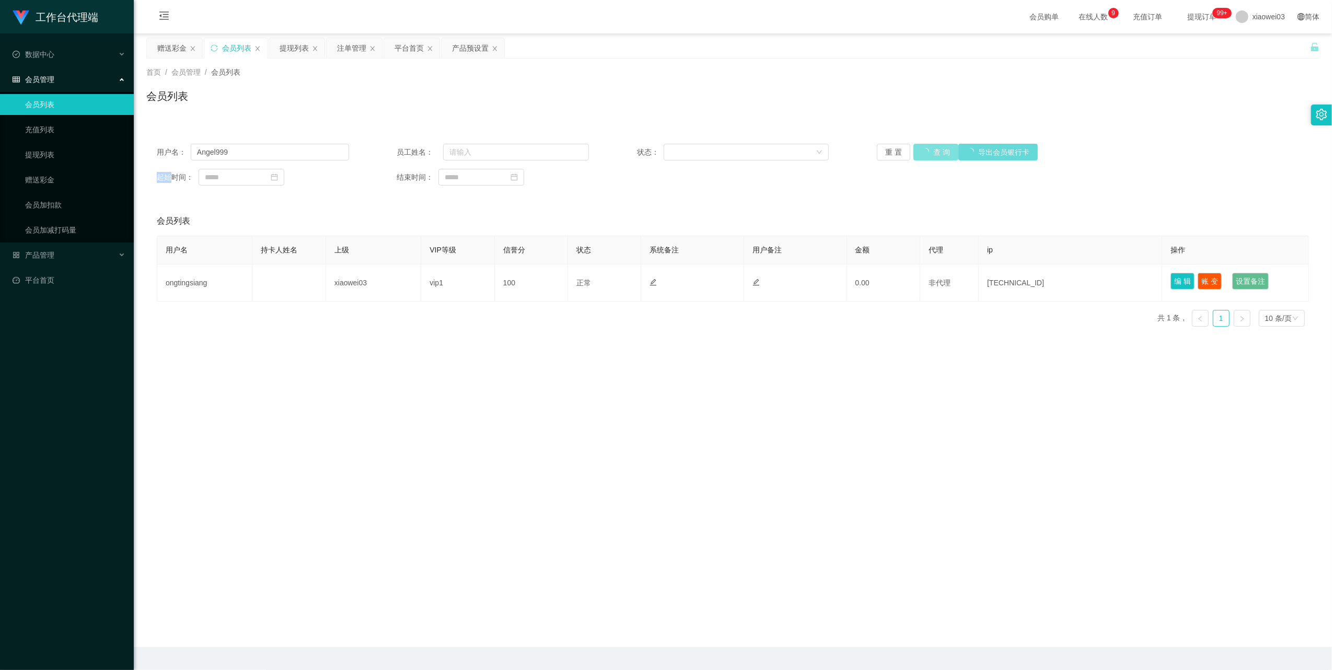
click at [931, 149] on div "重 置 查 询 导出会员银行卡" at bounding box center [973, 152] width 192 height 17
click at [931, 149] on button "查 询" at bounding box center [929, 152] width 33 height 17
click at [299, 158] on input "Angel999" at bounding box center [270, 152] width 158 height 17
drag, startPoint x: 299, startPoint y: 158, endPoint x: 755, endPoint y: 218, distance: 460.0
click at [299, 159] on input "Angel999" at bounding box center [270, 152] width 158 height 17
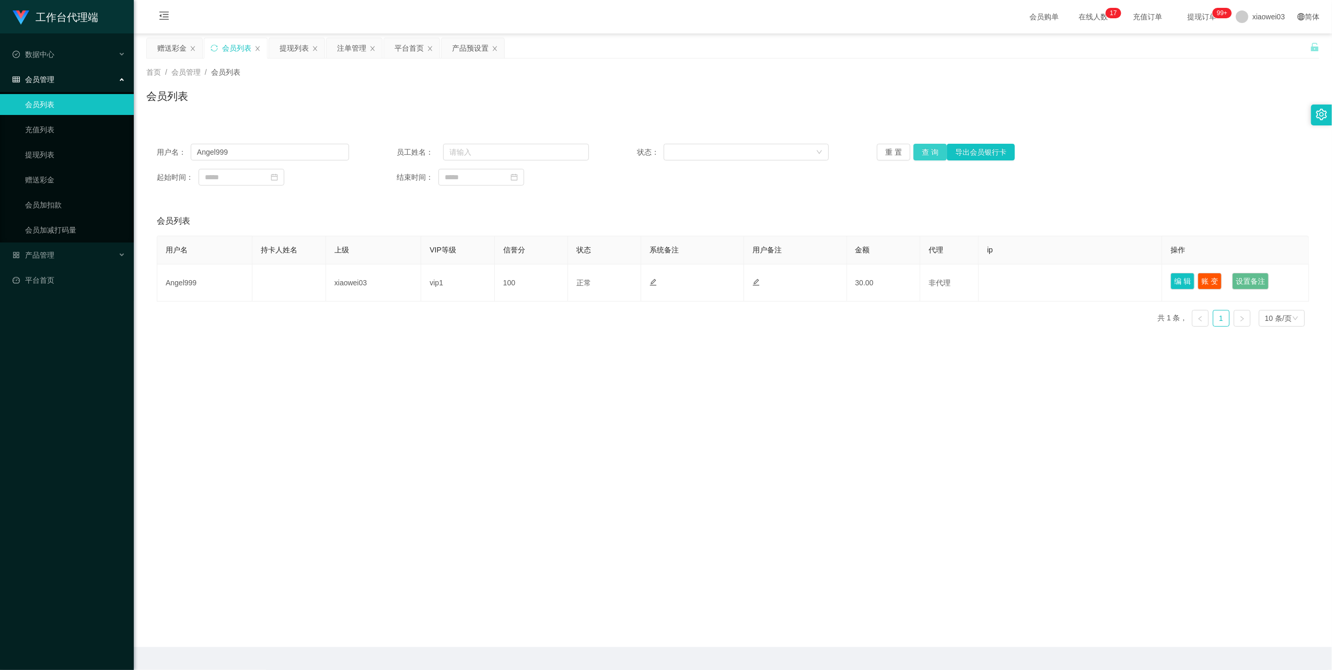
click at [929, 155] on button "查 询" at bounding box center [929, 152] width 33 height 17
click at [929, 155] on div "重 置 查 询 导出会员银行卡" at bounding box center [973, 152] width 192 height 17
click at [929, 155] on button "查 询" at bounding box center [929, 152] width 33 height 17
click at [929, 155] on div "重 置 查 询 导出会员银行卡" at bounding box center [973, 152] width 192 height 17
drag, startPoint x: 482, startPoint y: 51, endPoint x: 479, endPoint y: 64, distance: 12.9
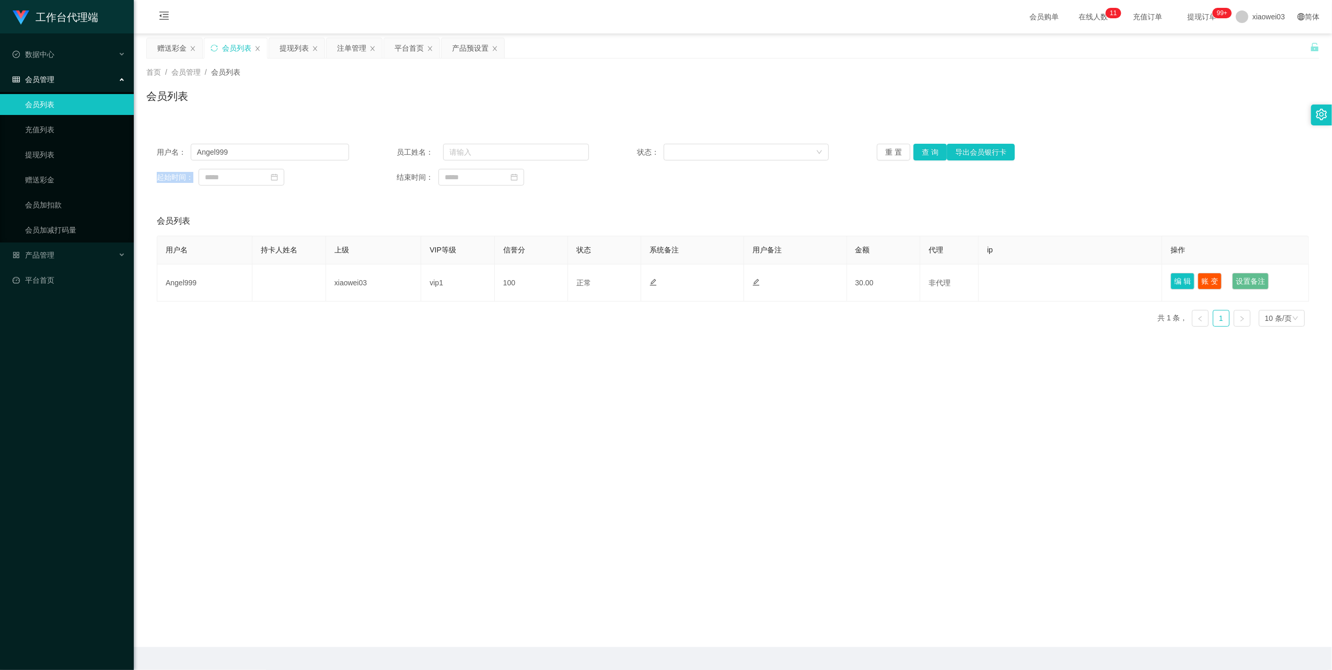
click at [482, 51] on div "产品预设置" at bounding box center [470, 48] width 37 height 20
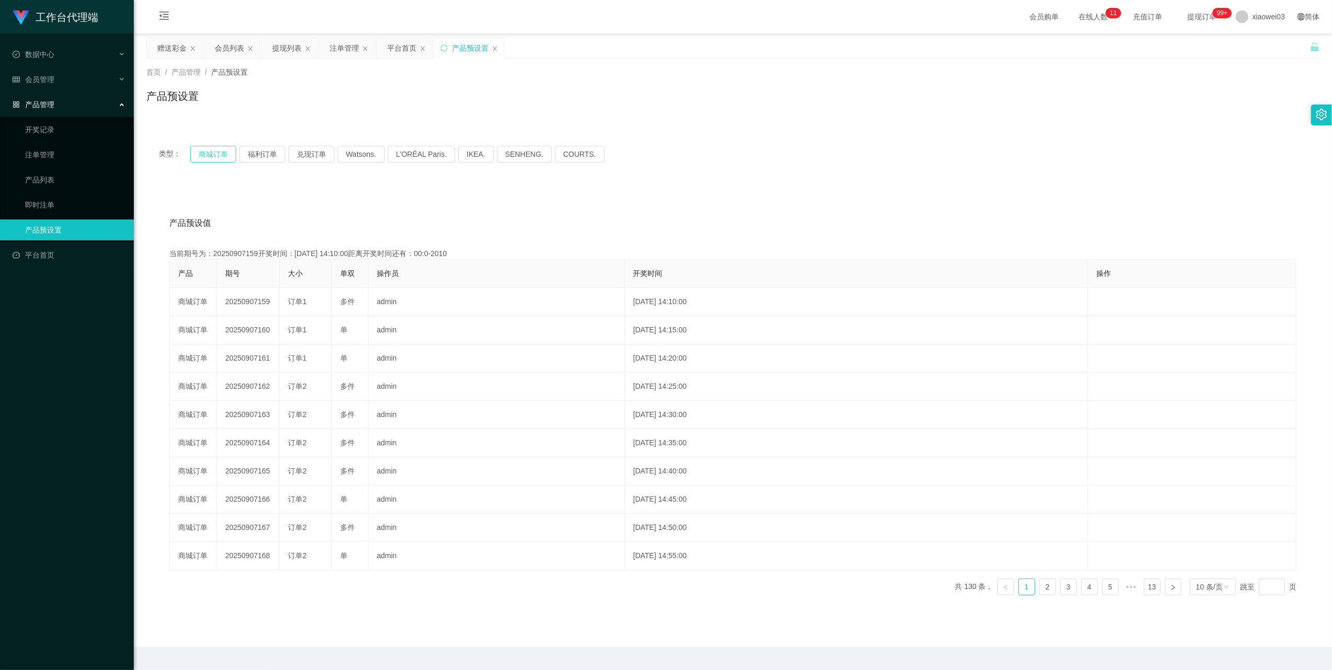
click at [223, 155] on button "商城订单" at bounding box center [213, 154] width 46 height 17
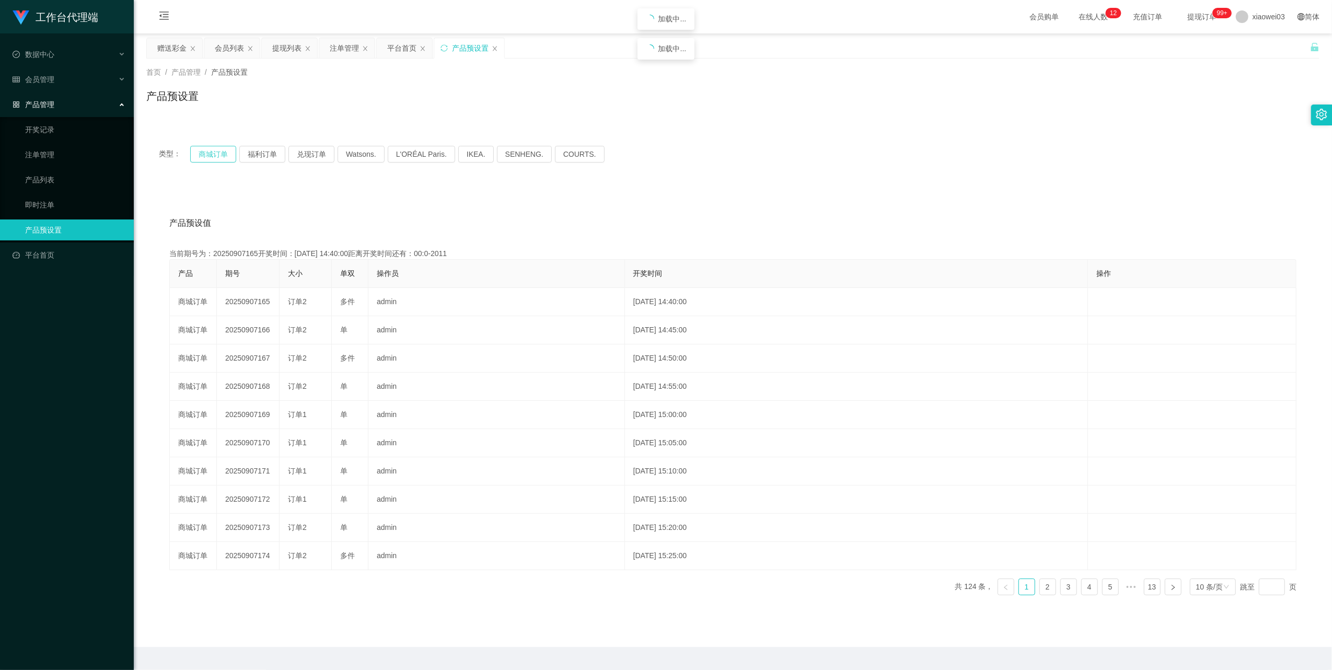
click at [223, 155] on button "商城订单" at bounding box center [213, 154] width 46 height 17
click at [336, 47] on div "注单管理" at bounding box center [344, 48] width 29 height 20
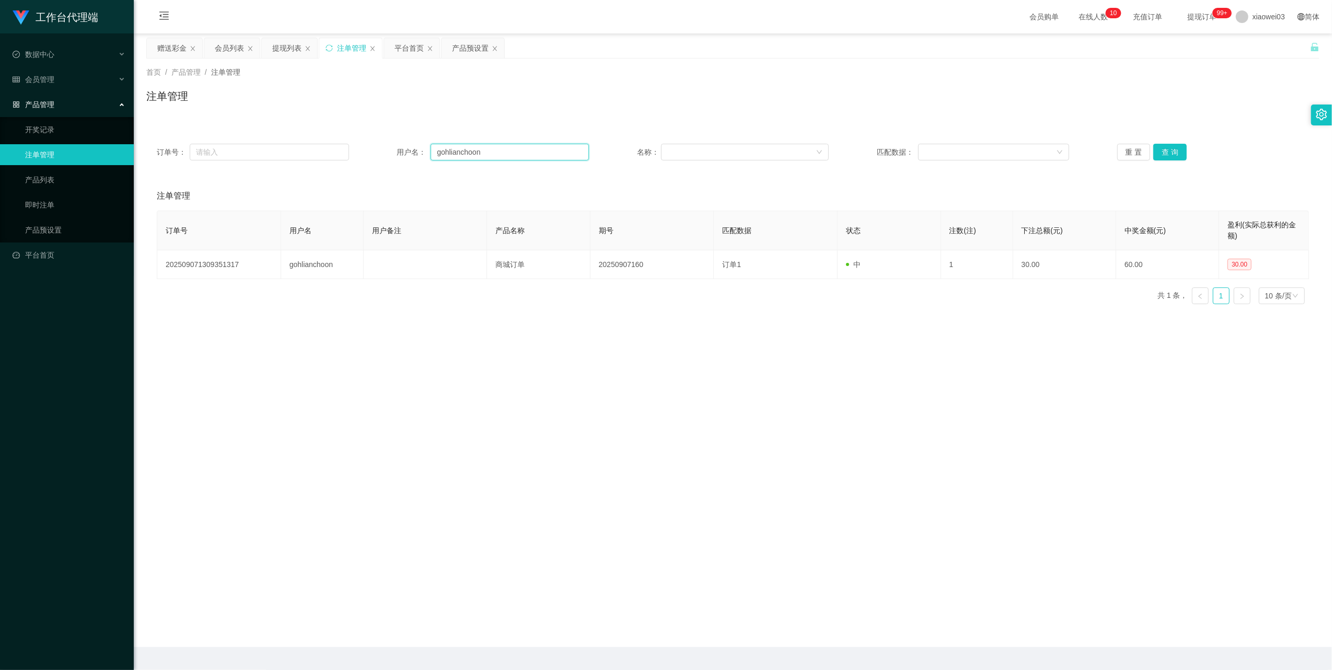
click at [479, 155] on input "gohlianchoon" at bounding box center [509, 152] width 158 height 17
paste input "Angel999"
type input "Angel999"
click at [1154, 150] on button "查 询" at bounding box center [1169, 152] width 33 height 17
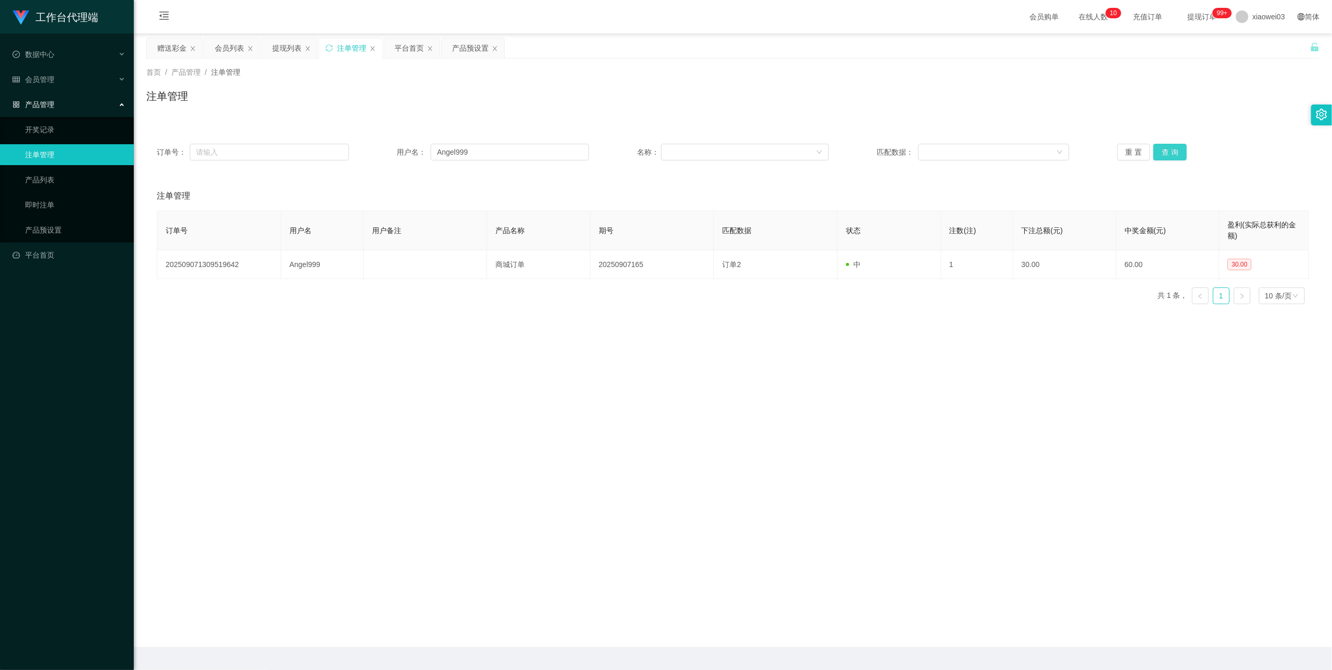
click at [1154, 150] on button "查 询" at bounding box center [1169, 152] width 33 height 17
click at [1154, 150] on div "重 置 查 询" at bounding box center [1213, 152] width 192 height 17
click at [1154, 150] on button "查 询" at bounding box center [1169, 152] width 33 height 17
click at [487, 155] on input "Angel999" at bounding box center [509, 152] width 158 height 17
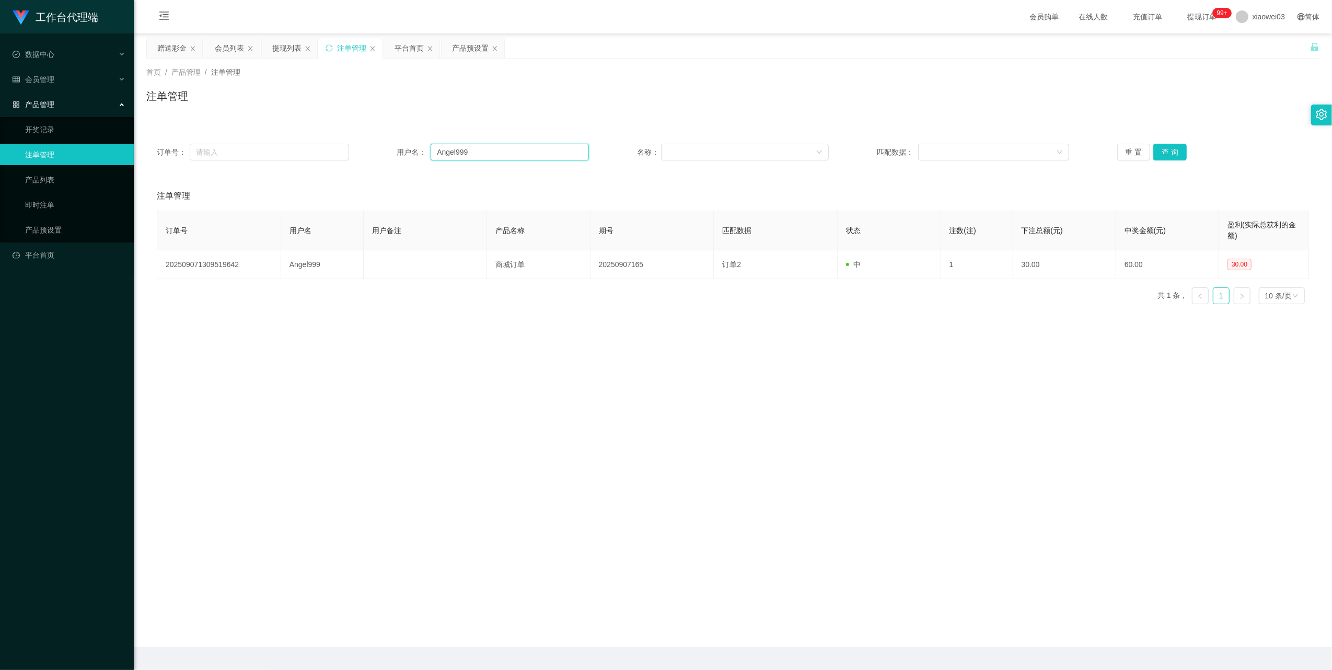
click at [487, 155] on input "Angel999" at bounding box center [509, 152] width 158 height 17
click at [1170, 153] on button "查 询" at bounding box center [1169, 152] width 33 height 17
click at [1170, 153] on div "重 置 查 询" at bounding box center [1213, 152] width 192 height 17
click at [1170, 153] on button "查 询" at bounding box center [1169, 152] width 33 height 17
click at [1170, 153] on div "重 置 查 询" at bounding box center [1213, 152] width 192 height 17
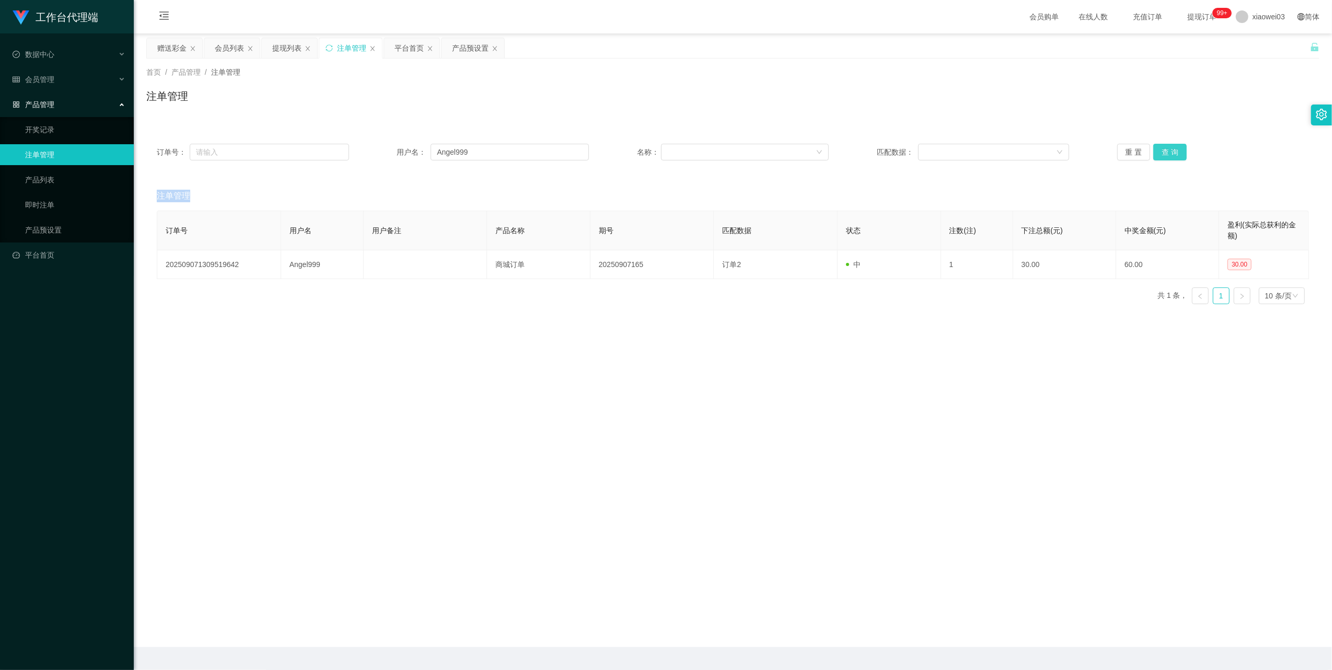
click at [1170, 153] on button "查 询" at bounding box center [1169, 152] width 33 height 17
click at [283, 45] on div "提现列表" at bounding box center [286, 48] width 29 height 20
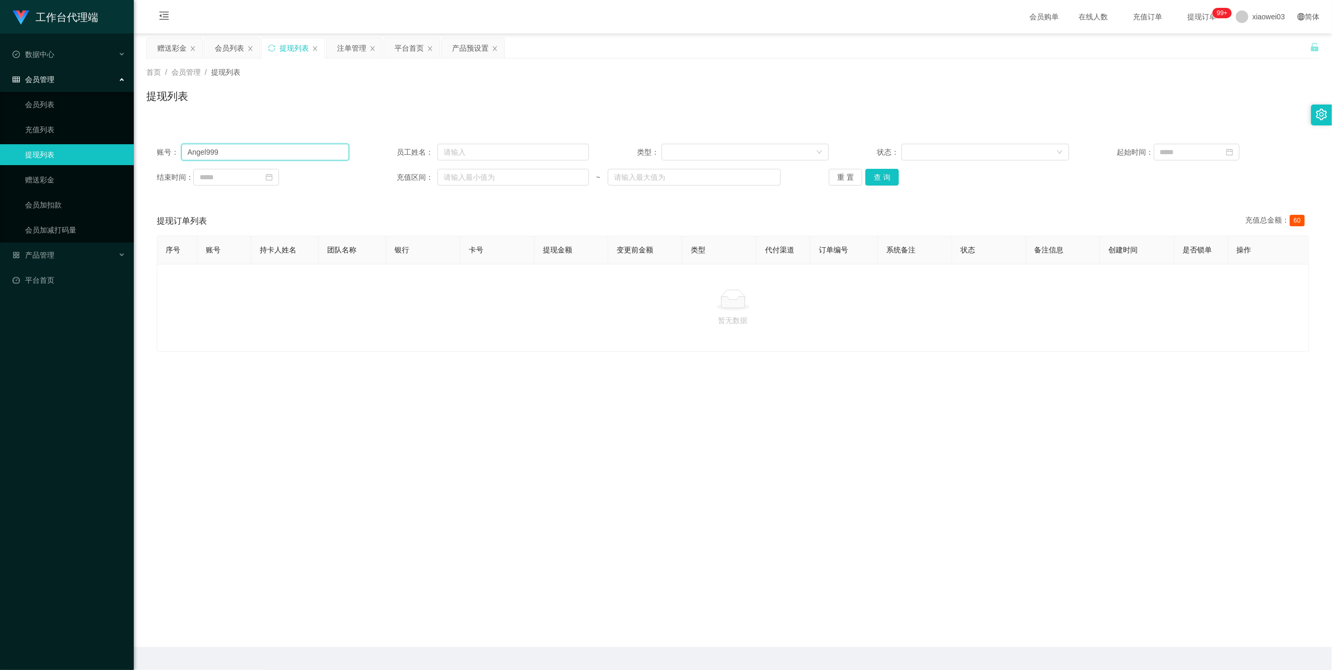
click at [341, 155] on input "Angel999" at bounding box center [265, 152] width 168 height 17
click at [884, 173] on button "查 询" at bounding box center [881, 177] width 33 height 17
click at [884, 173] on button "查 询" at bounding box center [887, 177] width 45 height 17
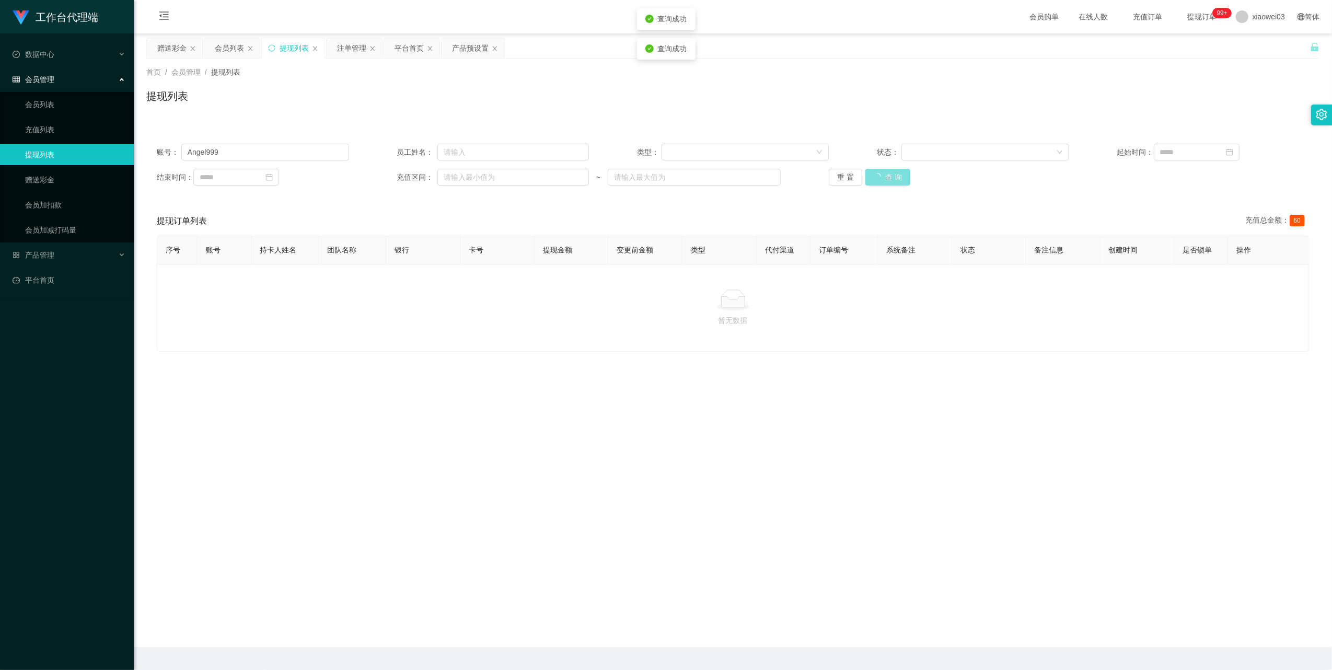
drag, startPoint x: 884, startPoint y: 173, endPoint x: 1087, endPoint y: 145, distance: 205.2
click at [887, 174] on button "查 询" at bounding box center [887, 177] width 45 height 17
click at [343, 51] on div "注单管理" at bounding box center [351, 48] width 29 height 20
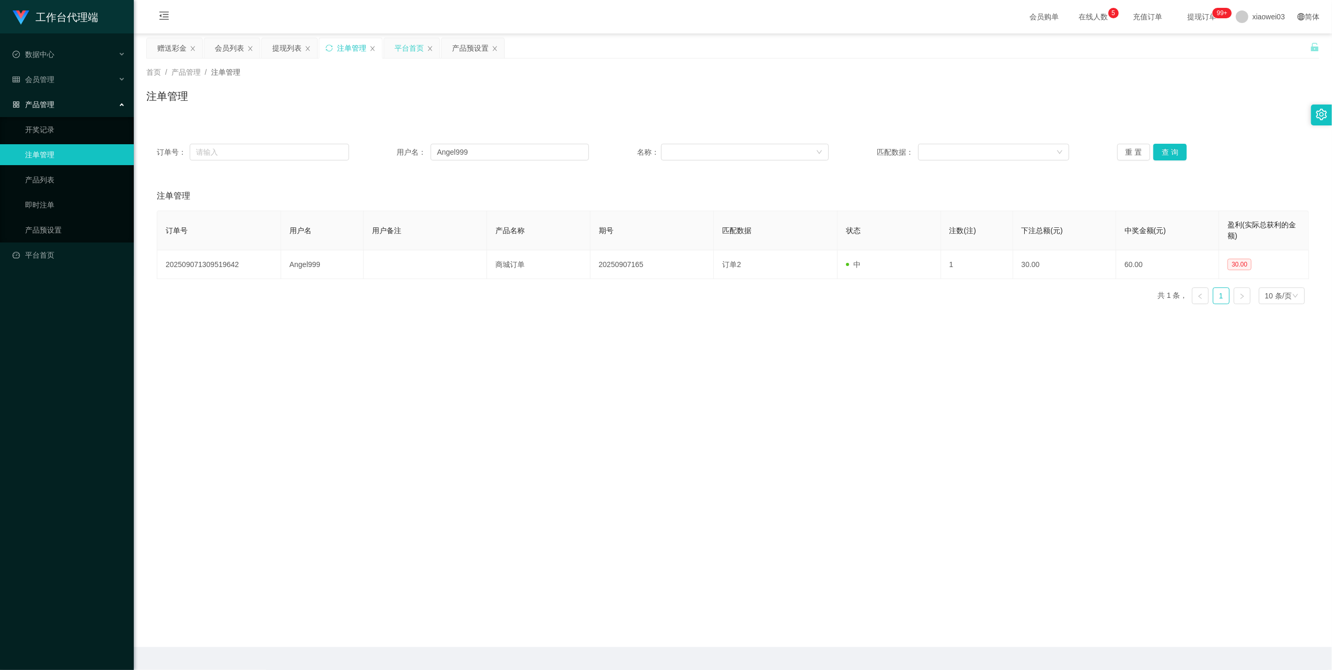
click at [411, 46] on div "平台首页" at bounding box center [408, 48] width 29 height 20
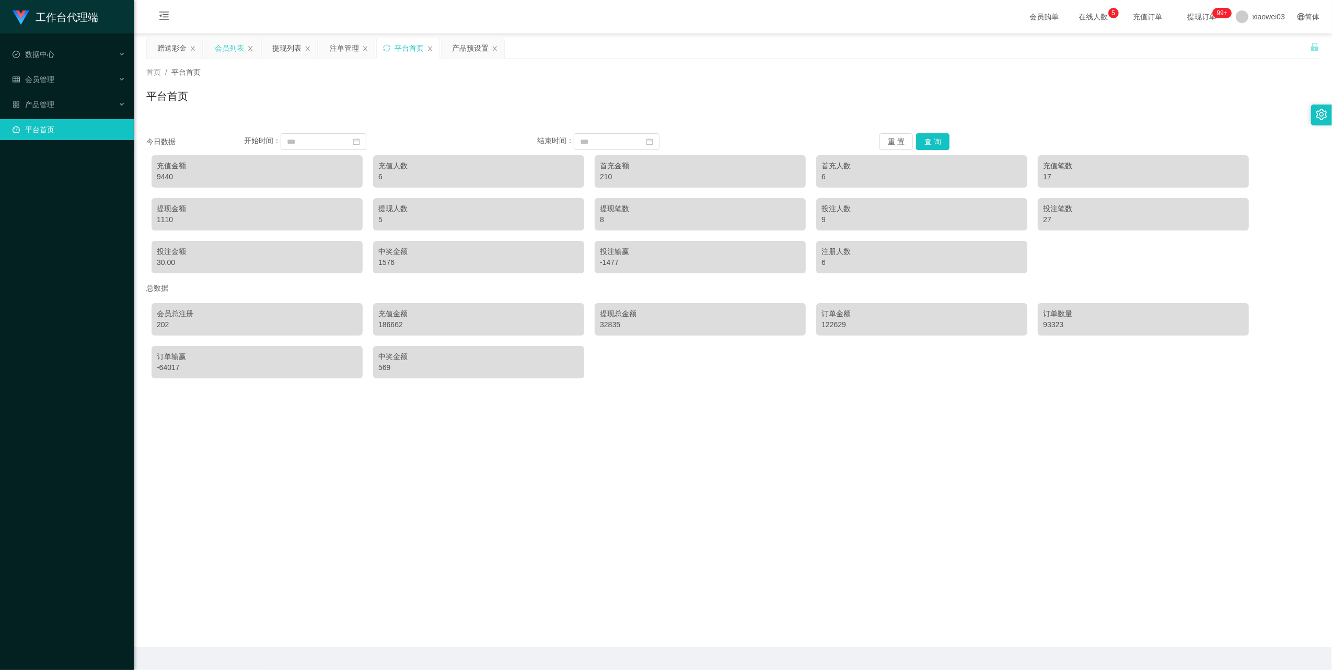
click at [224, 43] on div "会员列表" at bounding box center [229, 48] width 29 height 20
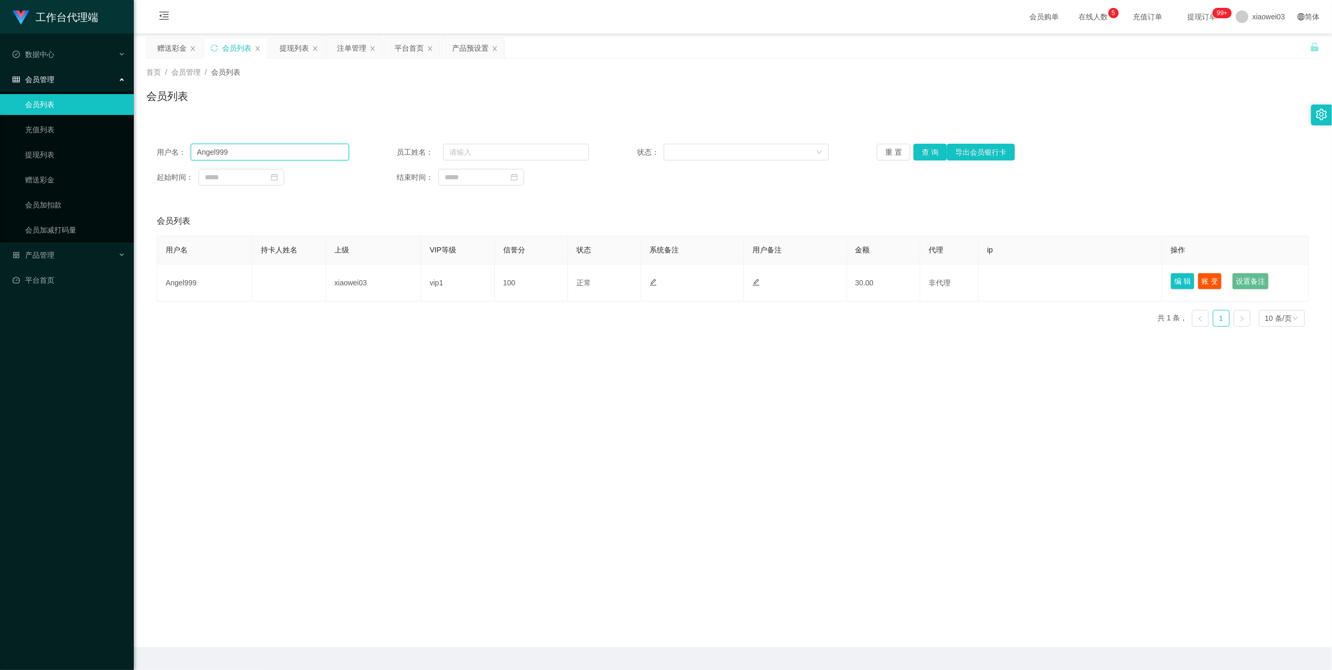
click at [306, 156] on input "Angel999" at bounding box center [270, 152] width 158 height 17
drag, startPoint x: 306, startPoint y: 156, endPoint x: 619, endPoint y: 230, distance: 321.7
click at [306, 156] on input "Angel999" at bounding box center [270, 152] width 158 height 17
click at [928, 152] on button "查 询" at bounding box center [929, 152] width 33 height 17
click at [928, 152] on div "重 置 查 询 导出会员银行卡" at bounding box center [973, 152] width 192 height 17
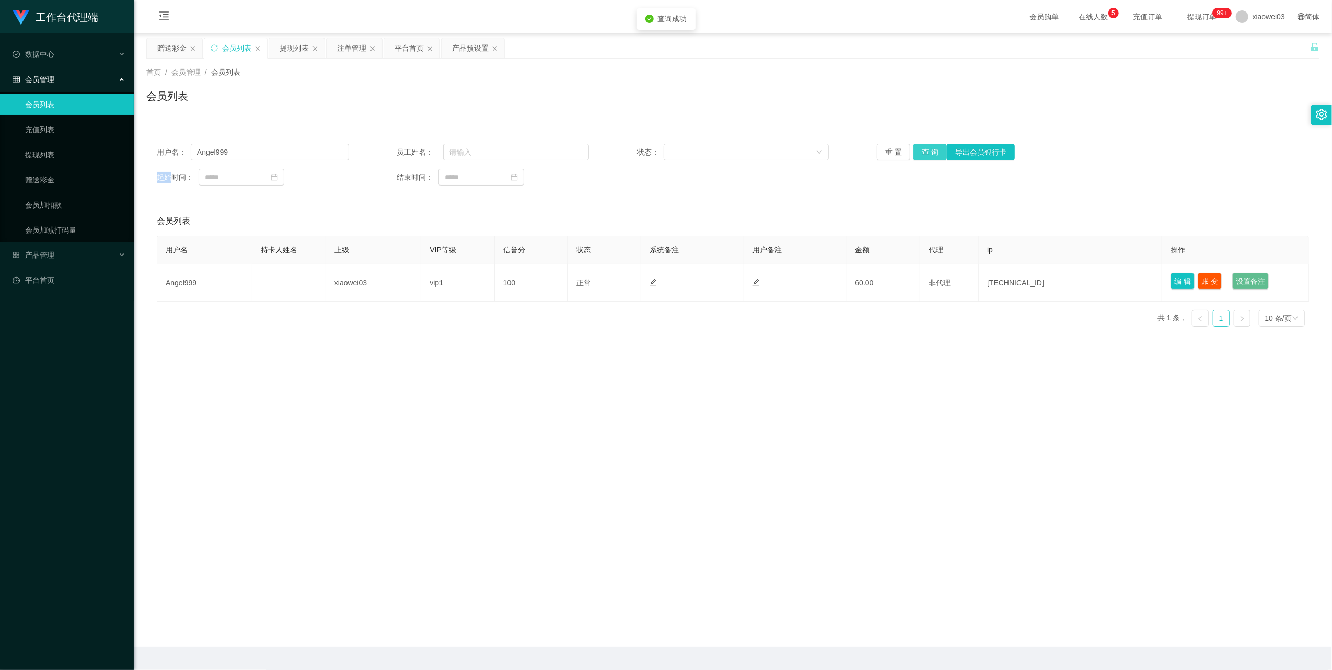
click at [928, 152] on button "查 询" at bounding box center [929, 152] width 33 height 17
click at [299, 46] on div "提现列表" at bounding box center [294, 48] width 29 height 20
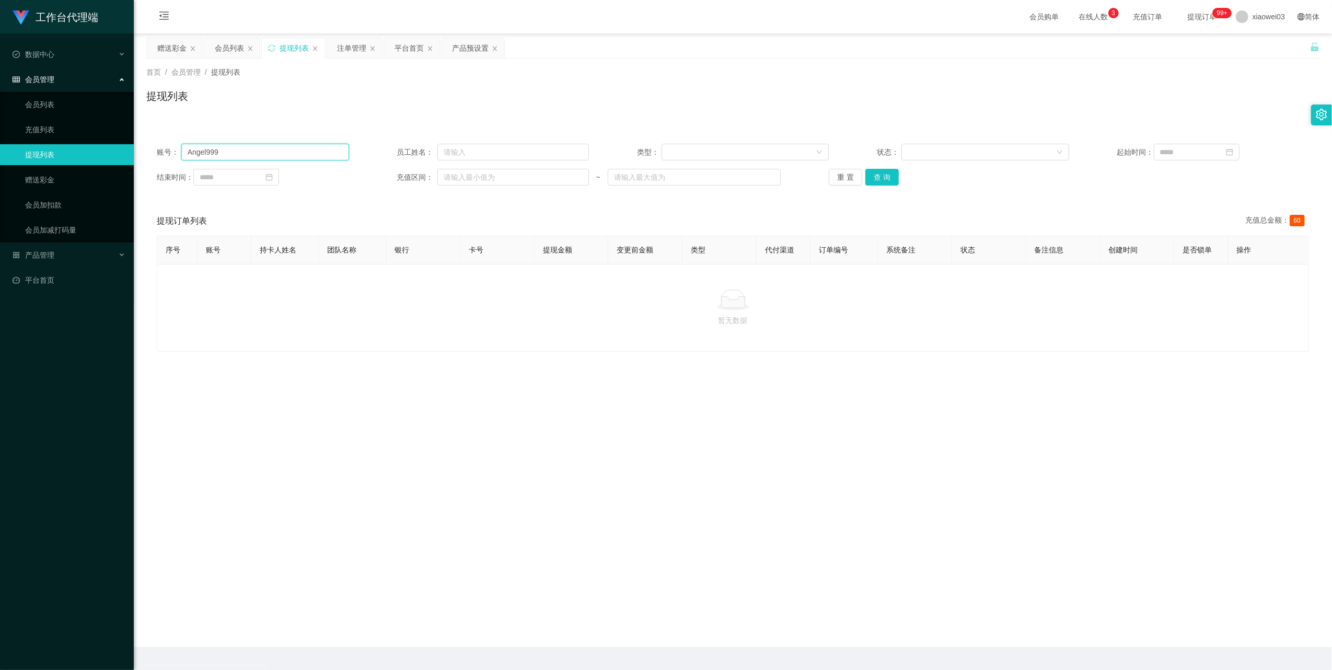
click at [316, 146] on input "Angel999" at bounding box center [265, 152] width 168 height 17
drag, startPoint x: 316, startPoint y: 146, endPoint x: 556, endPoint y: 199, distance: 246.0
click at [319, 146] on input "Angel999" at bounding box center [265, 152] width 168 height 17
drag, startPoint x: 901, startPoint y: 176, endPoint x: 889, endPoint y: 177, distance: 12.0
click at [901, 176] on div "重 置 查 询" at bounding box center [925, 177] width 192 height 17
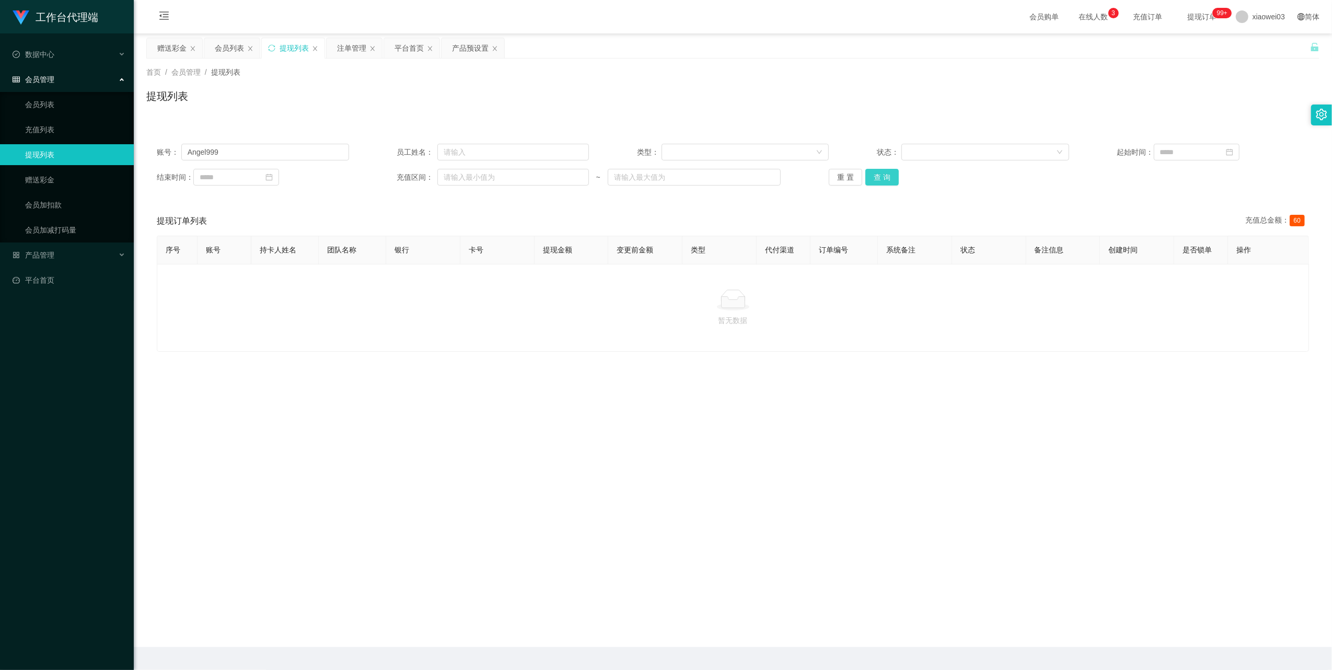
click at [884, 177] on button "查 询" at bounding box center [881, 177] width 33 height 17
click at [323, 145] on input "Angel999" at bounding box center [265, 152] width 168 height 17
drag, startPoint x: 323, startPoint y: 145, endPoint x: 377, endPoint y: 166, distance: 57.5
click at [325, 147] on input "Angel999" at bounding box center [265, 152] width 168 height 17
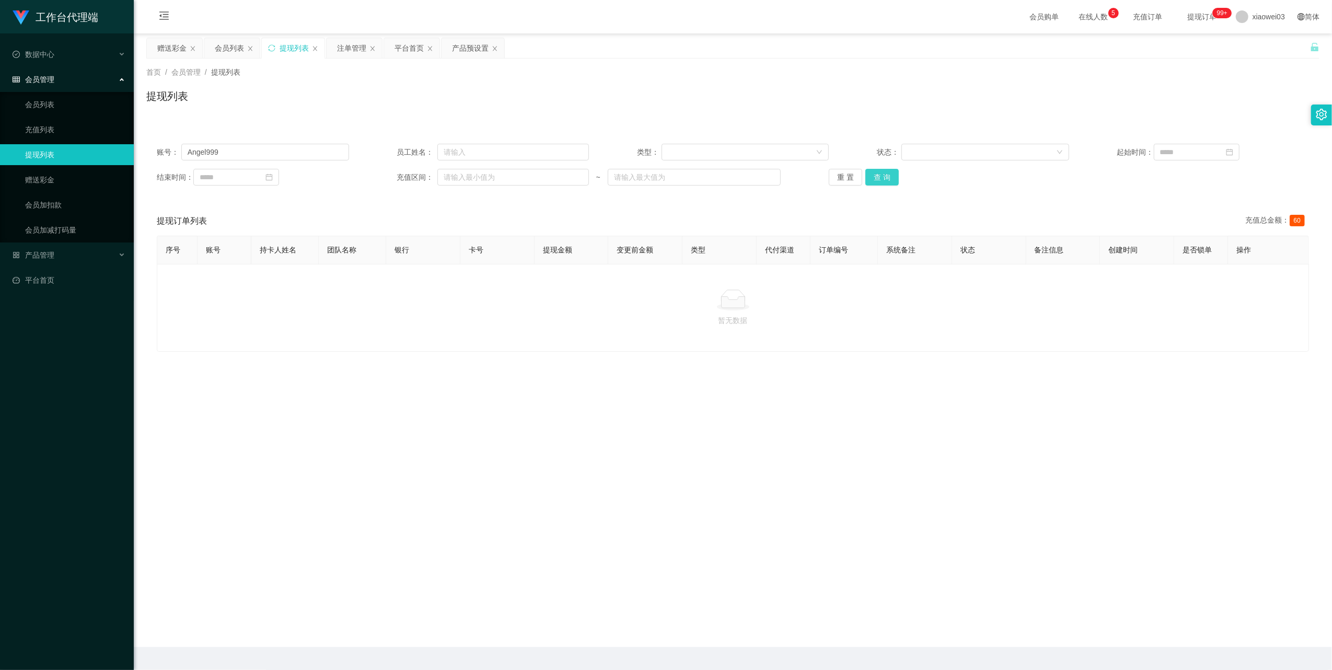
click at [874, 179] on button "查 询" at bounding box center [881, 177] width 33 height 17
click at [874, 179] on div "重 置 查 询" at bounding box center [925, 177] width 192 height 17
click at [874, 179] on button "查 询" at bounding box center [881, 177] width 33 height 17
click at [874, 179] on div "重 置 查 询" at bounding box center [925, 177] width 192 height 17
click at [326, 150] on input "Angel999" at bounding box center [265, 152] width 168 height 17
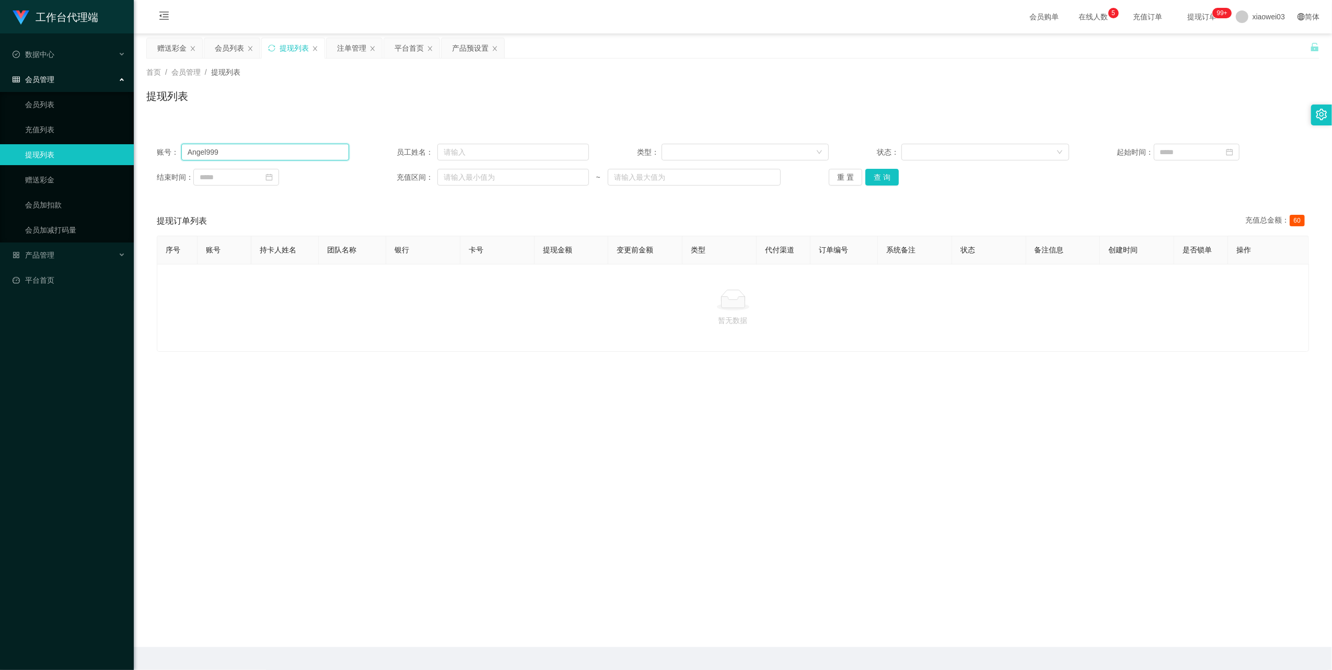
click at [326, 150] on input "Angel999" at bounding box center [265, 152] width 168 height 17
click at [871, 180] on button "查 询" at bounding box center [881, 177] width 33 height 17
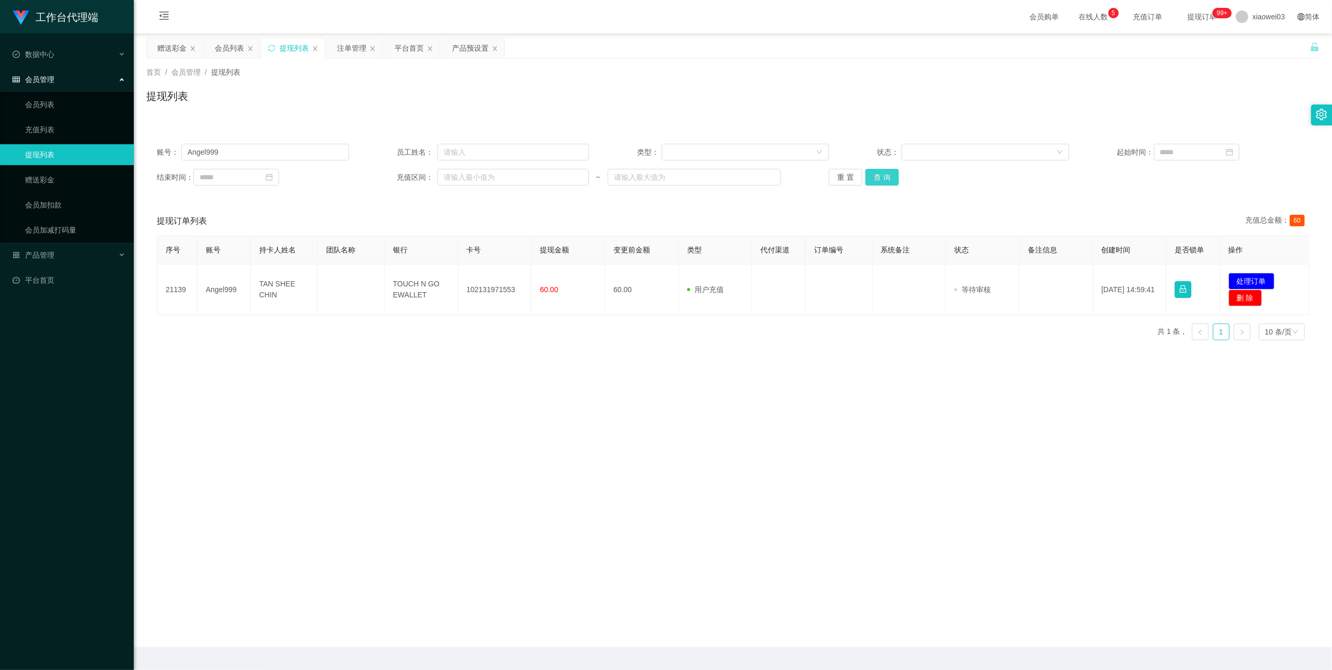
click at [871, 180] on button "查 询" at bounding box center [881, 177] width 33 height 17
click at [871, 180] on div "重 置 查 询" at bounding box center [925, 177] width 192 height 17
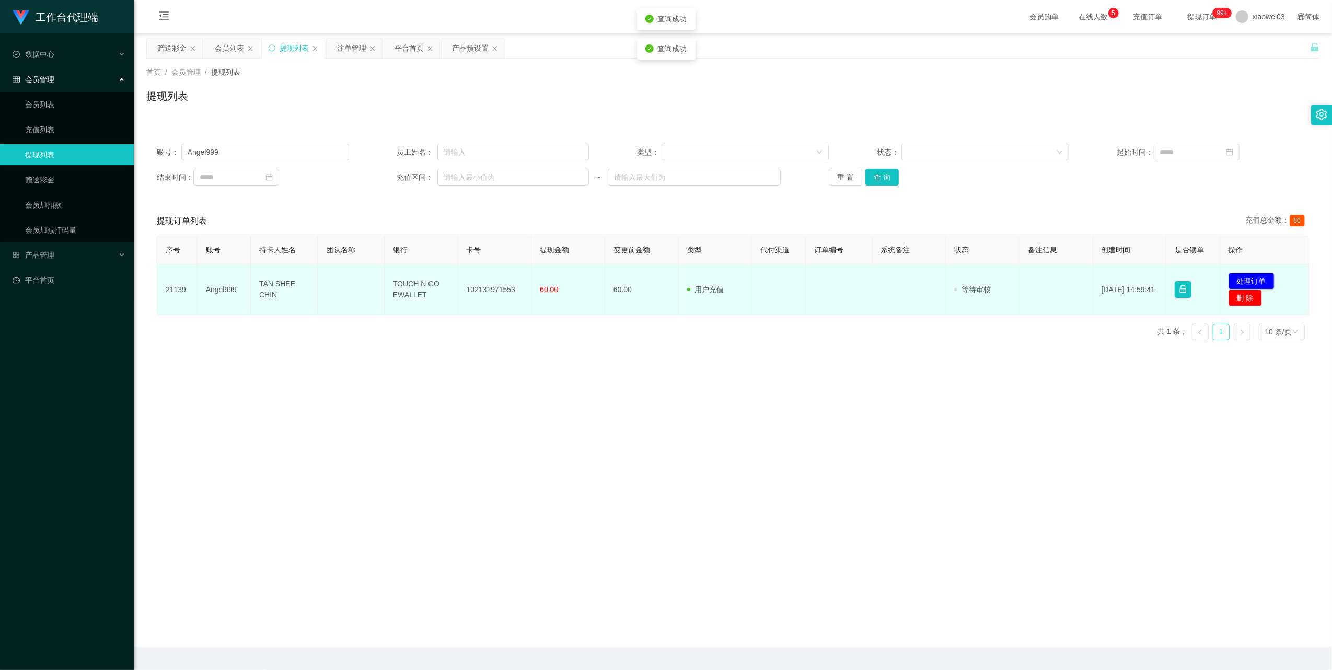
click at [492, 287] on td "102131971553" at bounding box center [495, 289] width 74 height 51
click at [417, 289] on td "TOUCH N GO EWALLET" at bounding box center [422, 289] width 74 height 51
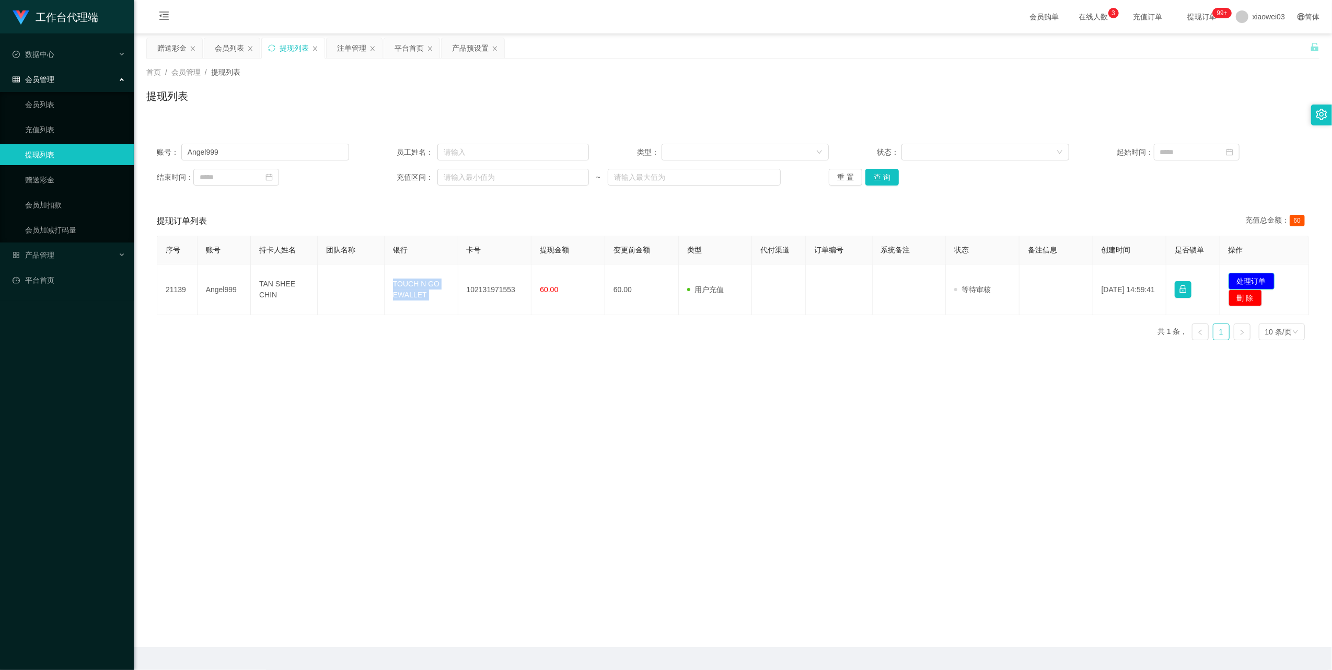
drag, startPoint x: 1237, startPoint y: 277, endPoint x: 1201, endPoint y: 269, distance: 37.5
click at [1237, 277] on button "处理订单" at bounding box center [1251, 281] width 46 height 17
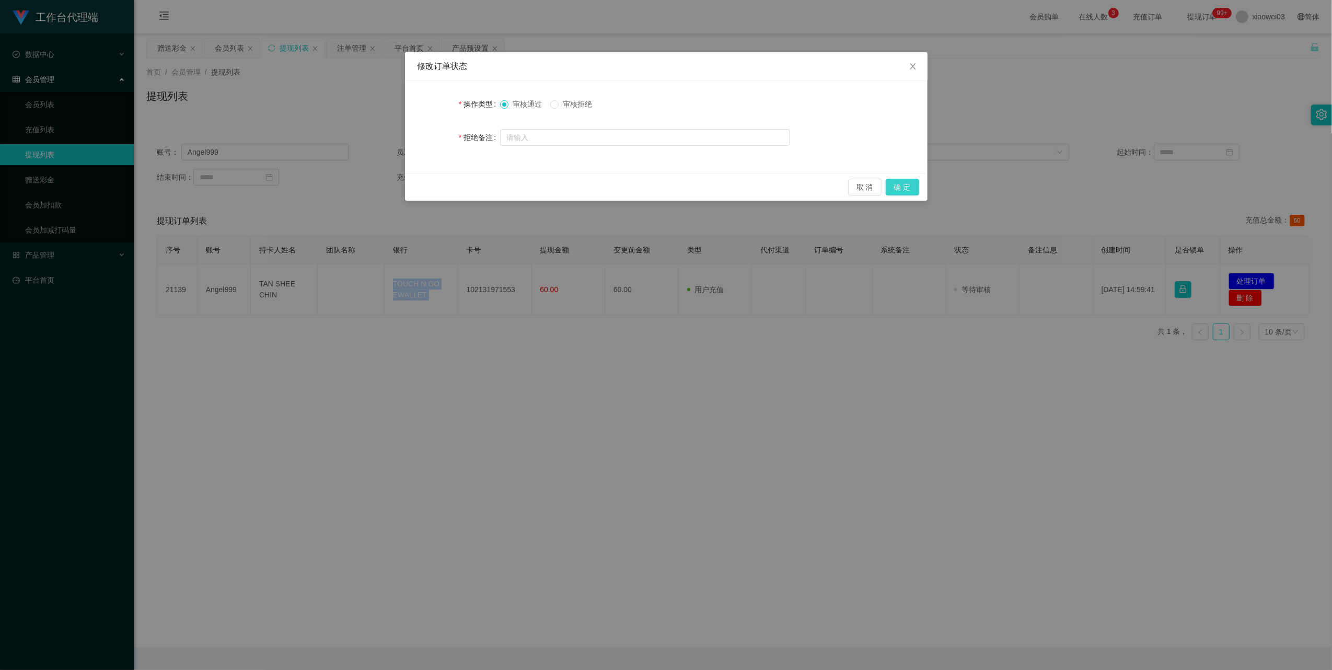
click at [906, 190] on button "确 定" at bounding box center [902, 187] width 33 height 17
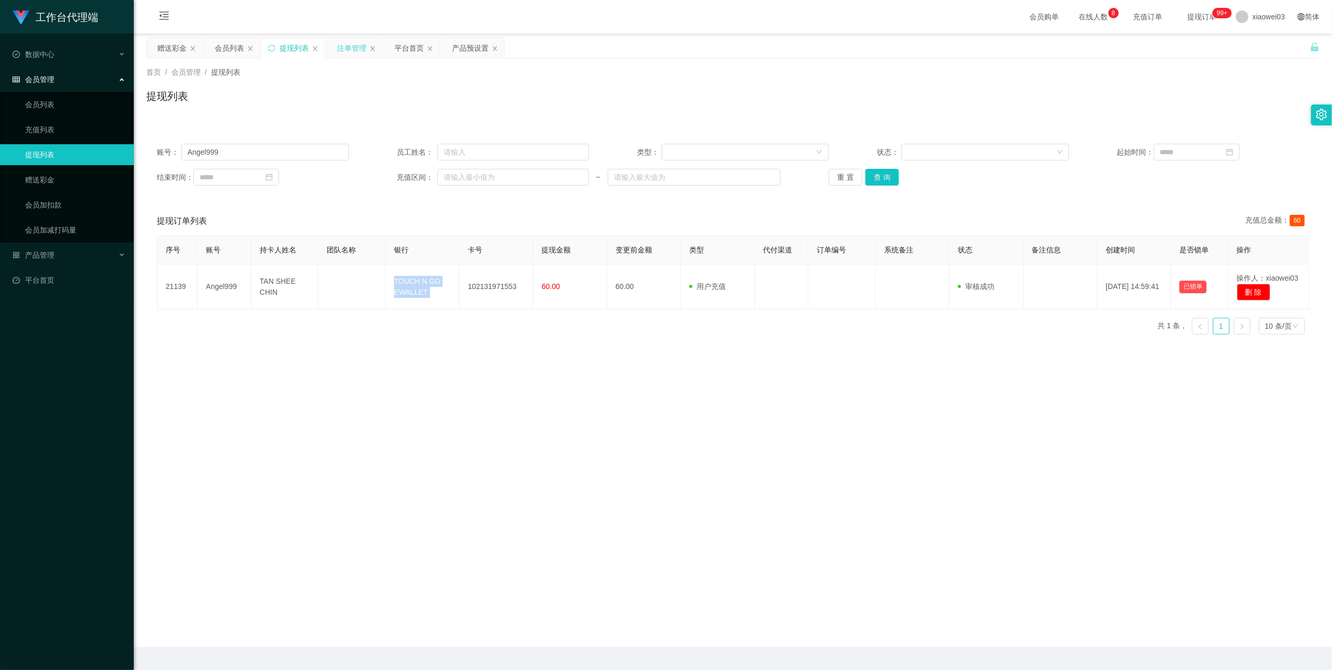
click at [356, 53] on div "注单管理" at bounding box center [351, 48] width 29 height 20
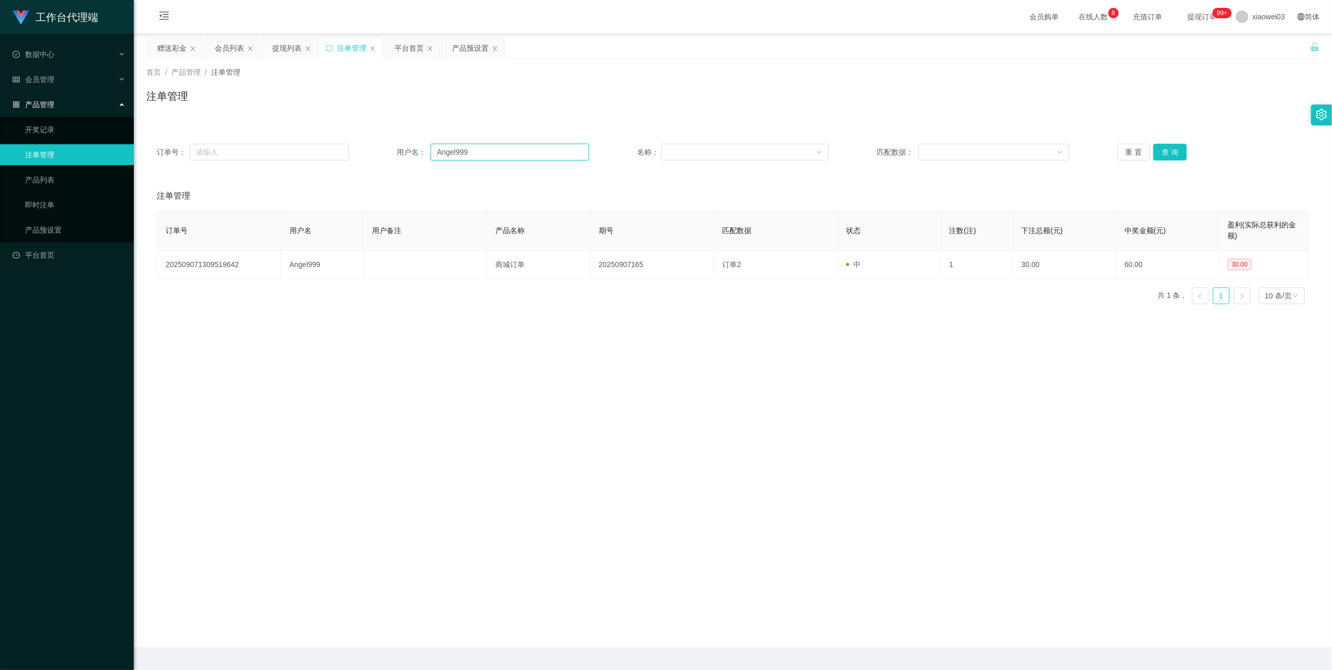
click at [488, 146] on input "Angel999" at bounding box center [509, 152] width 158 height 17
paste input "shawndefille8"
type input "shawndefille89"
click at [1160, 149] on button "查 询" at bounding box center [1169, 152] width 33 height 17
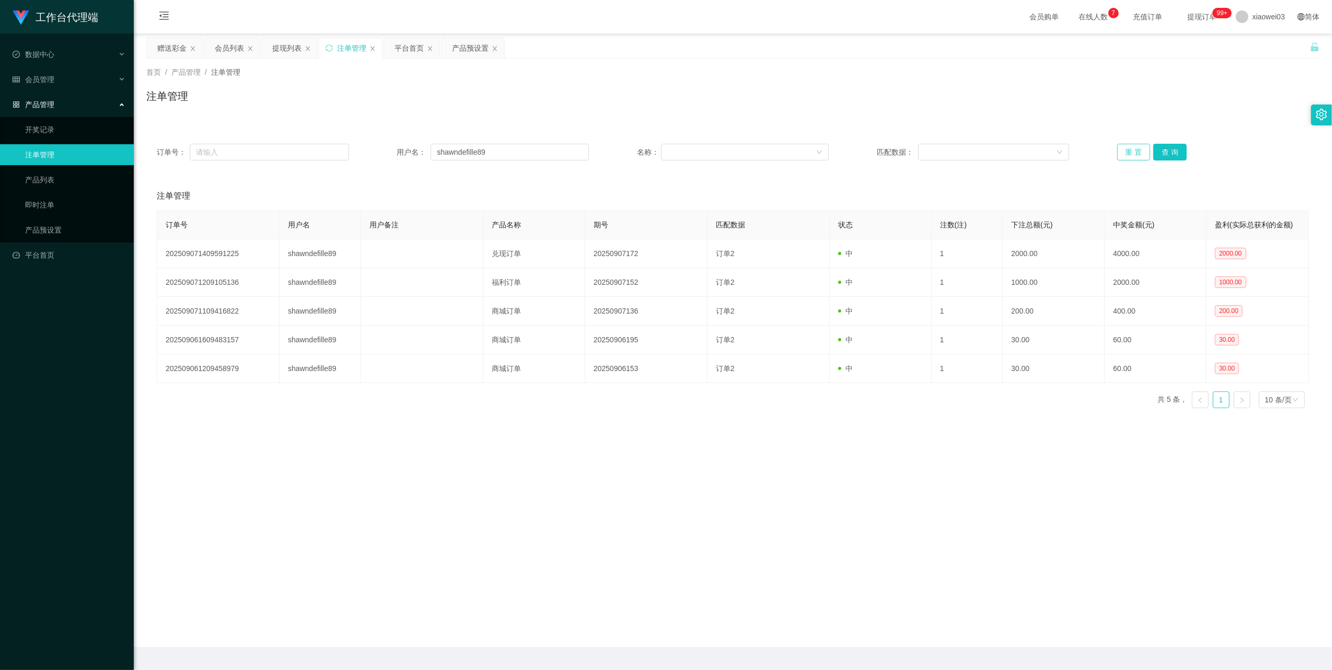
click at [1127, 154] on button "重 置" at bounding box center [1133, 152] width 33 height 17
